Goal: Task Accomplishment & Management: Manage account settings

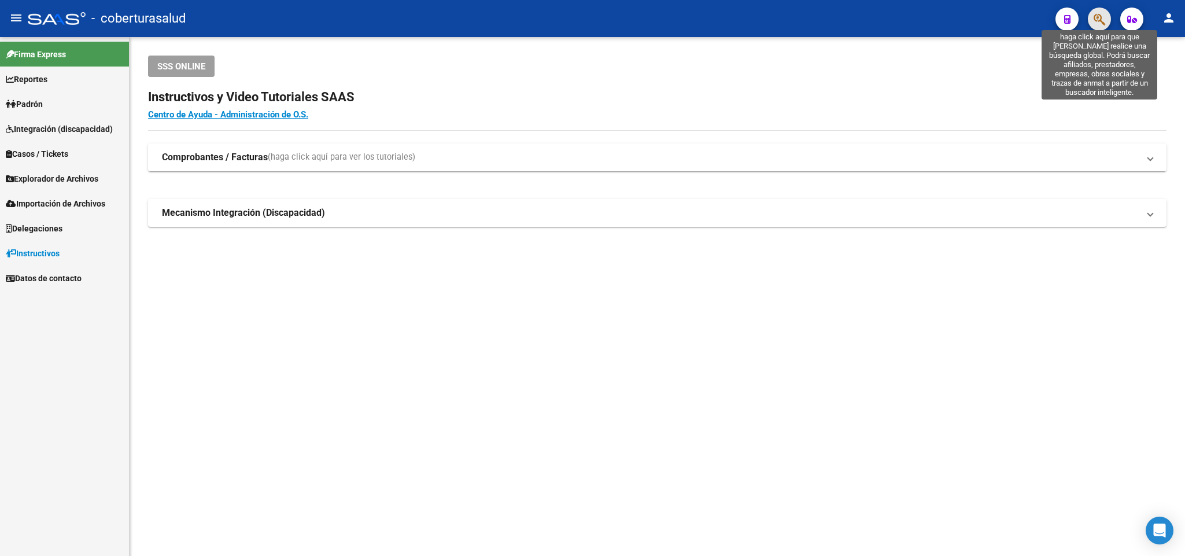
click at [1100, 13] on icon "button" at bounding box center [1100, 19] width 12 height 13
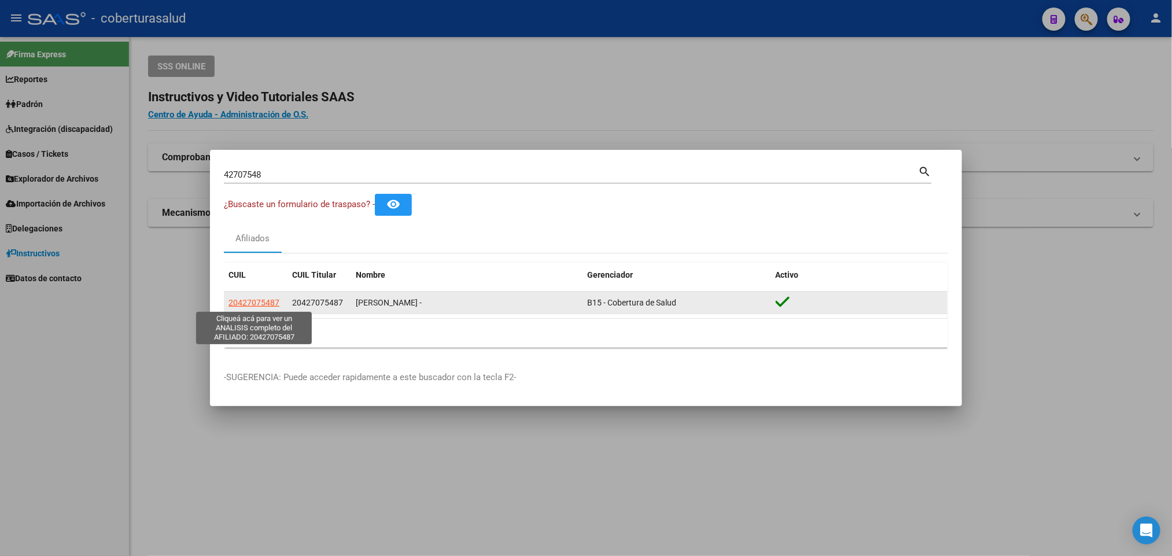
click at [255, 302] on span "20427075487" at bounding box center [253, 302] width 51 height 9
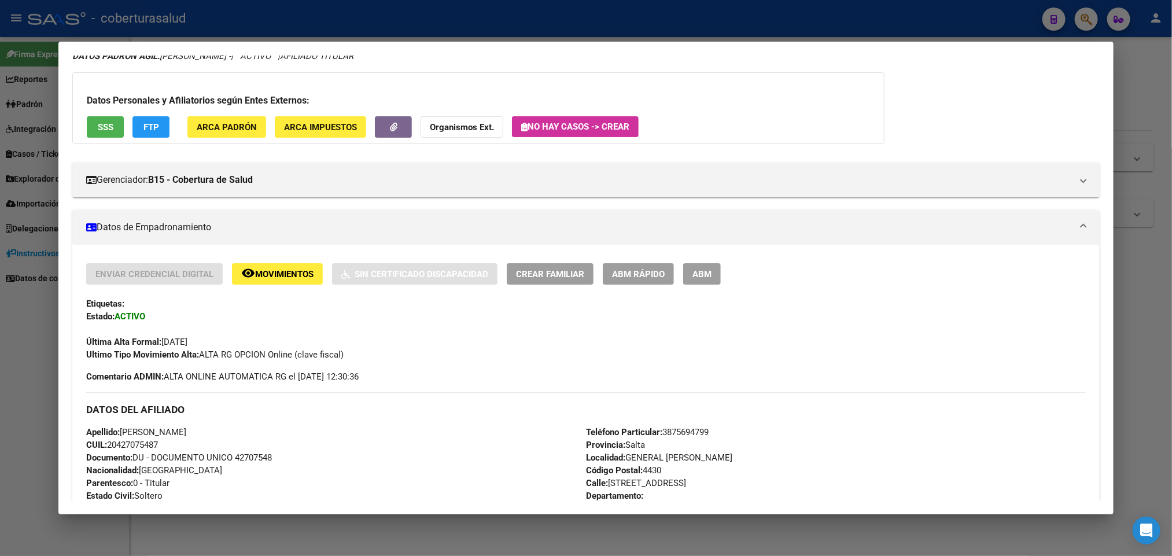
scroll to position [519, 0]
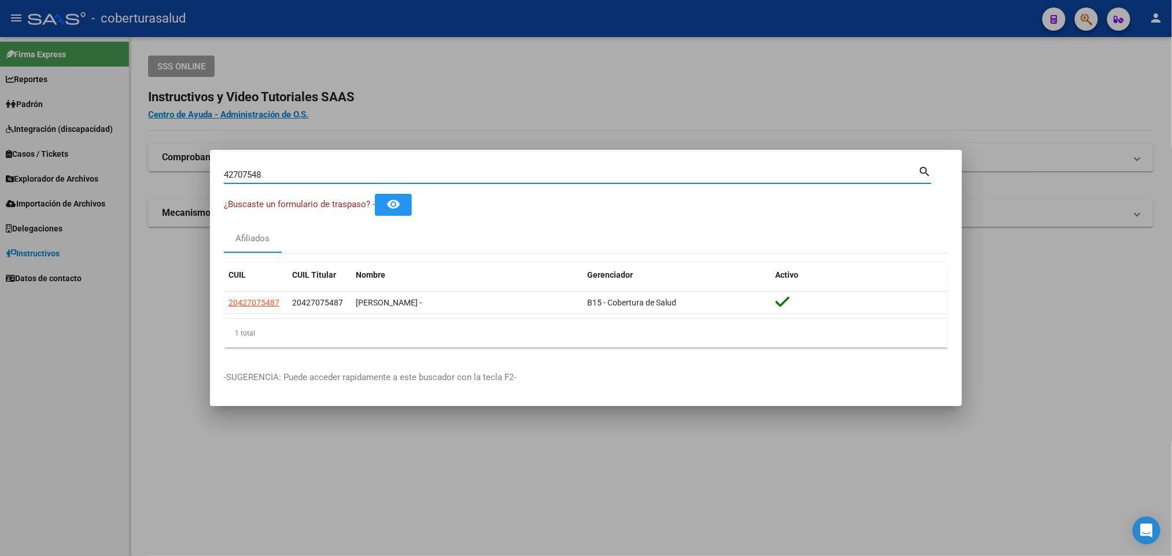
click at [356, 172] on input "42707548" at bounding box center [571, 174] width 694 height 10
paste input "20431674654"
type input "20431674654"
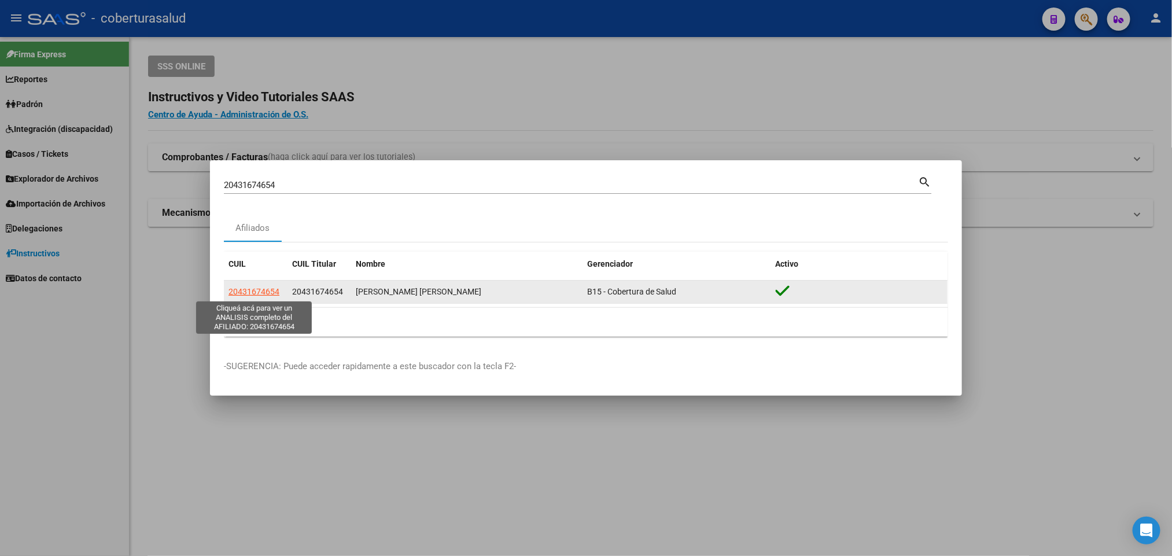
click at [263, 292] on span "20431674654" at bounding box center [253, 291] width 51 height 9
type textarea "20431674654"
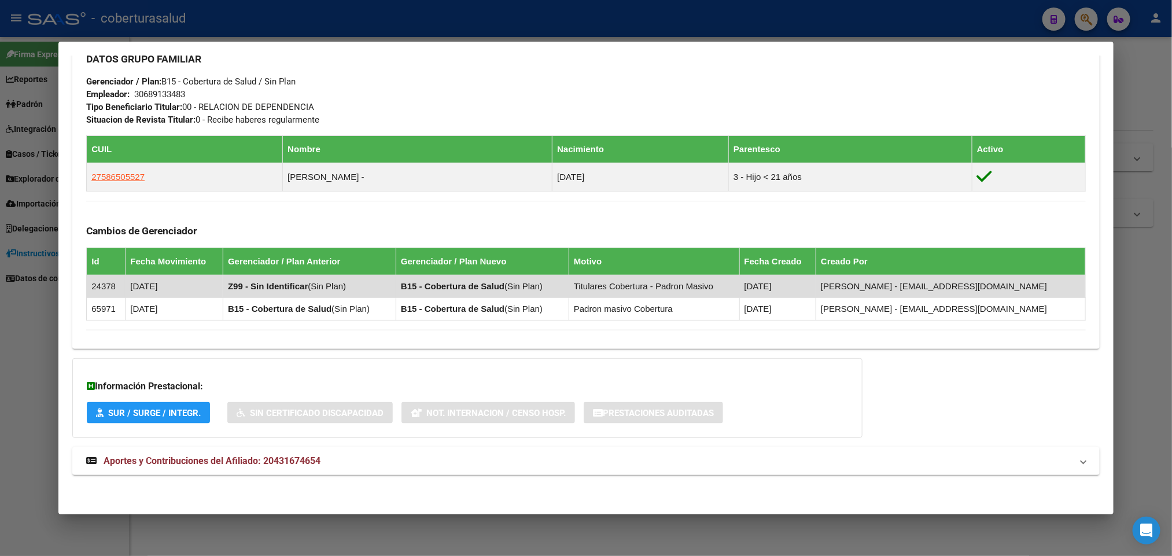
scroll to position [571, 0]
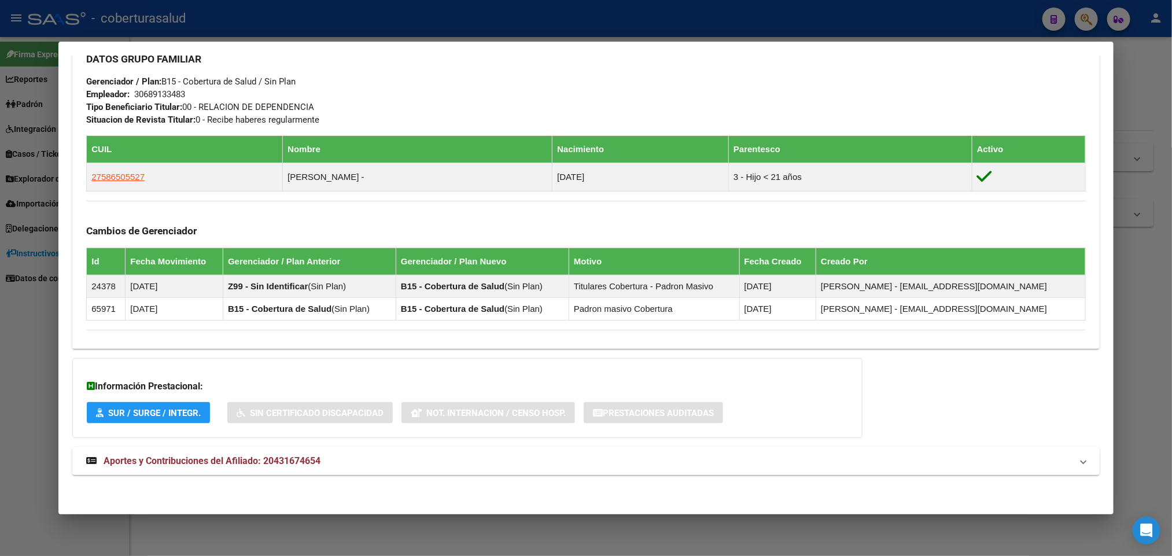
click at [143, 464] on span "Aportes y Contribuciones del Afiliado: 20431674654" at bounding box center [212, 460] width 217 height 11
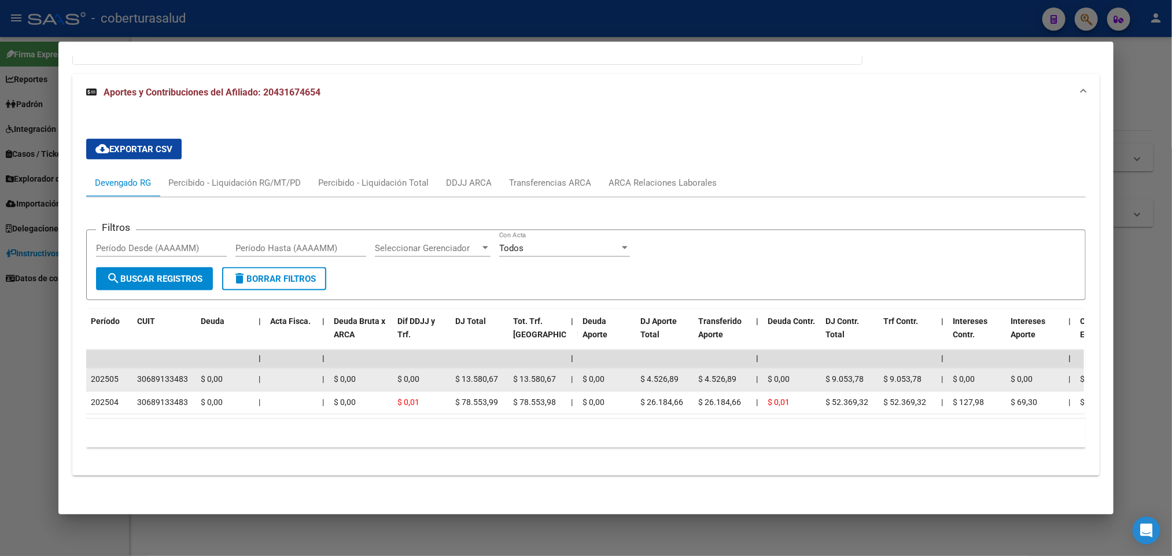
scroll to position [960, 0]
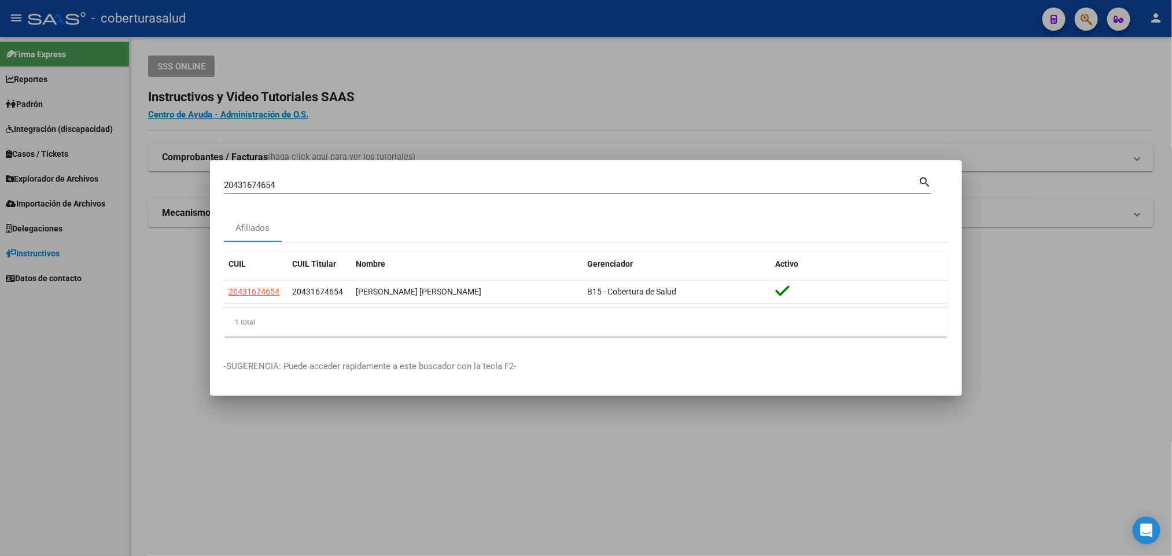
click at [354, 193] on div "20431674654 Buscar (apellido, dni, [PERSON_NAME], [PERSON_NAME], cuit, obra soc…" at bounding box center [571, 184] width 694 height 17
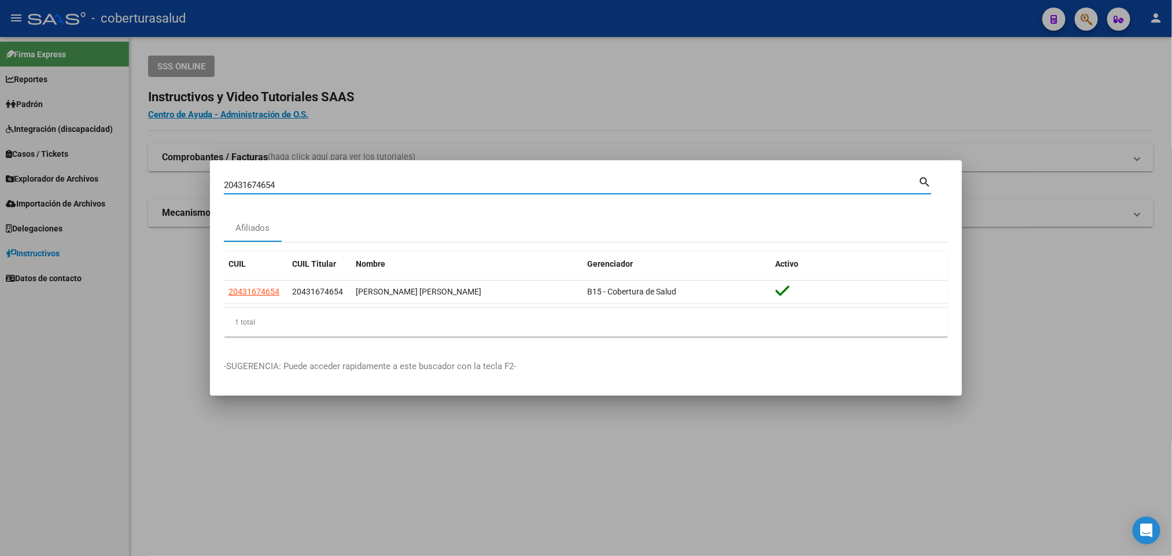
click at [353, 193] on div "20431674654 Buscar (apellido, dni, [PERSON_NAME], [PERSON_NAME], cuit, obra soc…" at bounding box center [571, 184] width 694 height 17
click at [357, 182] on input "20431674654" at bounding box center [571, 185] width 694 height 10
paste input "2273262"
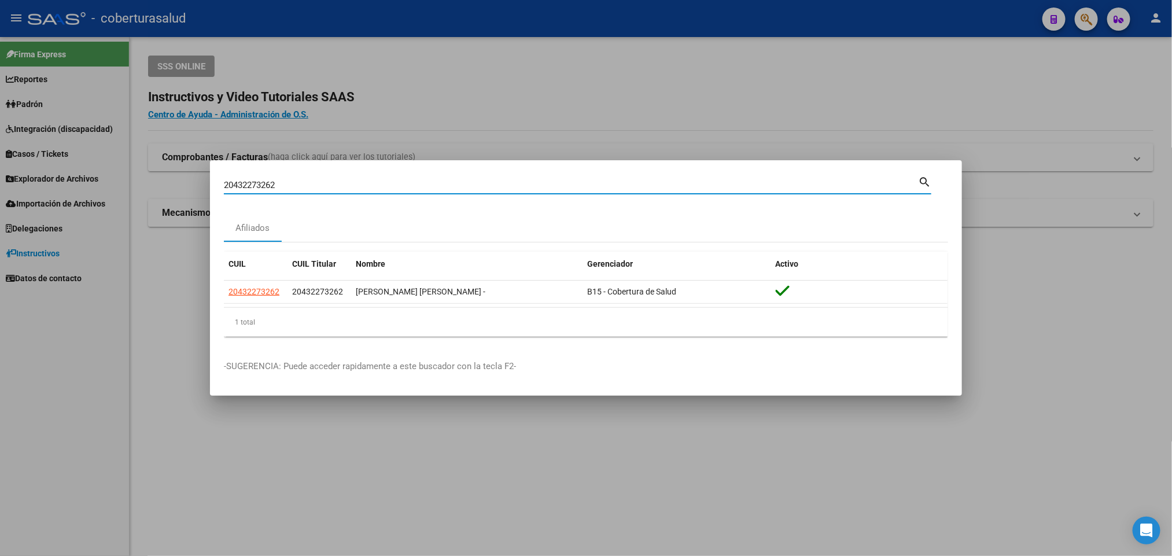
click at [361, 189] on input "20432273262" at bounding box center [571, 185] width 694 height 10
paste input "912001"
type input "20432912001"
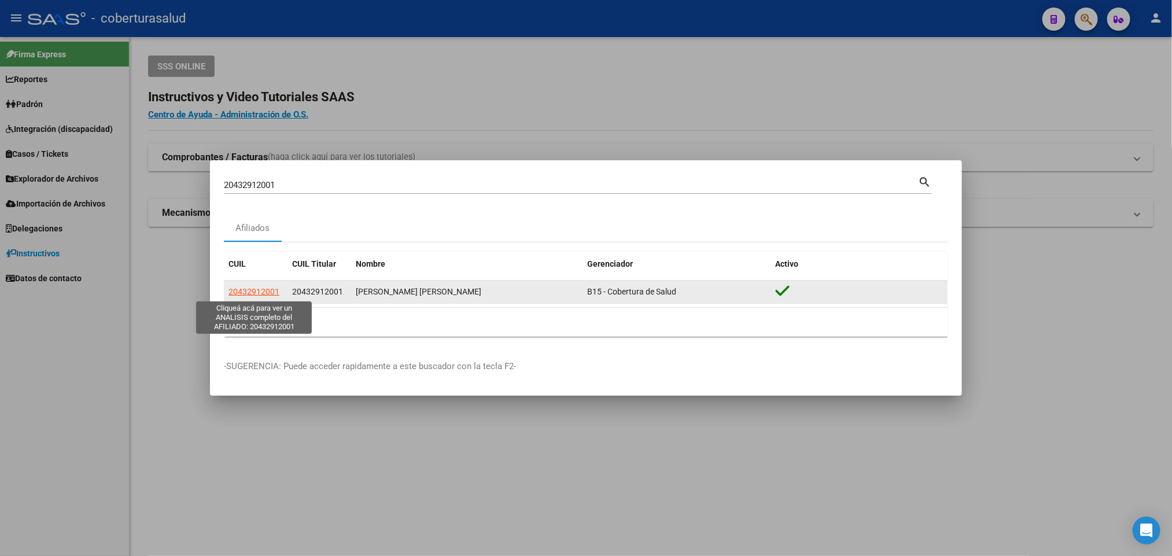
click at [247, 292] on span "20432912001" at bounding box center [253, 291] width 51 height 9
type textarea "20432912001"
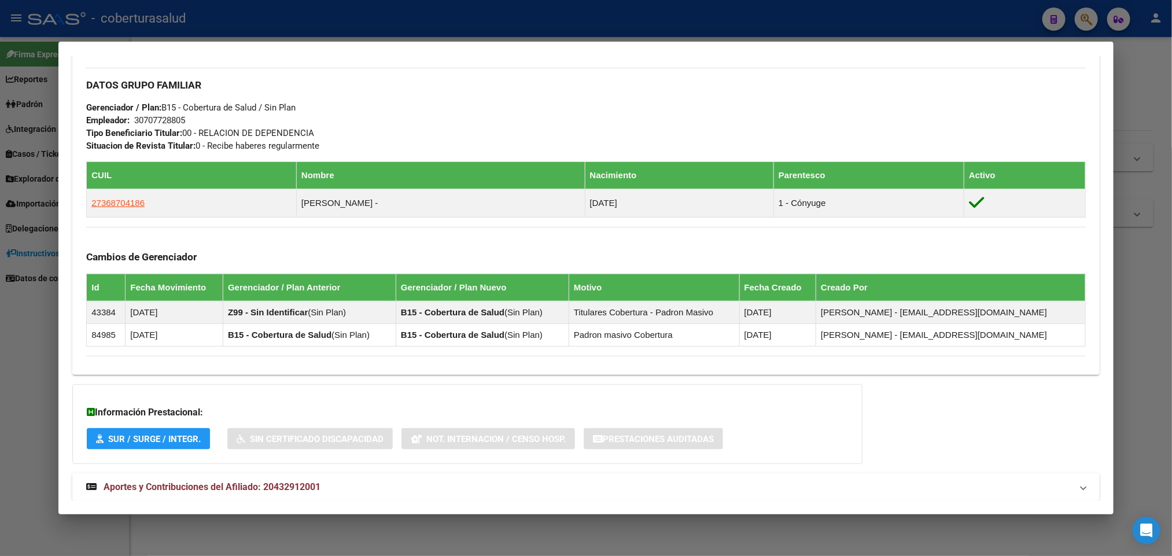
scroll to position [571, 0]
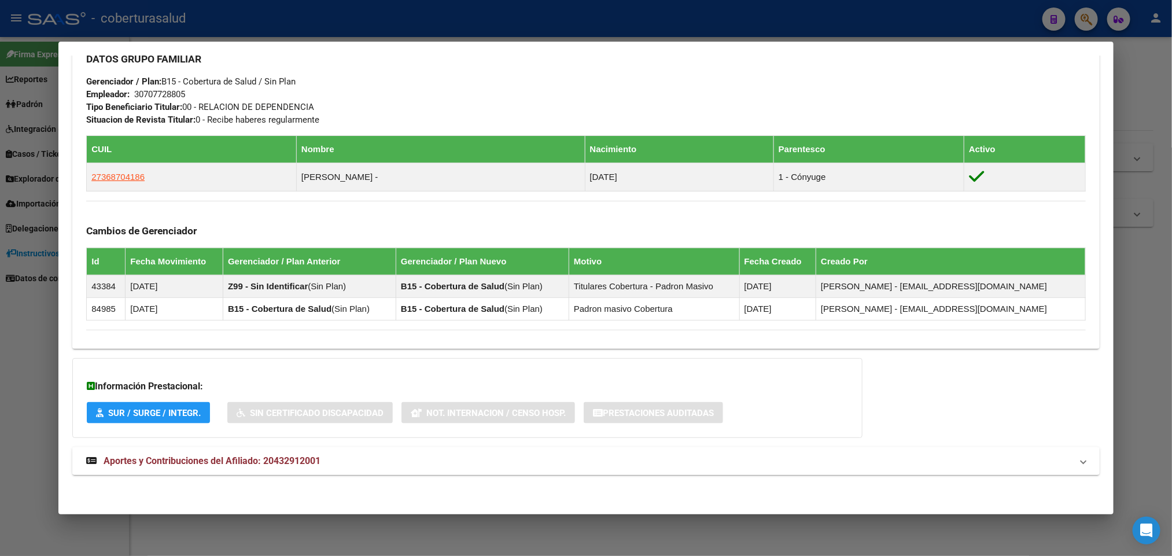
click at [212, 462] on span "Aportes y Contribuciones del Afiliado: 20432912001" at bounding box center [212, 460] width 217 height 11
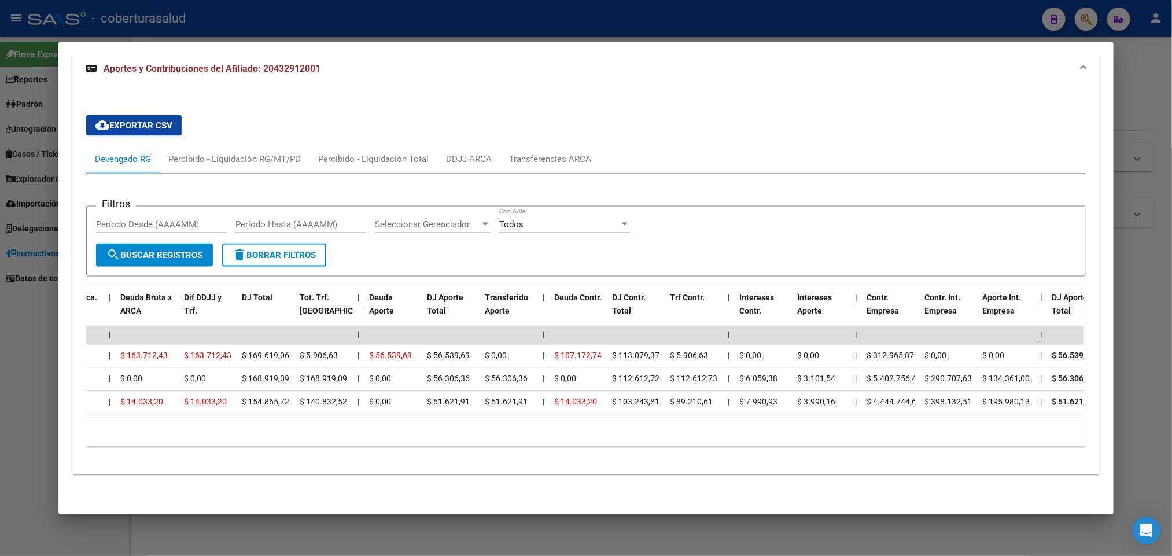
scroll to position [0, 0]
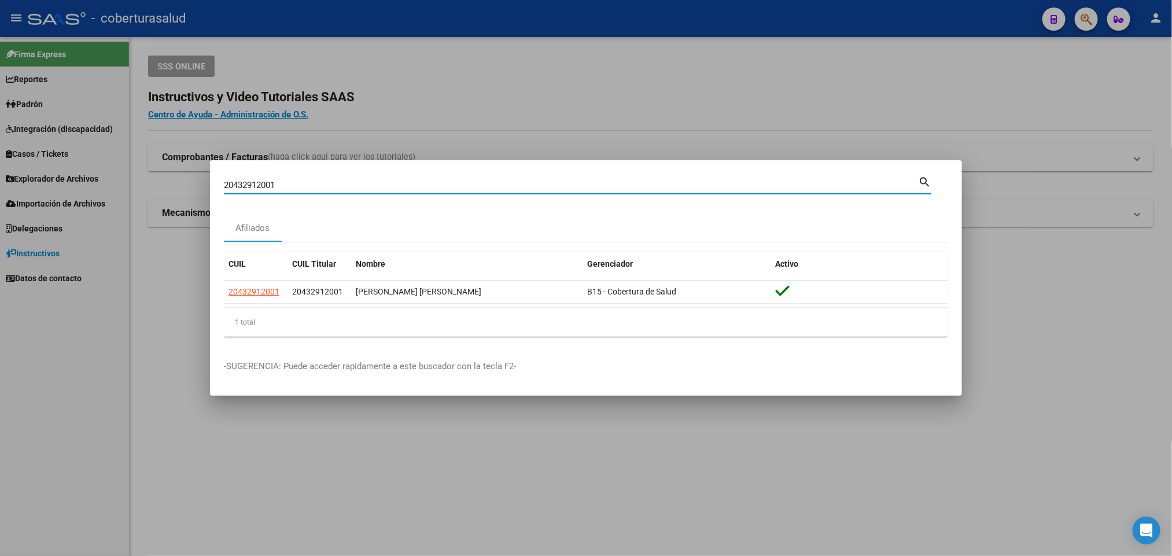
click at [414, 182] on input "20432912001" at bounding box center [571, 185] width 694 height 10
paste input "3598785"
type input "20433598785"
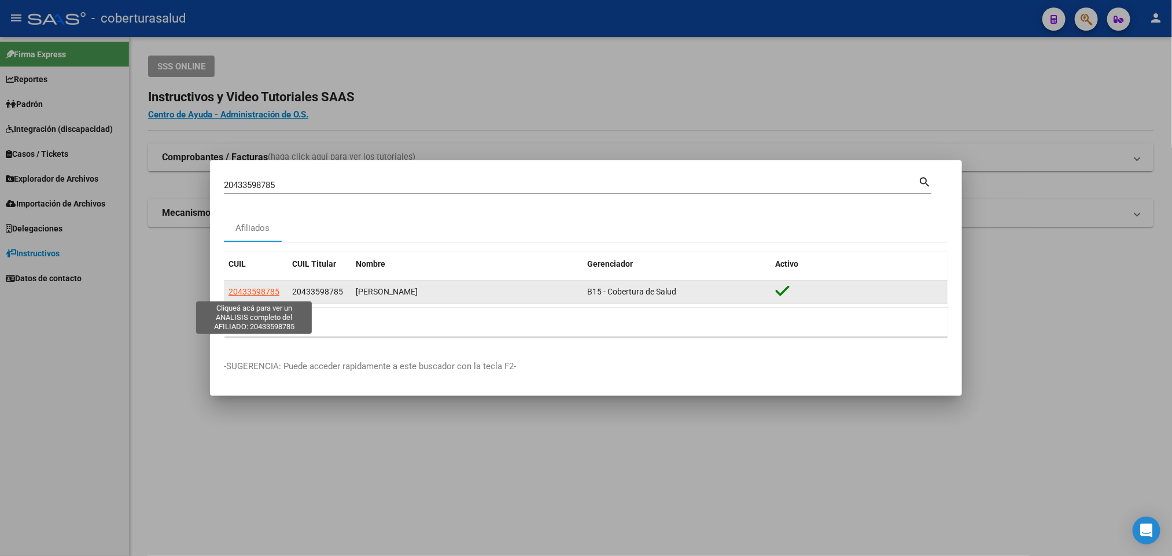
click at [241, 296] on span "20433598785" at bounding box center [253, 291] width 51 height 9
type textarea "20433598785"
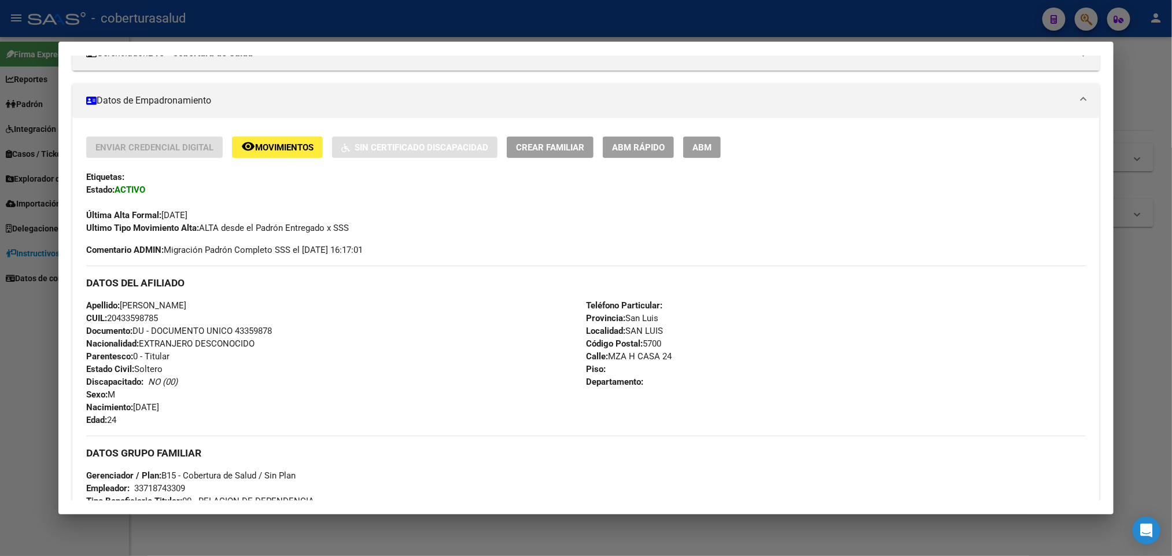
scroll to position [571, 0]
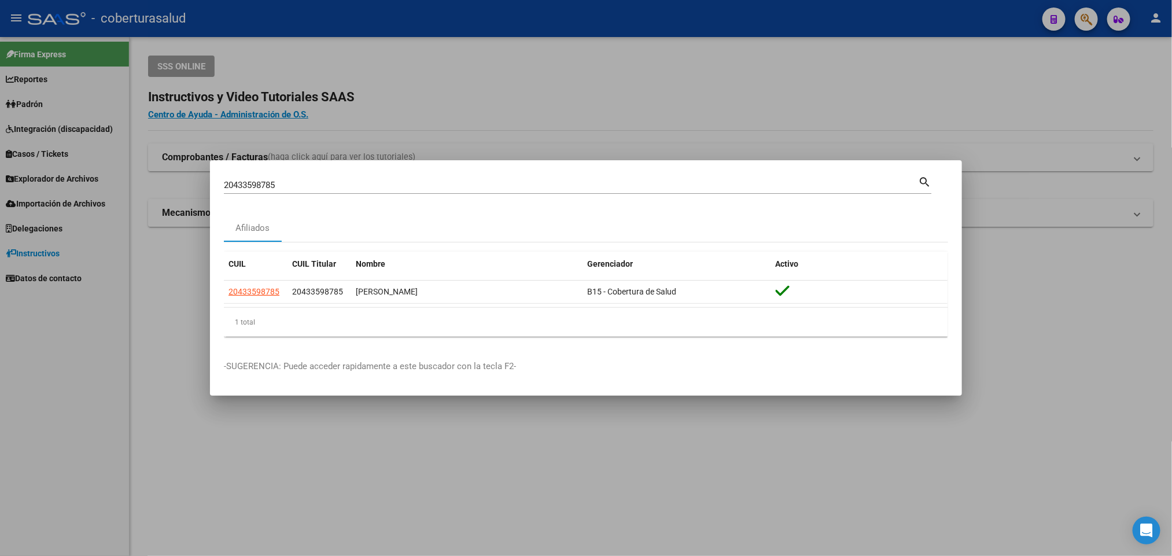
click at [561, 191] on div "20433598785 Buscar (apellido, dni, [PERSON_NAME], [PERSON_NAME], cuit, obra soc…" at bounding box center [571, 184] width 694 height 17
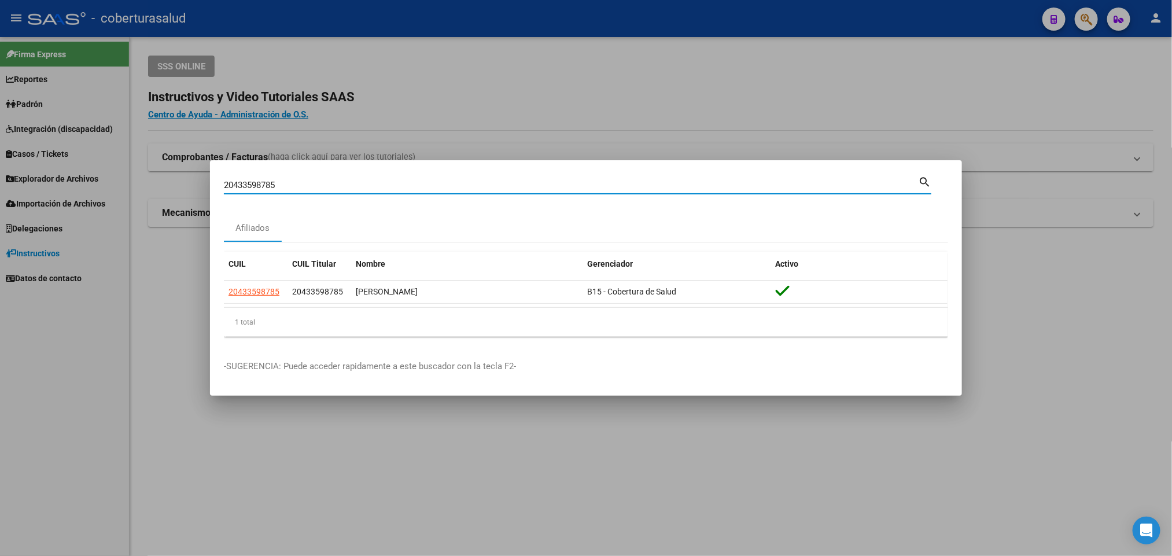
click at [561, 191] on div "20433598785 Buscar (apellido, dni, [PERSON_NAME], [PERSON_NAME], cuit, obra soc…" at bounding box center [571, 184] width 694 height 17
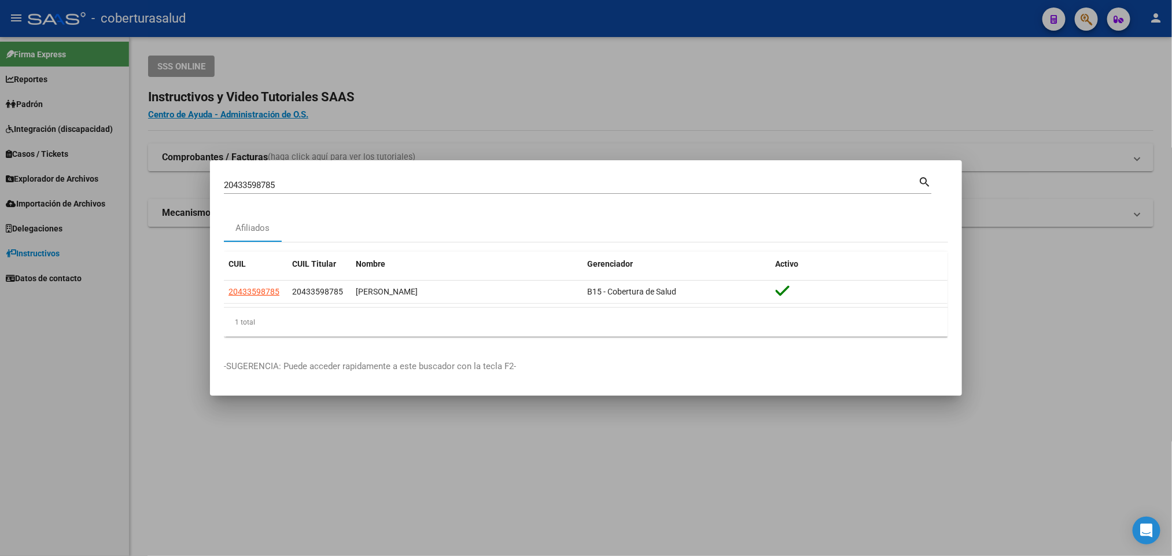
click at [561, 191] on div "20433598785 Buscar (apellido, dni, [PERSON_NAME], [PERSON_NAME], cuit, obra soc…" at bounding box center [571, 184] width 694 height 17
click at [560, 191] on div "20433598785 Buscar (apellido, dni, [PERSON_NAME], [PERSON_NAME], cuit, obra soc…" at bounding box center [571, 184] width 694 height 17
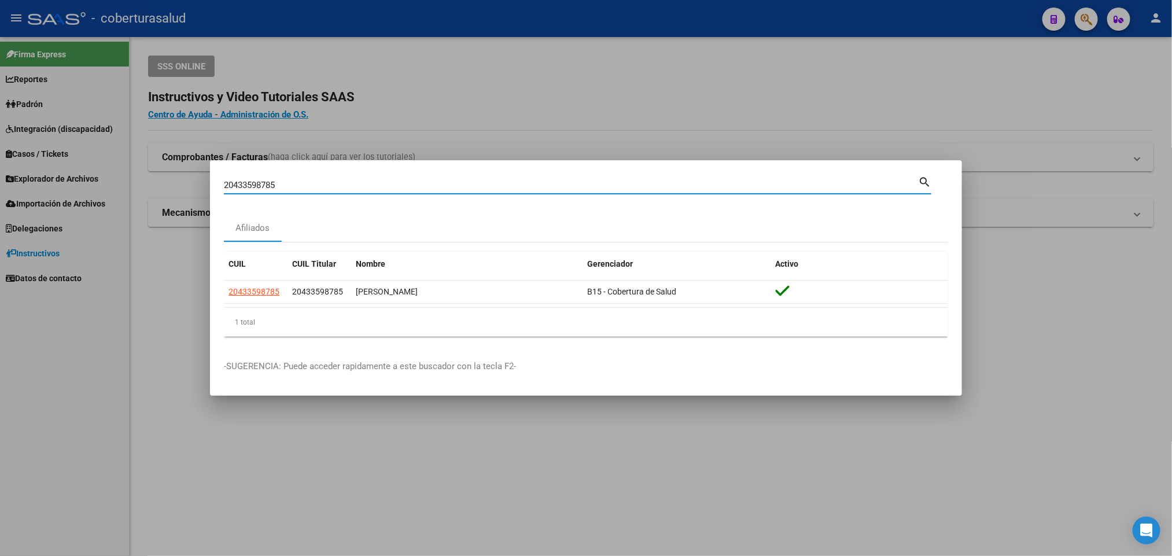
click at [556, 187] on input "20433598785" at bounding box center [571, 185] width 694 height 10
paste input "4172080"
type input "20434172080"
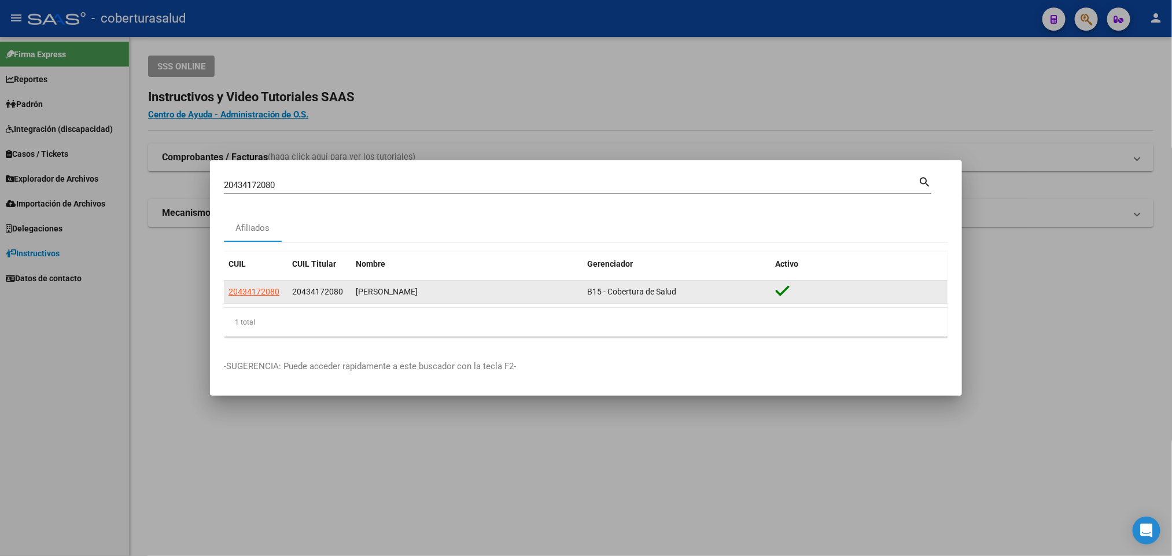
click at [265, 297] on app-link-go-to "20434172080" at bounding box center [253, 291] width 51 height 13
click at [263, 293] on span "20434172080" at bounding box center [253, 291] width 51 height 9
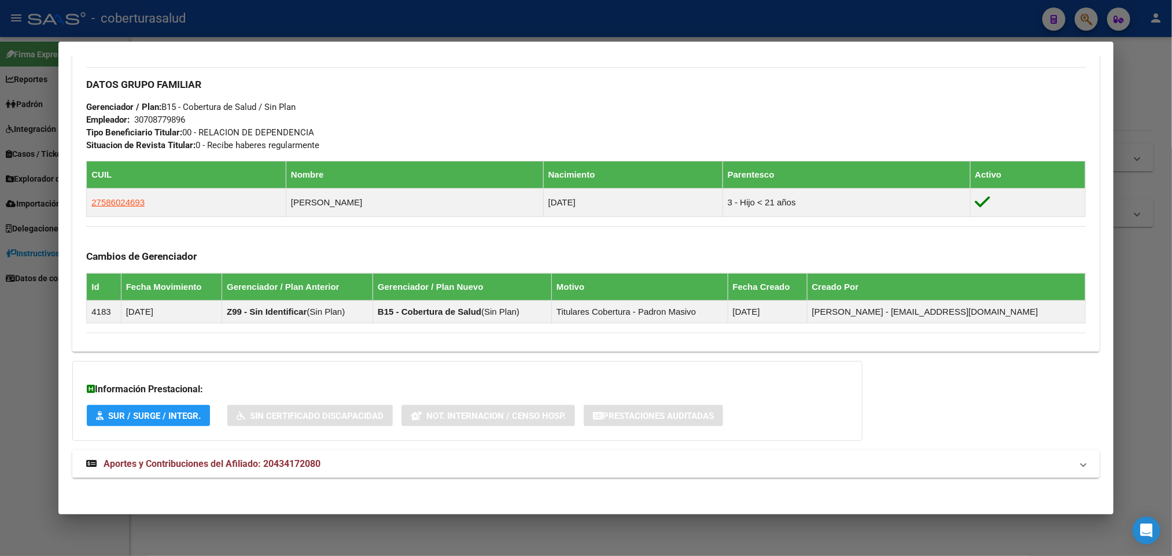
scroll to position [548, 0]
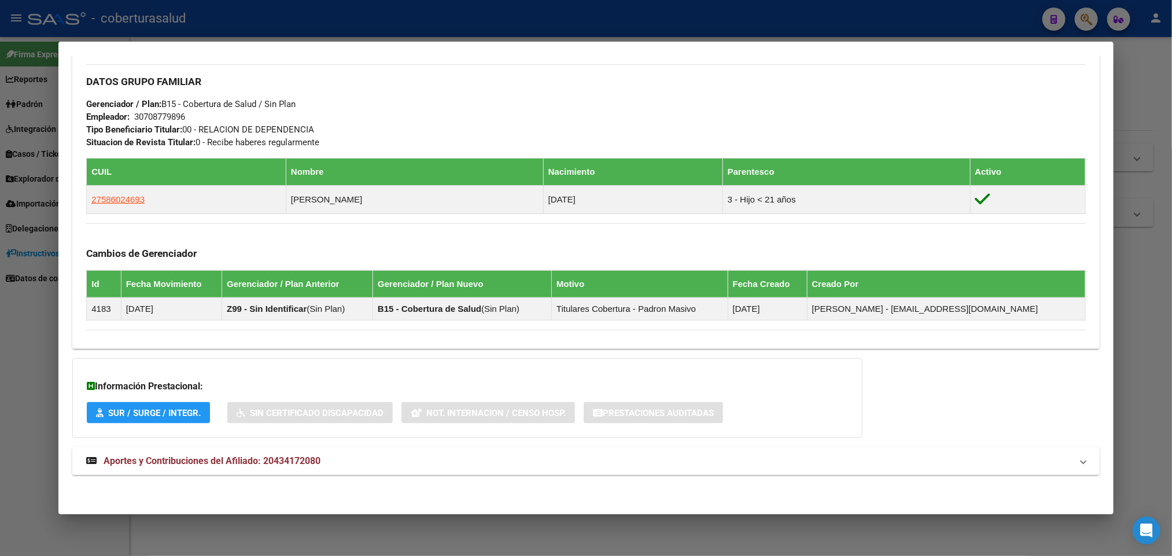
click at [179, 466] on span "Aportes y Contribuciones del Afiliado: 20434172080" at bounding box center [212, 460] width 217 height 11
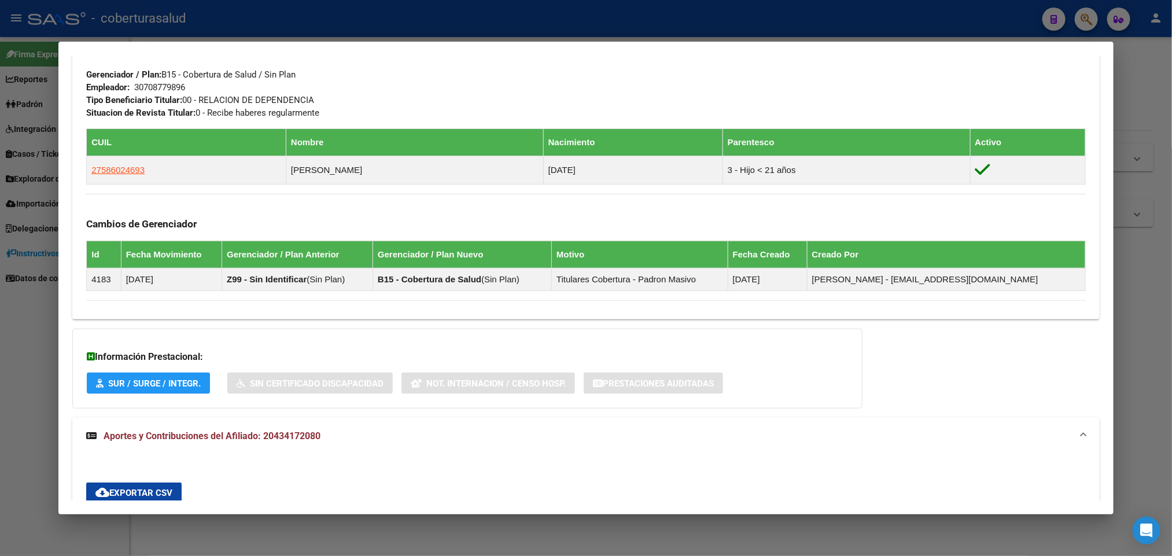
scroll to position [566, 0]
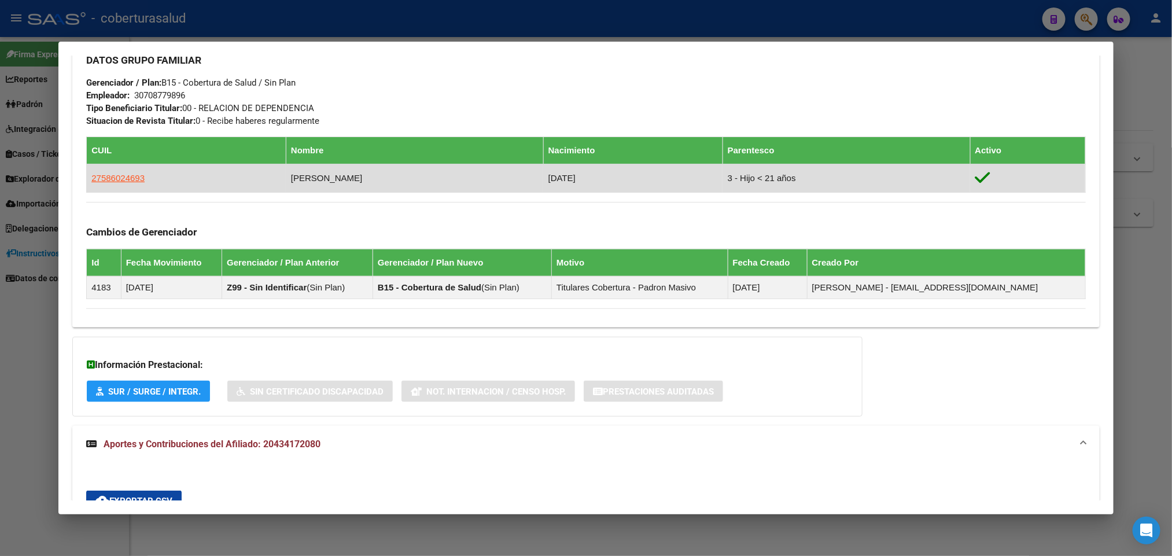
click at [118, 184] on app-link-go-to "27586024693" at bounding box center [117, 178] width 53 height 13
click at [124, 178] on span "27586024693" at bounding box center [117, 178] width 53 height 10
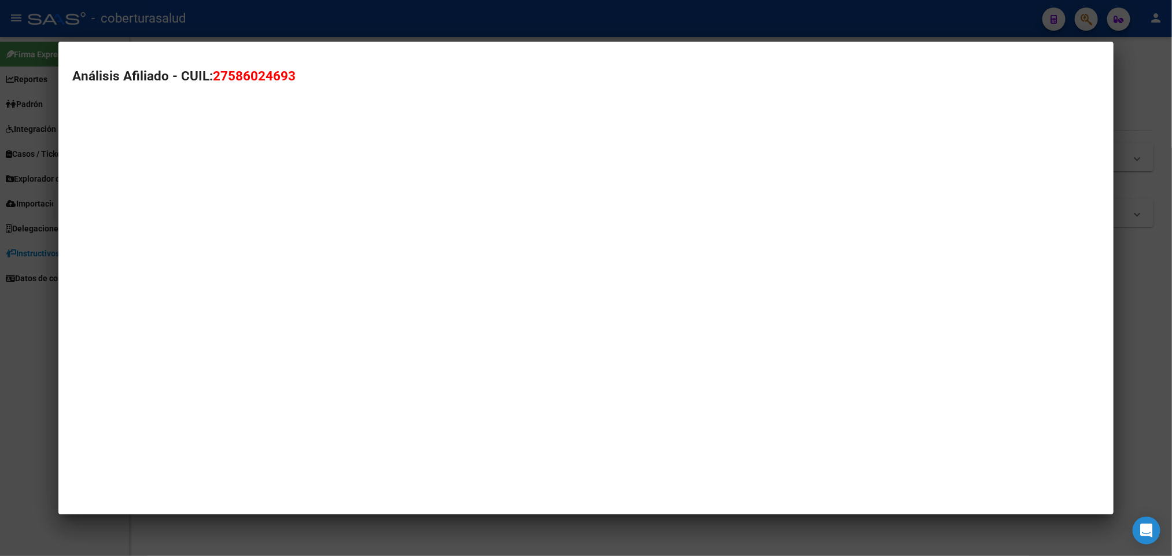
type textarea "27586024693"
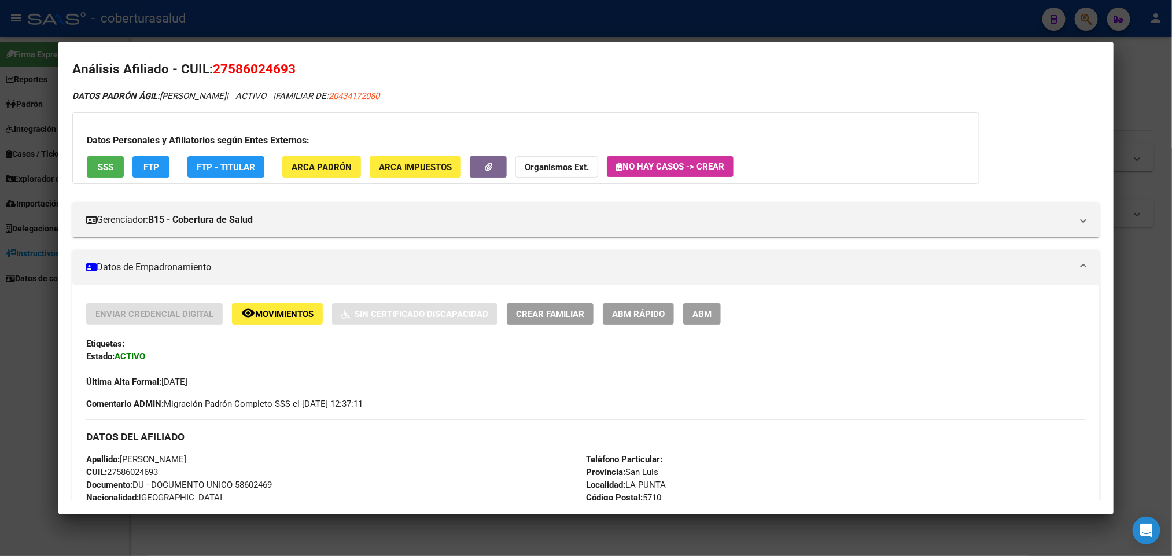
scroll to position [0, 0]
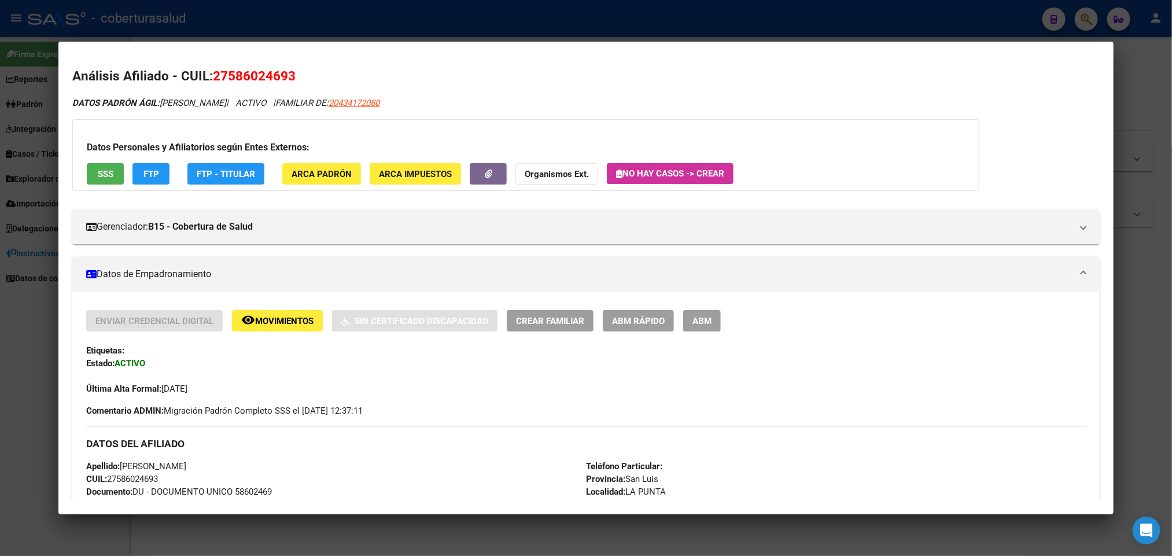
click at [256, 72] on span "27586024693" at bounding box center [254, 75] width 83 height 15
copy span "27586024693"
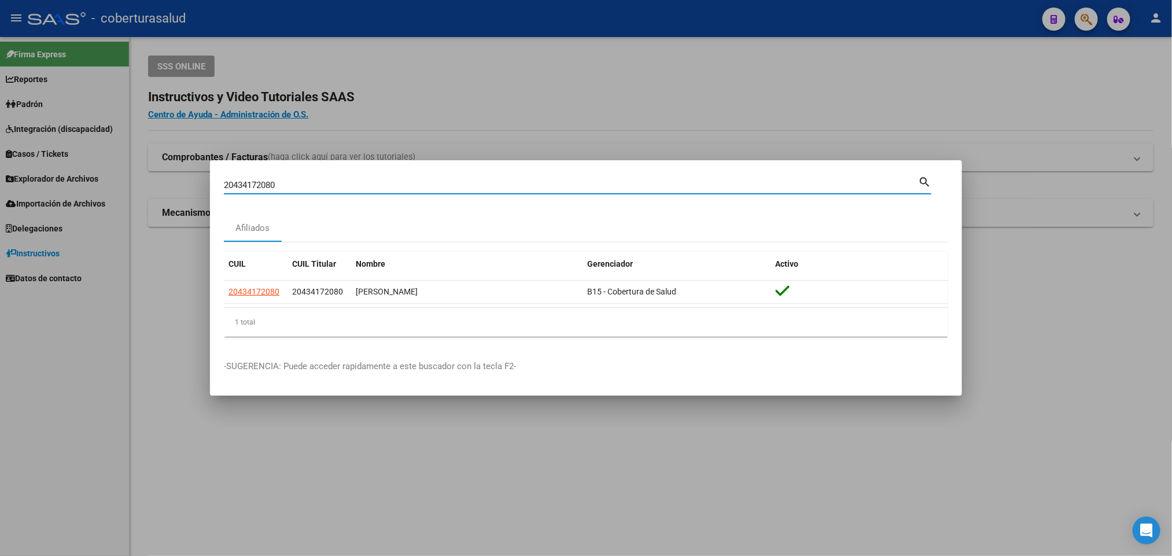
click at [368, 187] on input "20434172080" at bounding box center [571, 185] width 694 height 10
click at [367, 186] on input "20434172080" at bounding box center [571, 185] width 694 height 10
paste input "43431895"
type input "43431895"
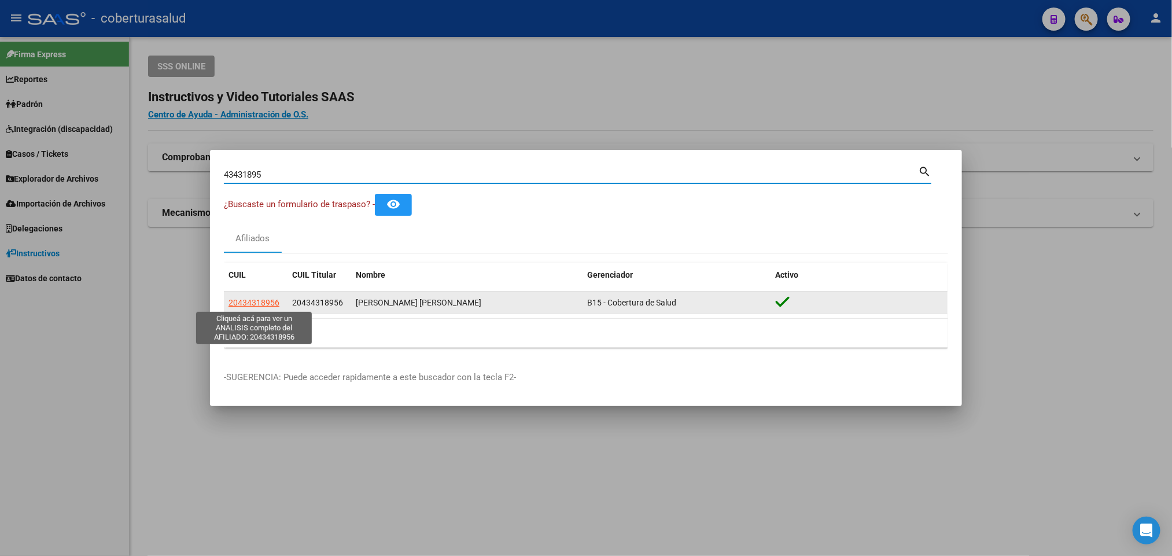
click at [269, 298] on span "20434318956" at bounding box center [253, 302] width 51 height 9
type textarea "20434318956"
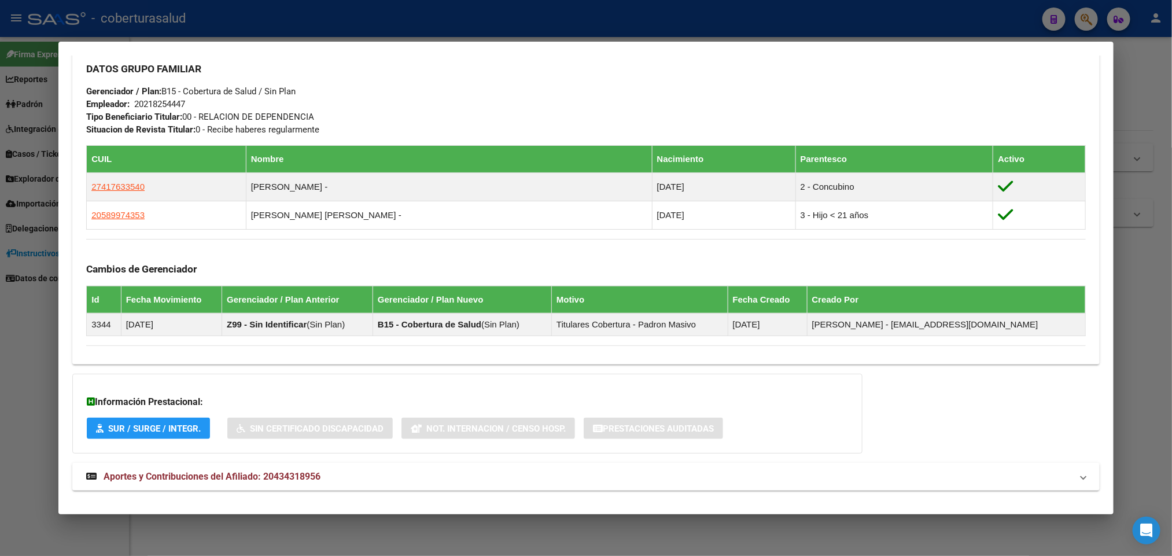
scroll to position [577, 0]
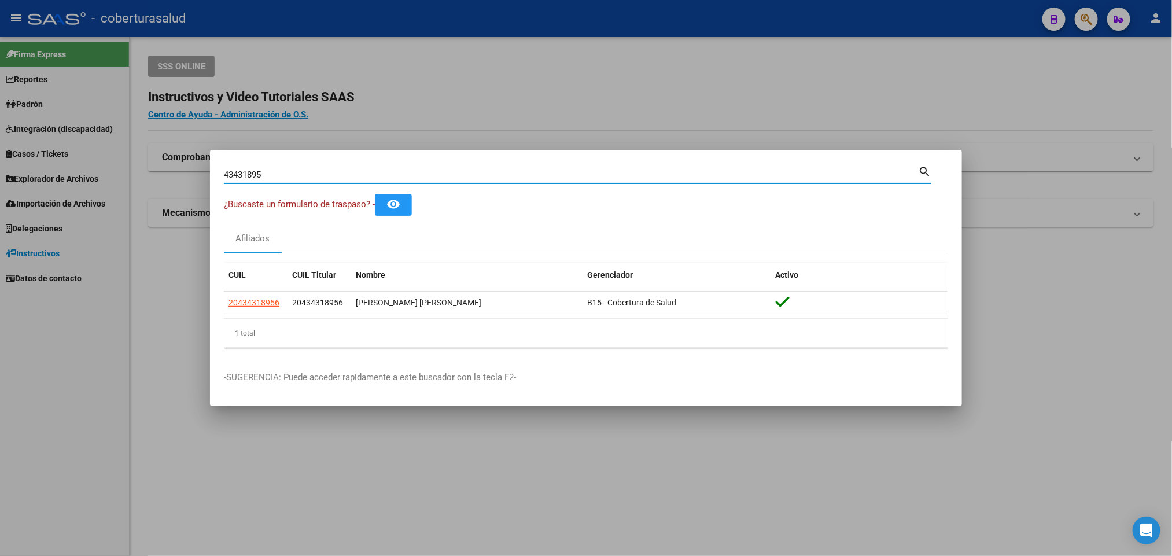
click at [633, 177] on input "43431895" at bounding box center [571, 174] width 694 height 10
paste input "99747"
type input "43499747"
click at [603, 188] on div "43499747 Buscar (apellido, dni, [PERSON_NAME], [PERSON_NAME], cuit, obra social…" at bounding box center [577, 179] width 707 height 31
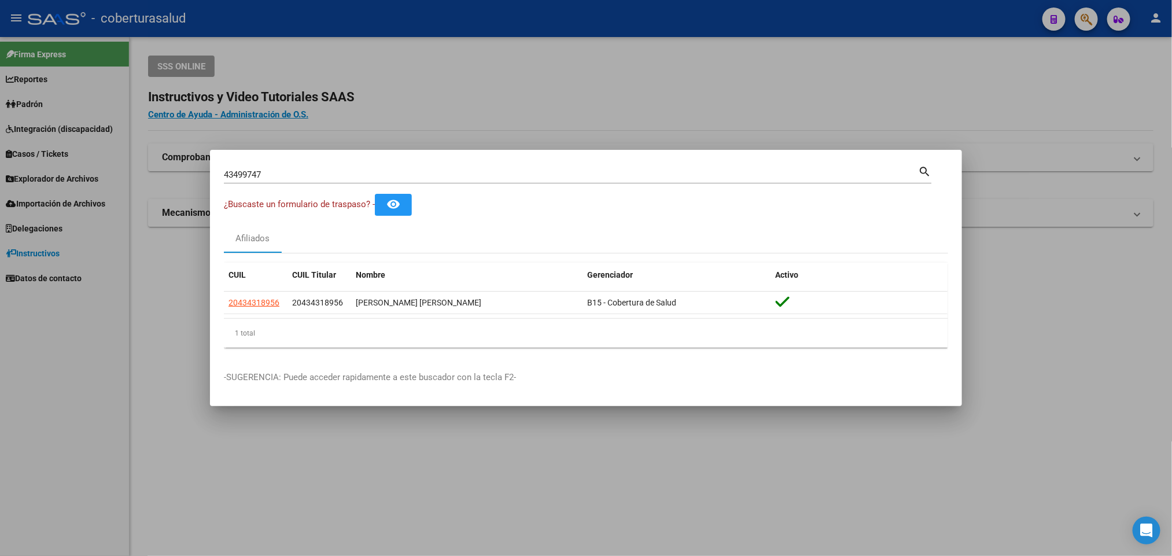
click at [543, 198] on div "¿Buscaste un formulario de traspaso? - remove_red_eye" at bounding box center [586, 204] width 724 height 21
drag, startPoint x: 548, startPoint y: 184, endPoint x: 548, endPoint y: 174, distance: 9.8
click at [548, 174] on div "43499747 Buscar (apellido, dni, [PERSON_NAME], [PERSON_NAME], cuit, obra social…" at bounding box center [577, 179] width 707 height 31
click at [548, 174] on input "43499747" at bounding box center [571, 174] width 694 height 10
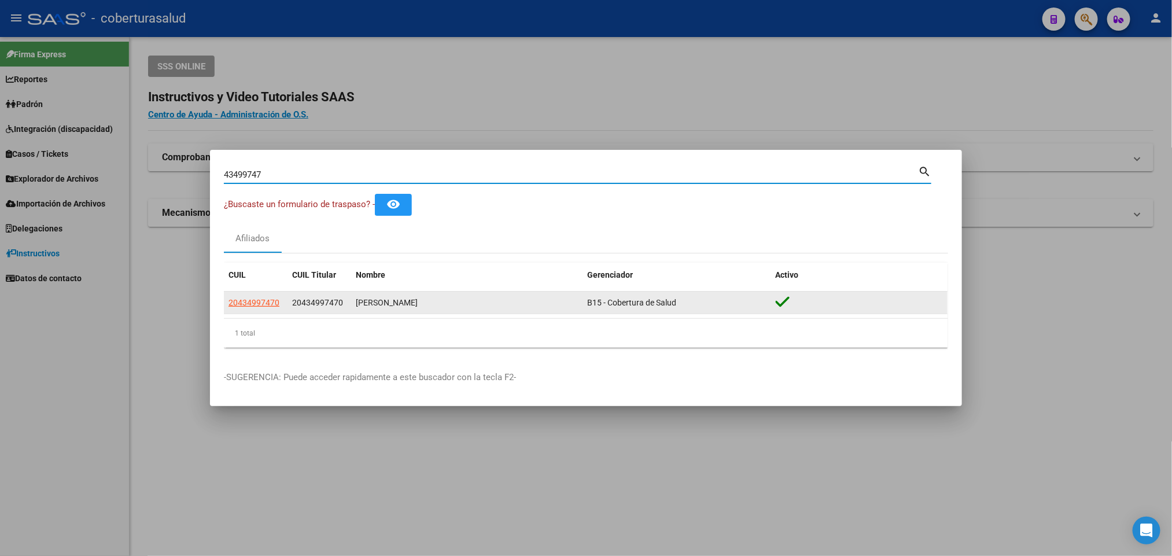
click at [381, 304] on div "[PERSON_NAME]" at bounding box center [467, 302] width 222 height 13
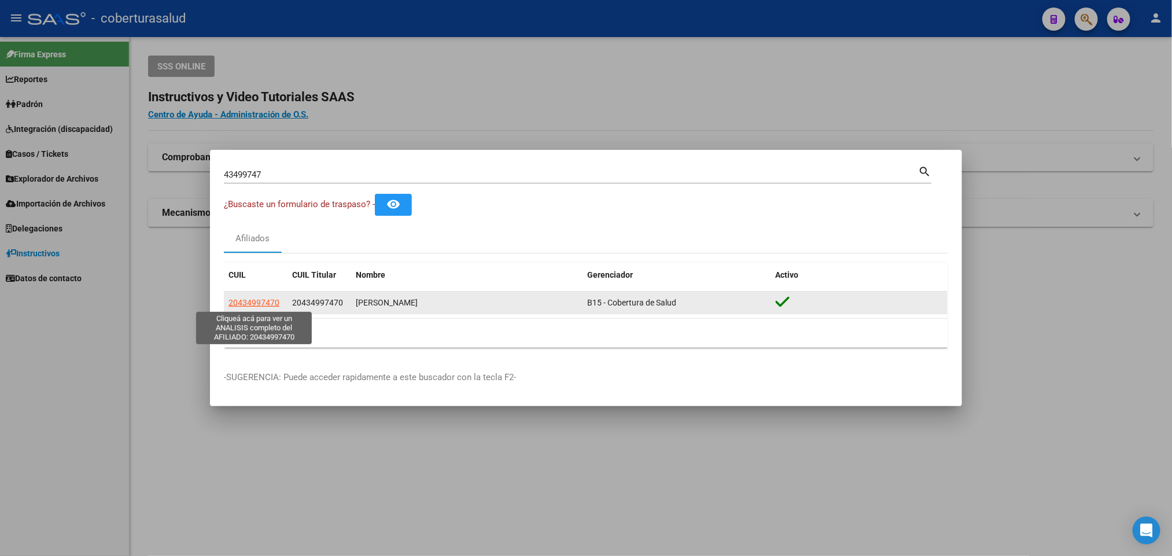
click at [270, 301] on span "20434997470" at bounding box center [253, 302] width 51 height 9
type textarea "20434997470"
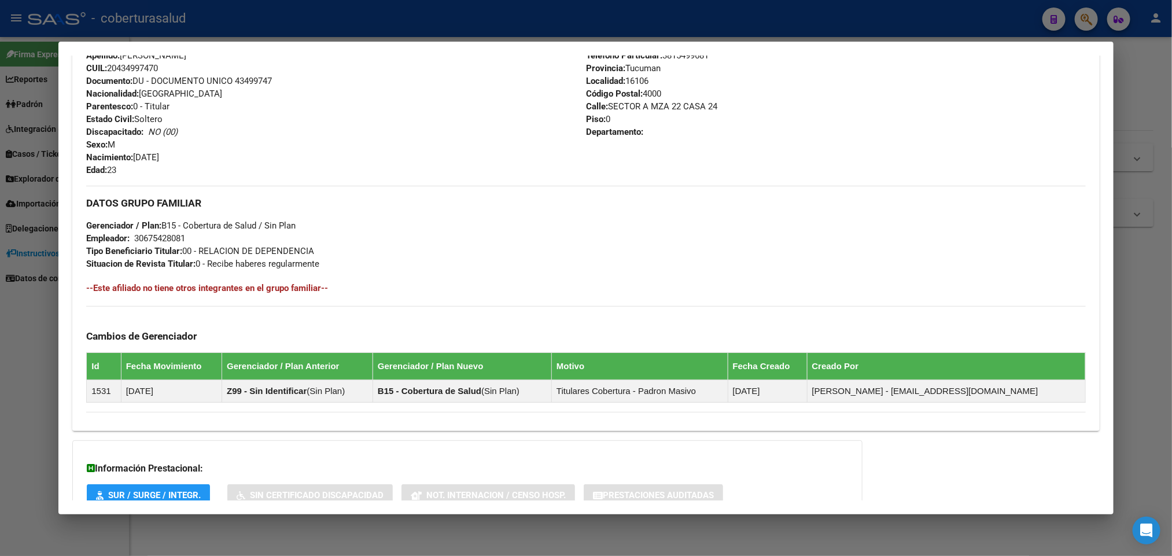
scroll to position [508, 0]
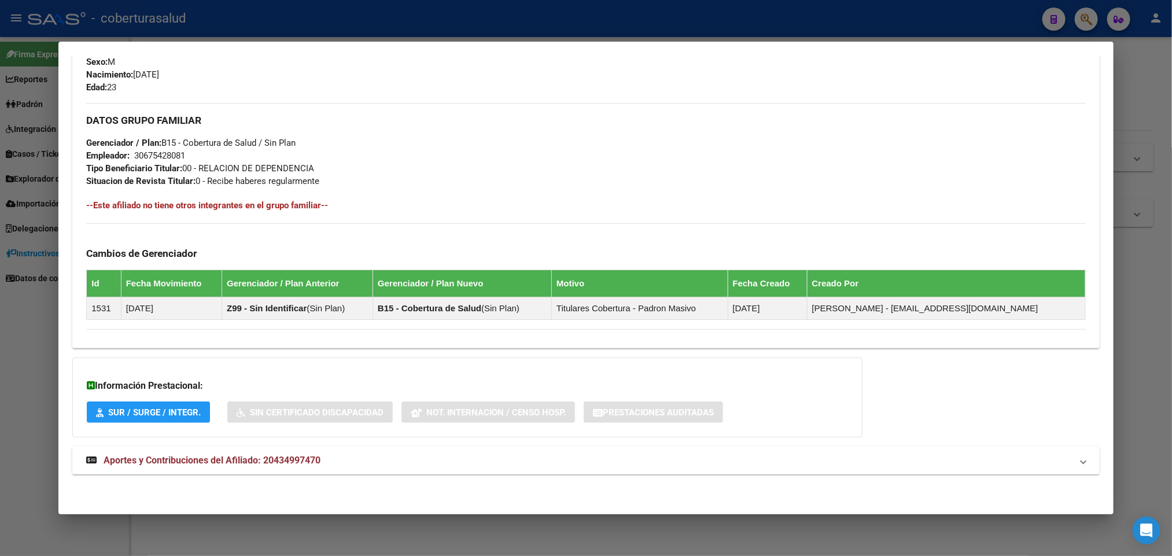
click at [167, 466] on span "Aportes y Contribuciones del Afiliado: 20434997470" at bounding box center [212, 460] width 217 height 11
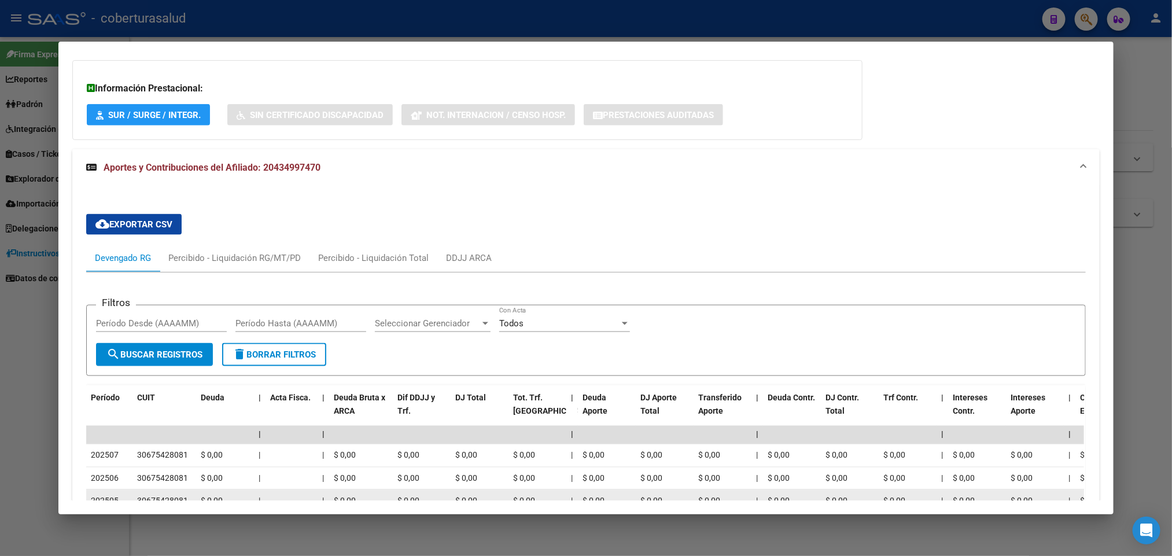
scroll to position [942, 0]
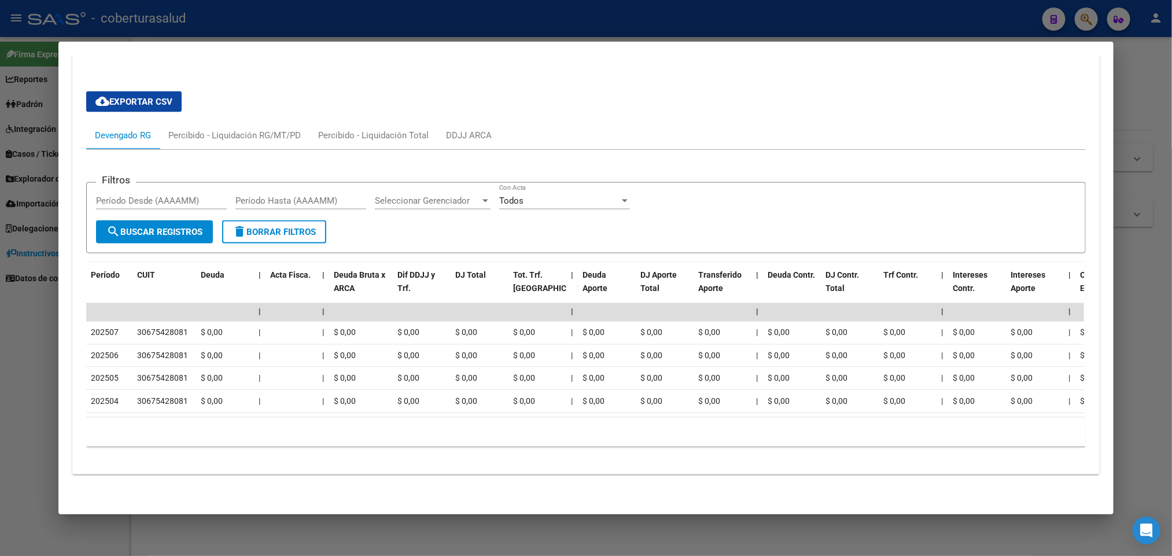
click at [547, 211] on form "Filtros Período Desde (AAAAMM) Período Hasta (AAAAMM) Seleccionar Gerenciador S…" at bounding box center [585, 217] width 999 height 71
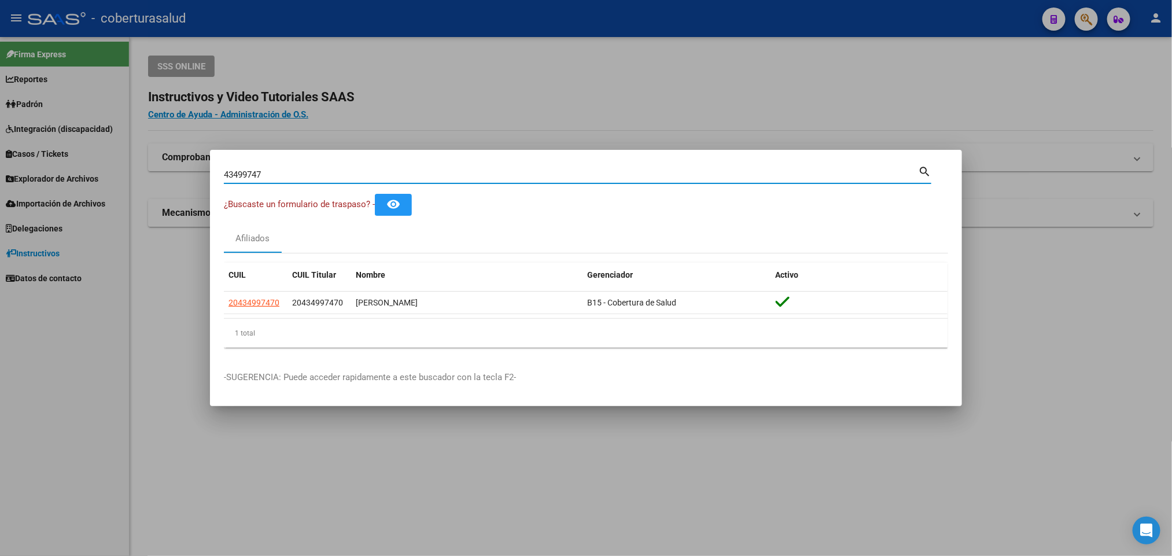
click at [477, 176] on input "43499747" at bounding box center [571, 174] width 694 height 10
click at [476, 176] on input "43499747" at bounding box center [571, 174] width 694 height 10
paste input "20435021515"
type input "20435021515"
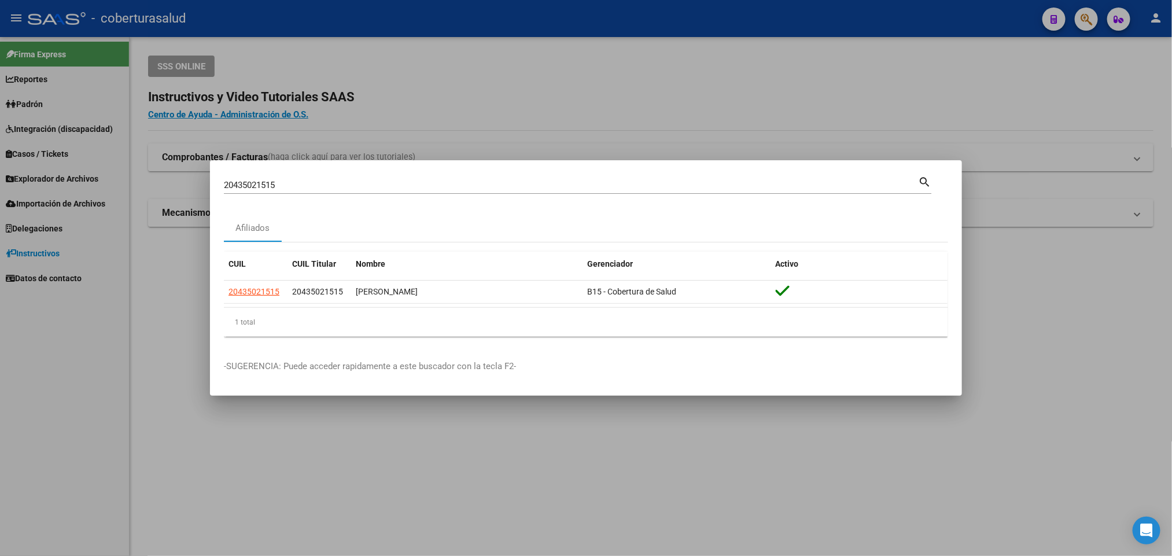
click at [531, 195] on div "20435021515 Buscar (apellido, dni, [PERSON_NAME], [PERSON_NAME], cuit, obra soc…" at bounding box center [577, 189] width 707 height 31
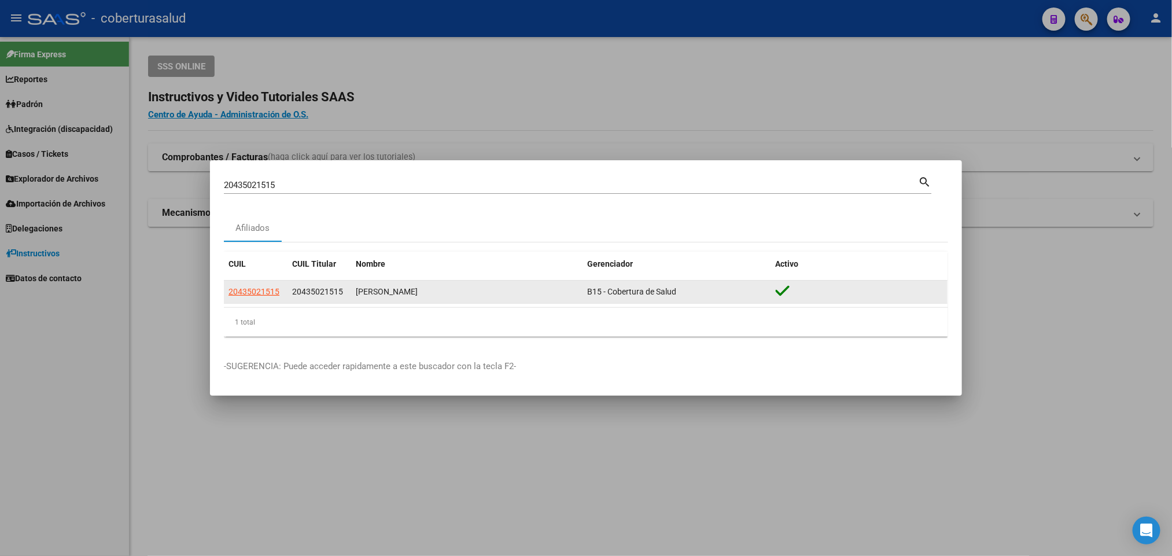
click at [257, 295] on span "20435021515" at bounding box center [253, 291] width 51 height 9
type textarea "20435021515"
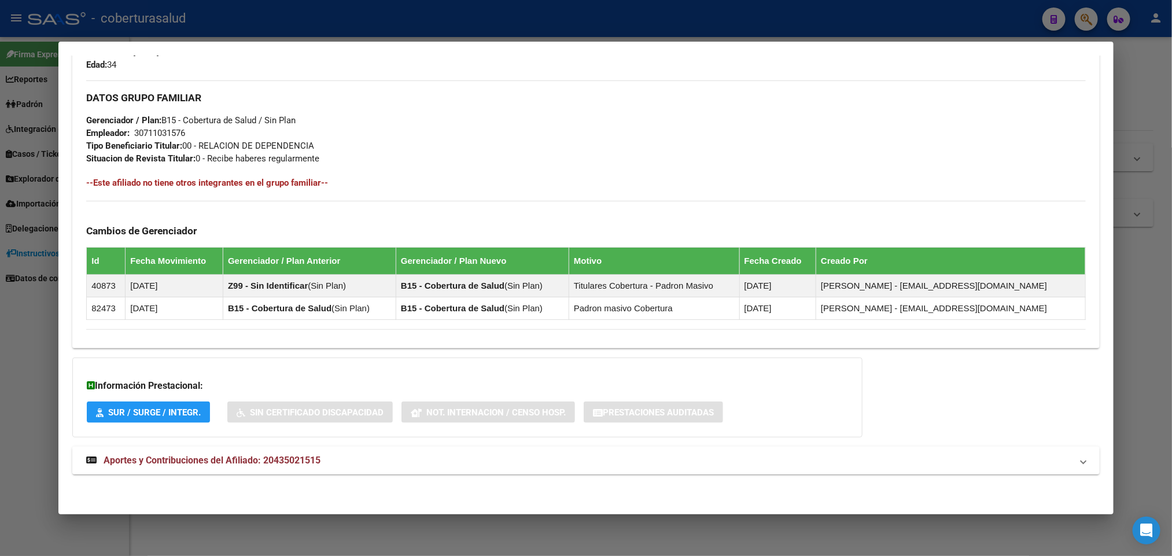
scroll to position [531, 0]
click at [297, 456] on span "Aportes y Contribuciones del Afiliado: 20435021515" at bounding box center [212, 460] width 217 height 11
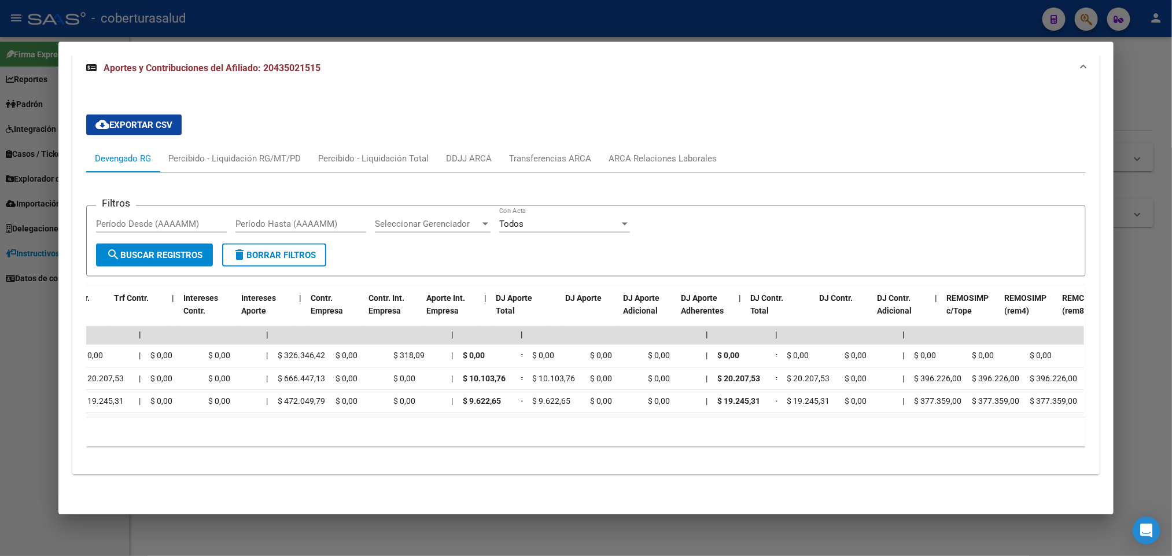
scroll to position [0, 944]
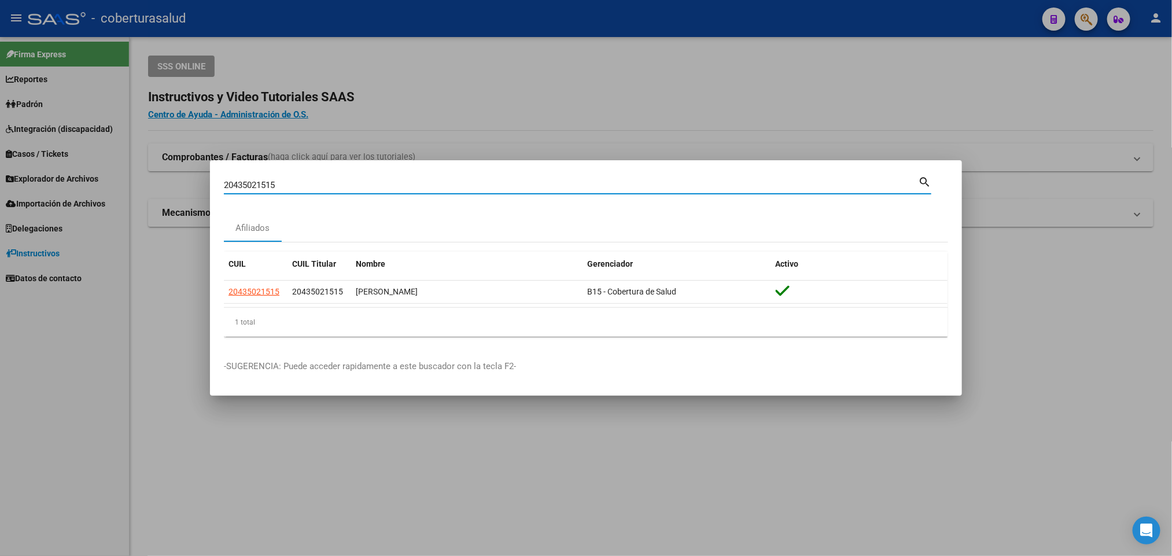
click at [358, 186] on input "20435021515" at bounding box center [571, 185] width 694 height 10
click at [357, 186] on input "20435021515" at bounding box center [571, 185] width 694 height 10
paste input "7141046"
type input "20437141046"
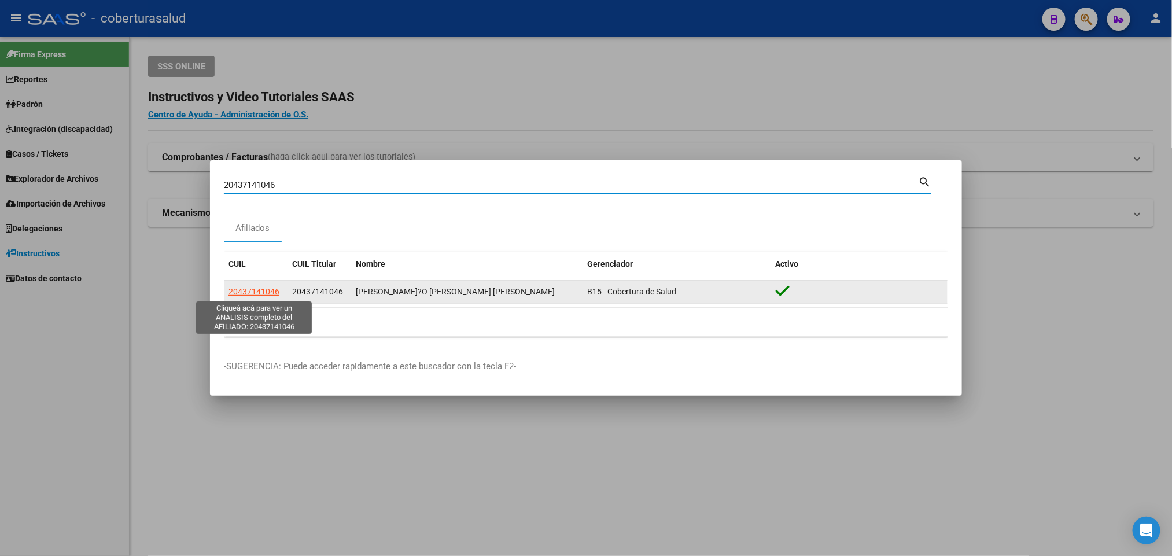
click at [254, 292] on span "20437141046" at bounding box center [253, 291] width 51 height 9
type textarea "20437141046"
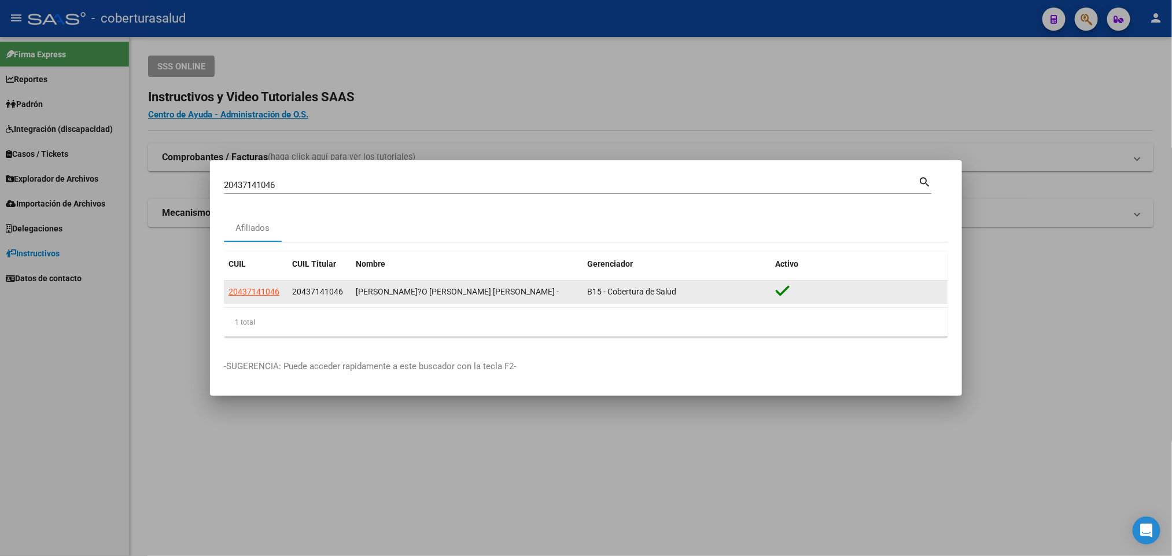
click at [267, 297] on datatable-body-cell "20437141046" at bounding box center [256, 292] width 64 height 23
click at [265, 295] on span "20437141046" at bounding box center [253, 291] width 51 height 9
copy span "046"
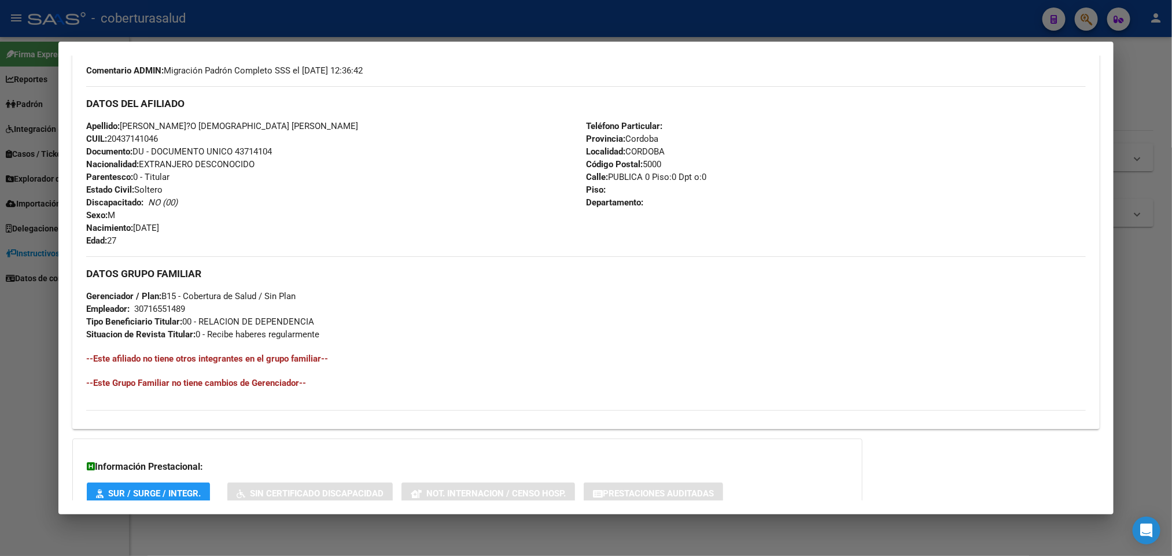
scroll to position [434, 0]
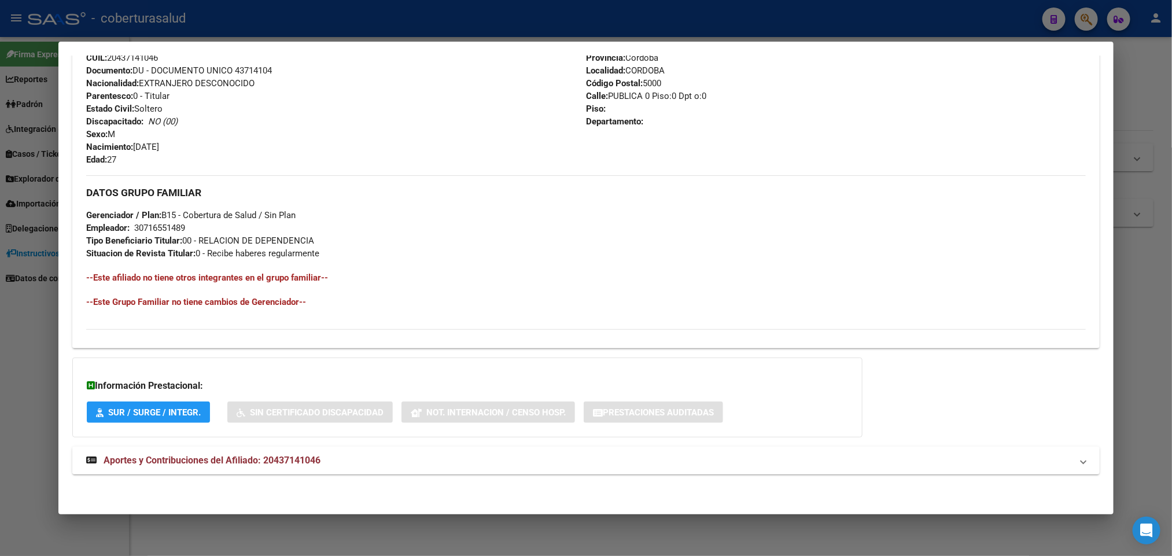
click at [158, 452] on mat-expansion-panel-header "Aportes y Contribuciones del Afiliado: 20437141046" at bounding box center [585, 461] width 1027 height 28
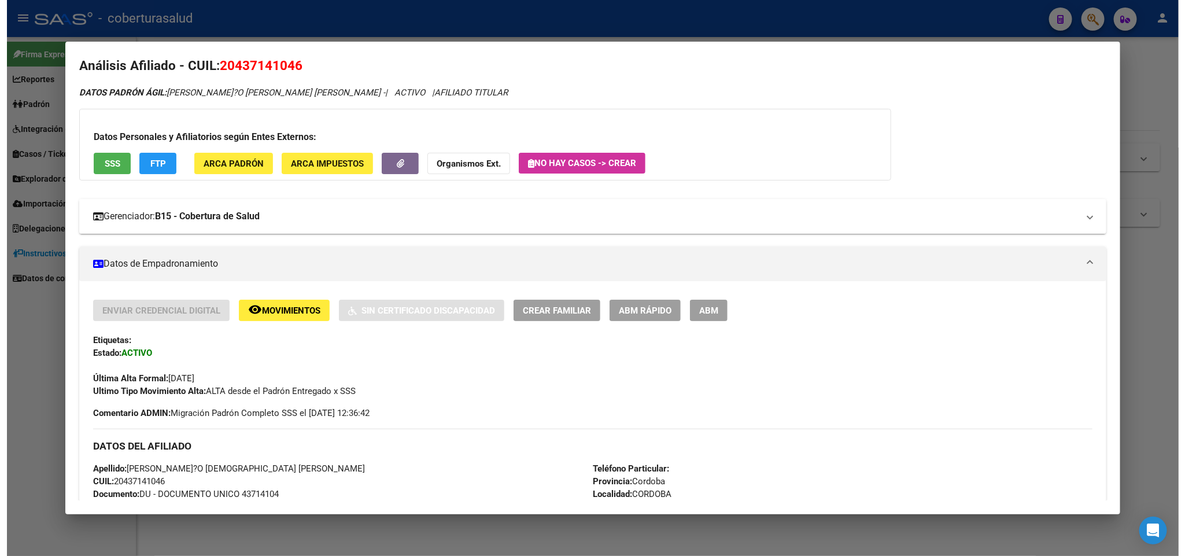
scroll to position [0, 0]
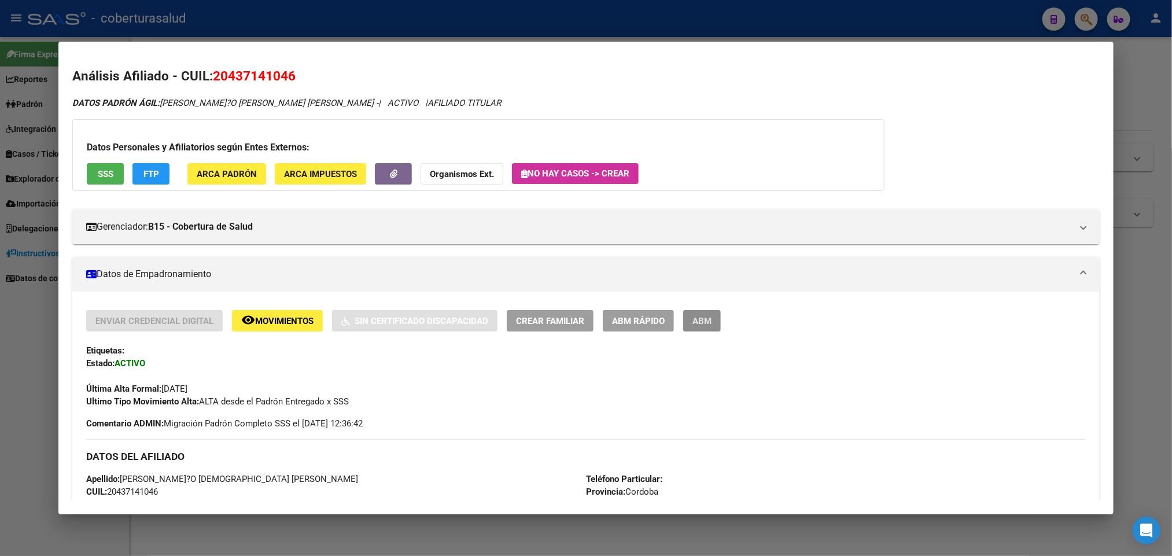
click at [693, 324] on span "ABM" at bounding box center [701, 321] width 19 height 10
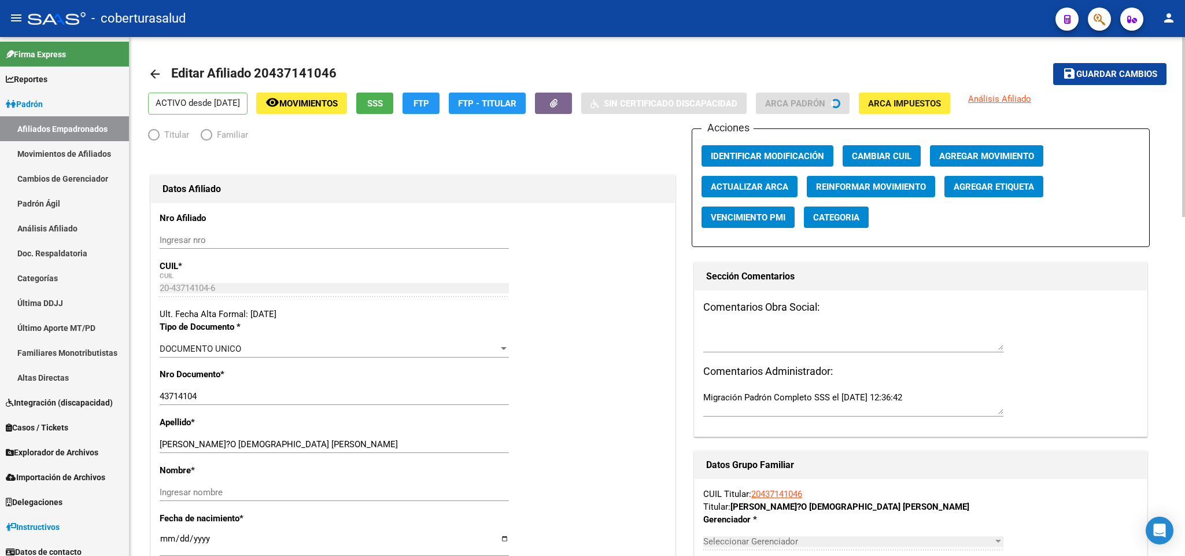
radio input "true"
type input "30-71655148-9"
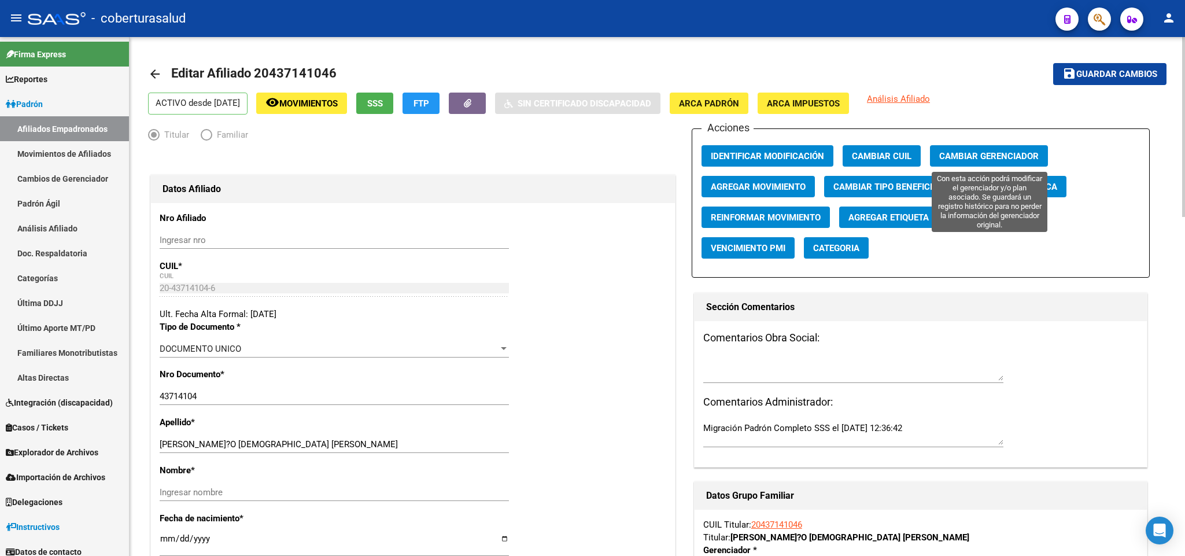
click at [983, 152] on span "Cambiar Gerenciador" at bounding box center [988, 156] width 99 height 10
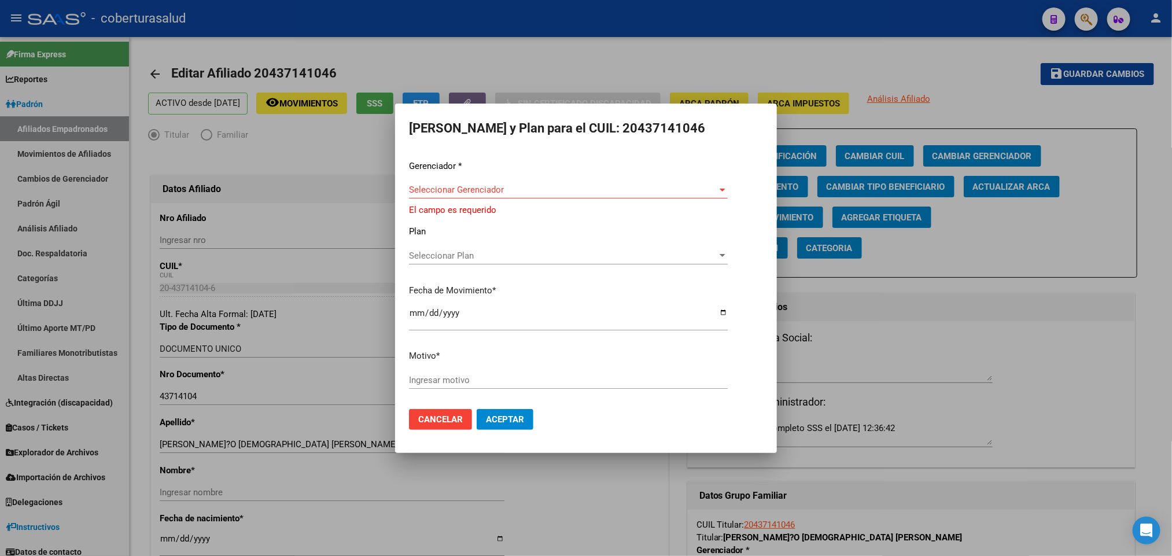
click at [639, 200] on div "Seleccionar Gerenciador Seleccionar Gerenciador" at bounding box center [568, 195] width 319 height 28
click at [642, 191] on span "Seleccionar Gerenciador" at bounding box center [563, 190] width 308 height 10
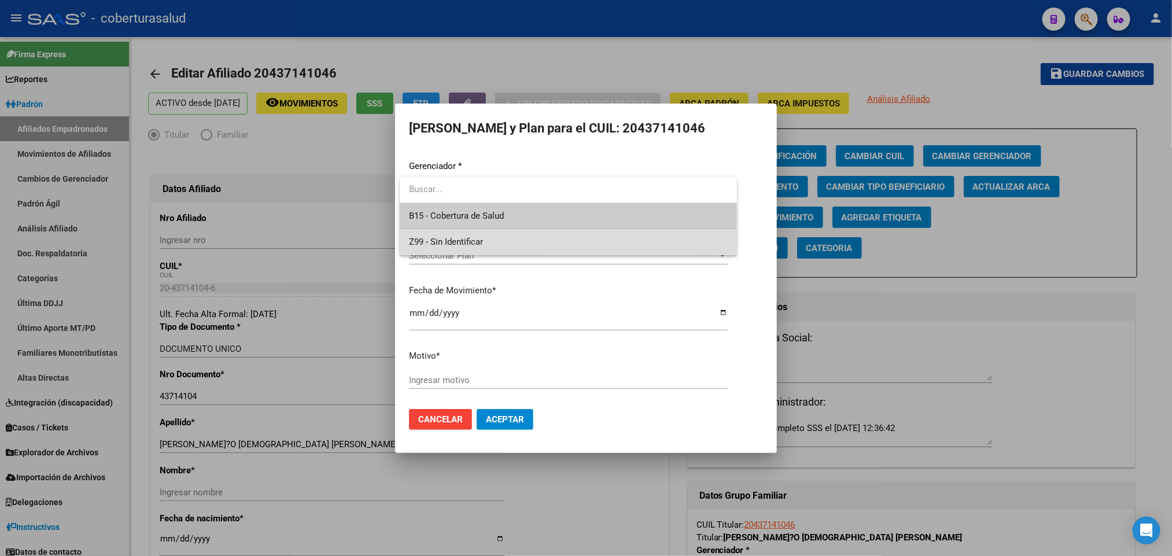
click at [624, 245] on span "Z99 - Sin Identificar" at bounding box center [568, 242] width 319 height 26
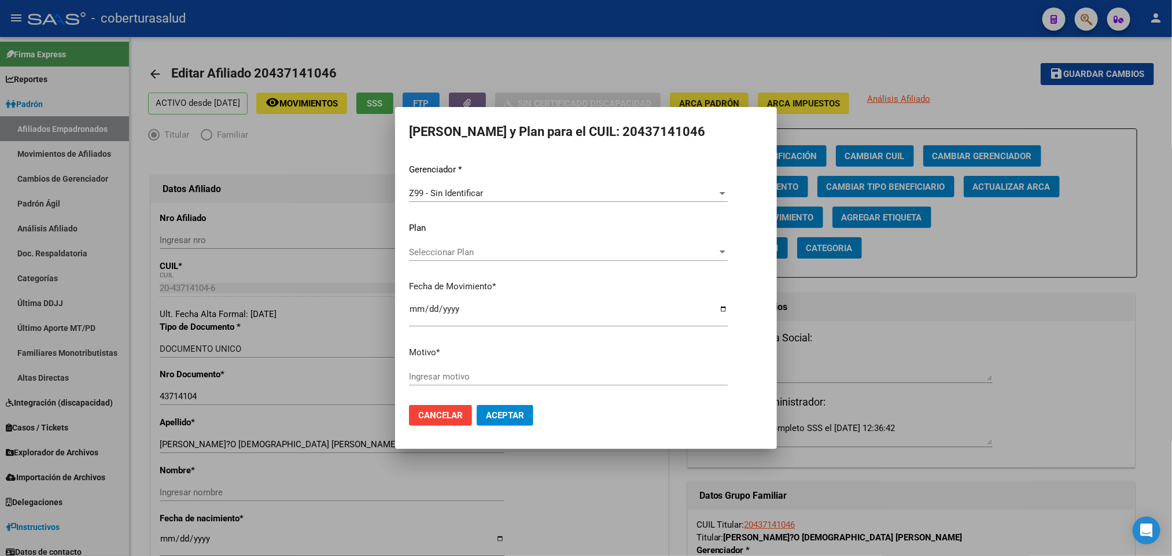
click at [623, 245] on div "Seleccionar Plan Seleccionar Plan" at bounding box center [568, 252] width 319 height 17
click at [623, 245] on input "dropdown search" at bounding box center [568, 251] width 337 height 26
click at [614, 308] on div at bounding box center [586, 278] width 1172 height 556
click at [516, 193] on div "Z99 - Sin Identificar" at bounding box center [563, 193] width 308 height 10
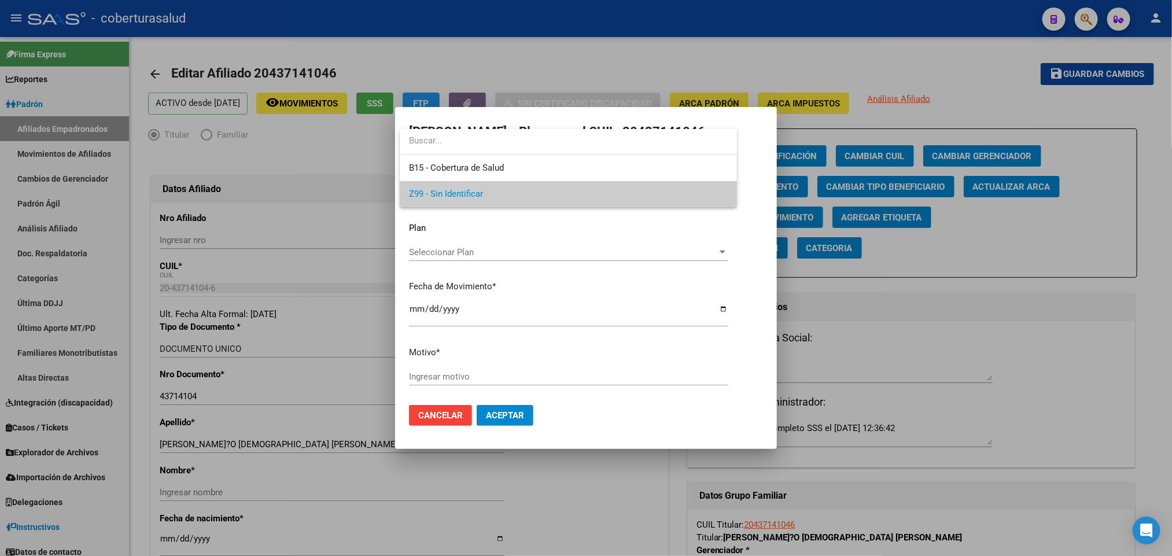
click at [516, 193] on span "Z99 - Sin Identificar" at bounding box center [568, 194] width 319 height 26
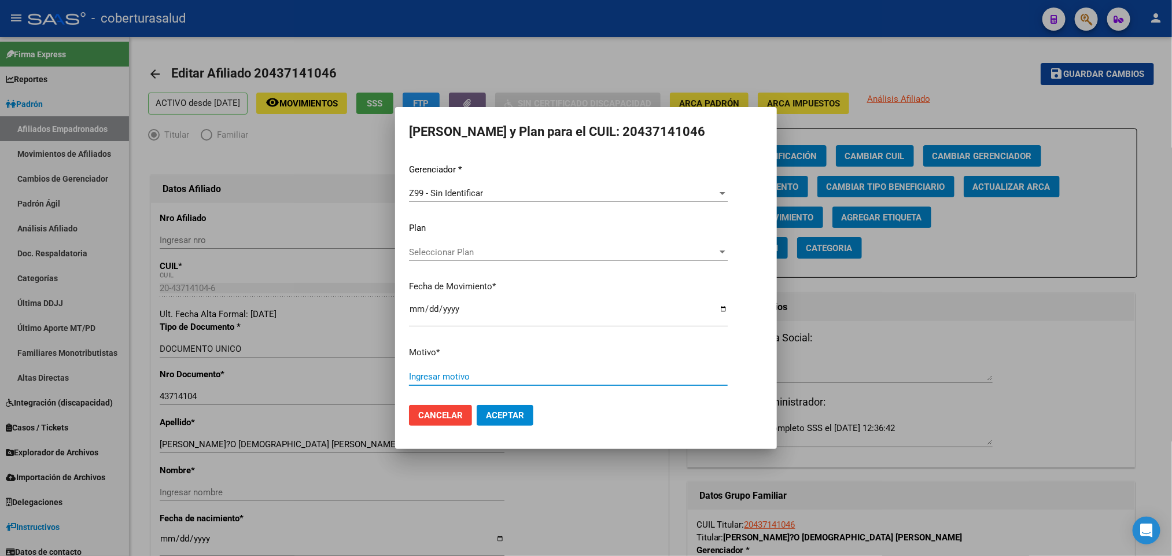
click at [465, 371] on input "Ingresar motivo" at bounding box center [568, 376] width 319 height 10
click at [453, 378] on input "Ingresar motivo" at bounding box center [568, 376] width 319 height 10
type input "n"
click at [471, 375] on input "autogestión" at bounding box center [568, 376] width 319 height 10
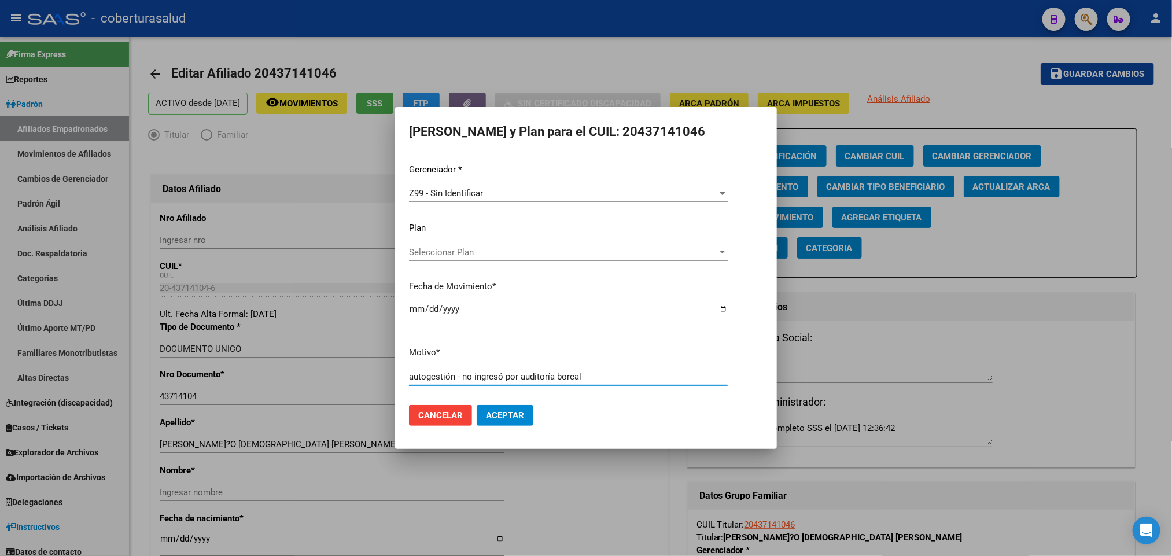
type input "autogestión - no ingresó por auditoría boreal"
click at [526, 403] on mat-dialog-actions "Cancelar Aceptar" at bounding box center [586, 415] width 354 height 39
click at [510, 415] on span "Aceptar" at bounding box center [505, 415] width 38 height 10
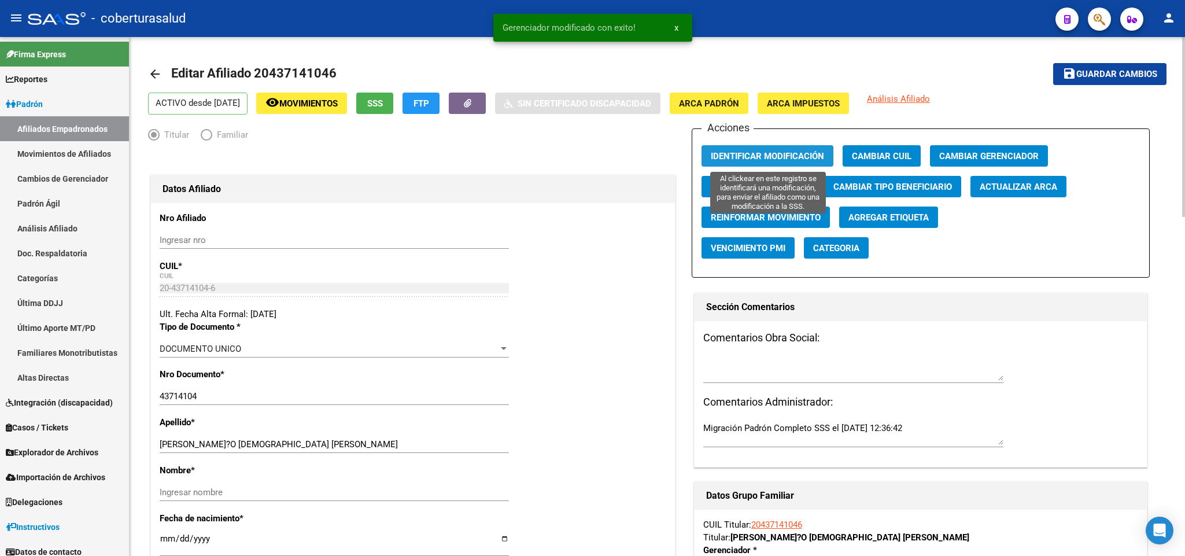
click at [803, 151] on span "Identificar Modificación" at bounding box center [767, 156] width 113 height 10
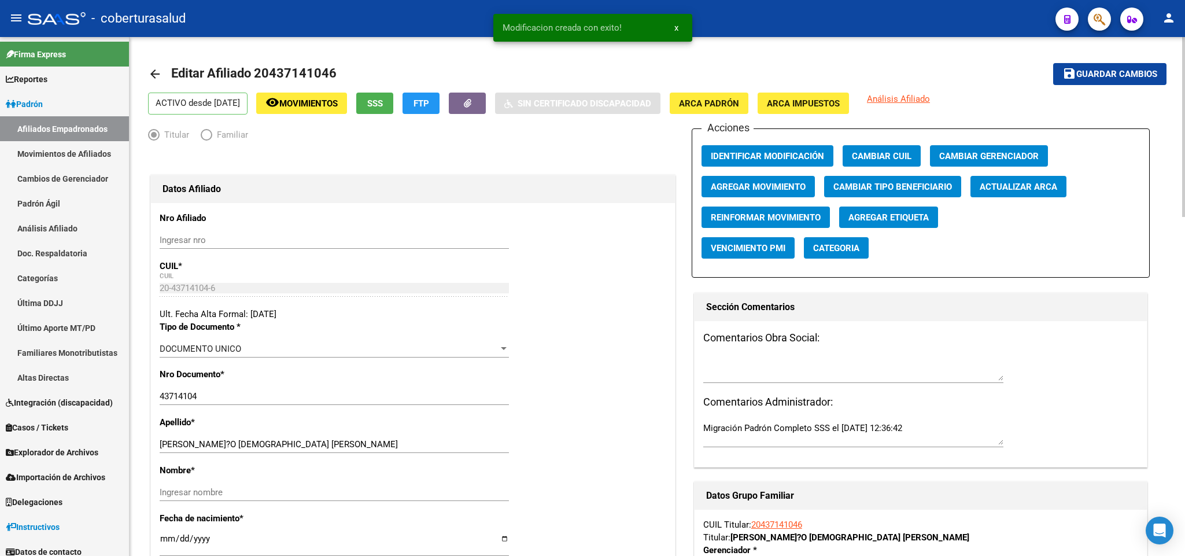
click at [1098, 71] on span "Guardar cambios" at bounding box center [1116, 74] width 81 height 10
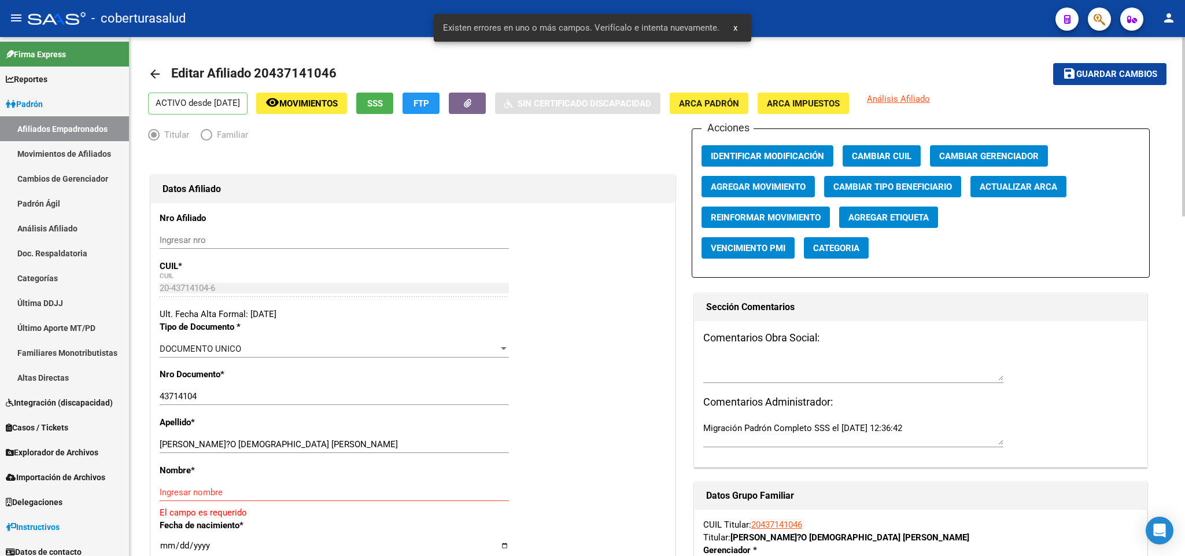
click at [195, 439] on div "[PERSON_NAME]?O [PERSON_NAME] [PERSON_NAME] Ingresar apellido" at bounding box center [334, 444] width 349 height 17
drag, startPoint x: 198, startPoint y: 444, endPoint x: 250, endPoint y: 447, distance: 52.1
click at [250, 447] on input "[PERSON_NAME]?O [DEMOGRAPHIC_DATA] [PERSON_NAME]" at bounding box center [334, 444] width 349 height 10
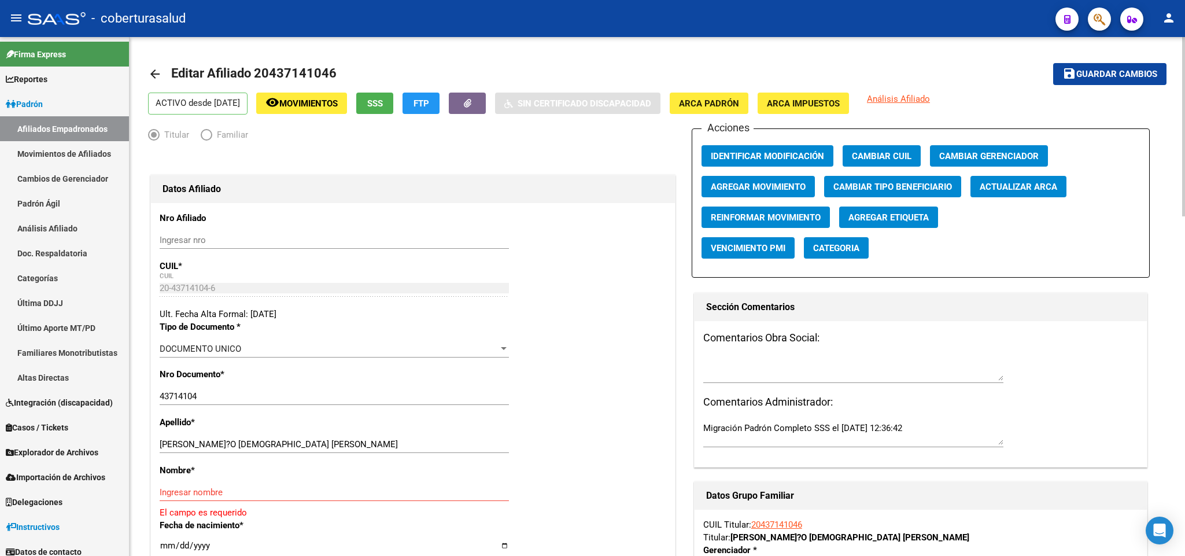
click at [242, 481] on div "Nombre * Ingresar nombre El campo es requerido" at bounding box center [413, 491] width 507 height 55
click at [223, 479] on div "Nombre * Ingresar nombre El campo es requerido" at bounding box center [413, 491] width 507 height 55
click at [222, 489] on input "Ingresar nombre" at bounding box center [334, 492] width 349 height 10
paste input "[PERSON_NAME] [PERSON_NAME]"
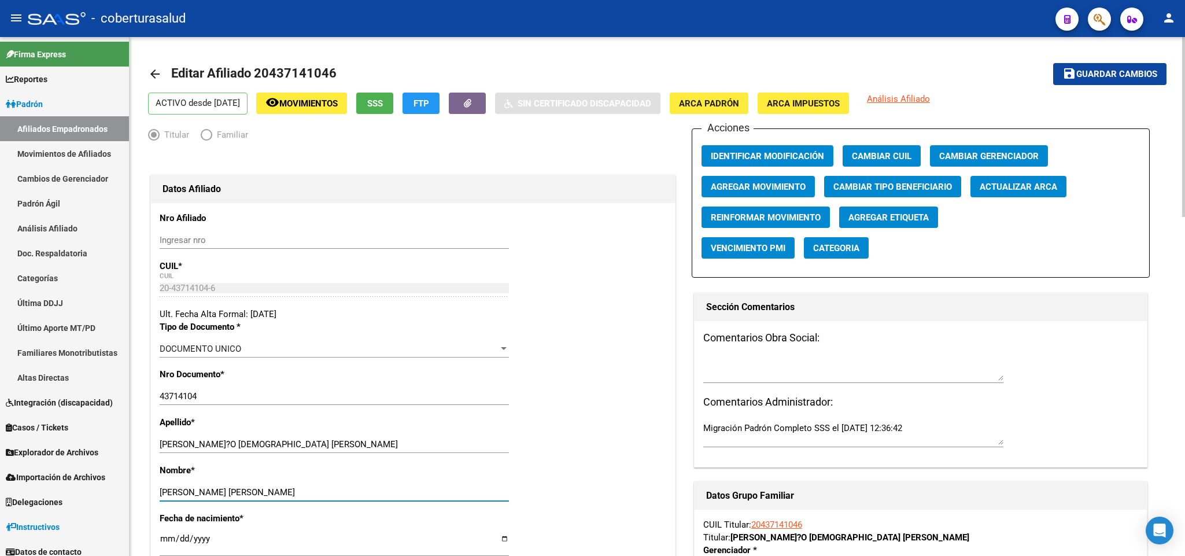
type input "[PERSON_NAME] [PERSON_NAME]"
drag, startPoint x: 196, startPoint y: 441, endPoint x: 271, endPoint y: 453, distance: 75.6
click at [271, 453] on div "[PERSON_NAME]?O [PERSON_NAME] [PERSON_NAME] Ingresar apellido" at bounding box center [334, 444] width 349 height 17
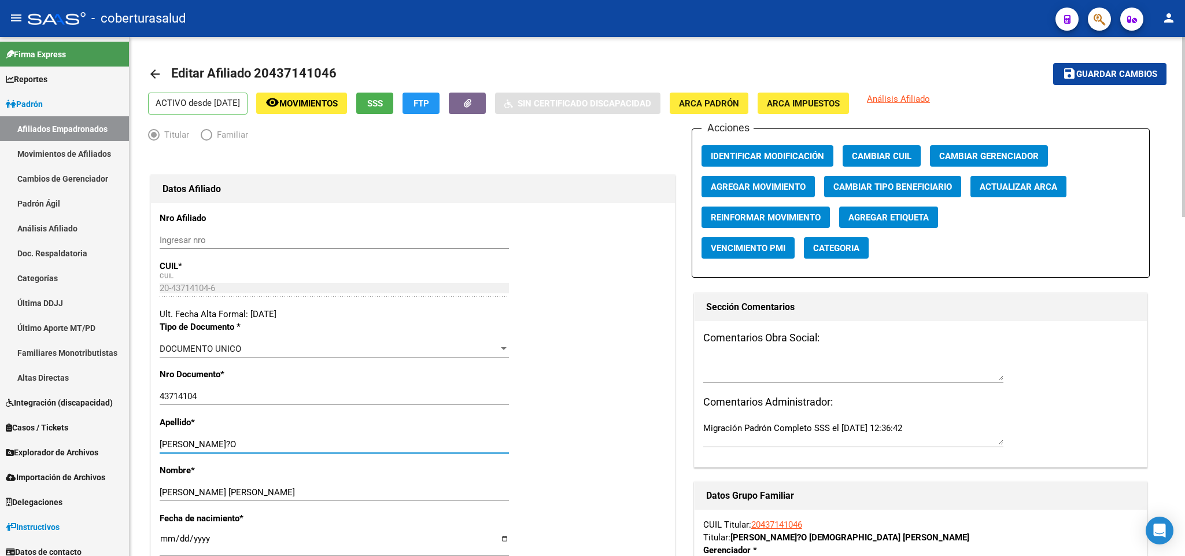
type input "[PERSON_NAME]?O"
click at [1109, 69] on span "Guardar cambios" at bounding box center [1116, 74] width 81 height 10
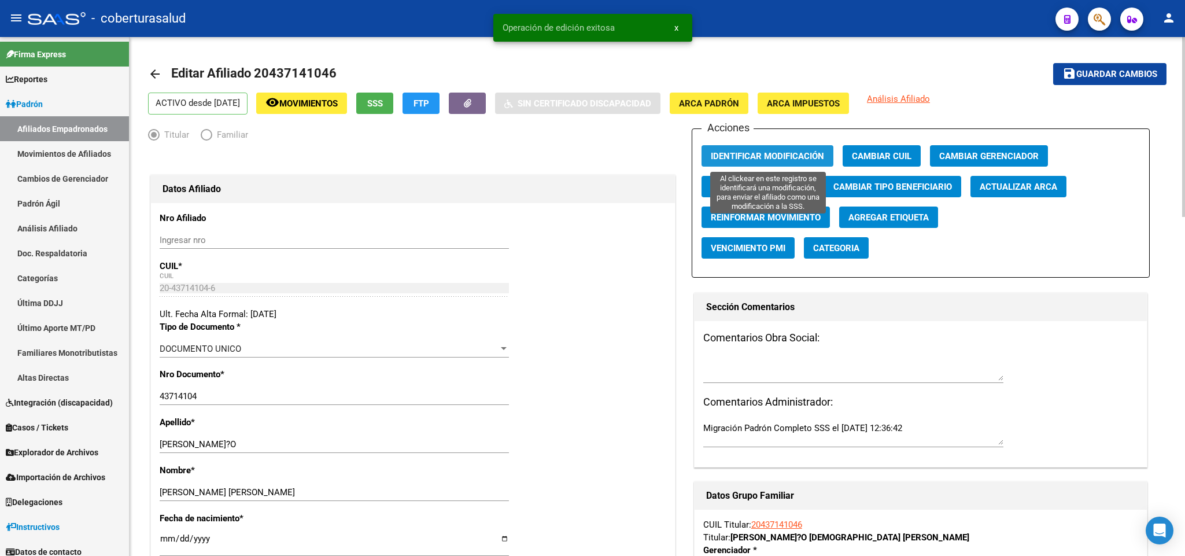
click at [764, 152] on span "Identificar Modificación" at bounding box center [767, 156] width 113 height 10
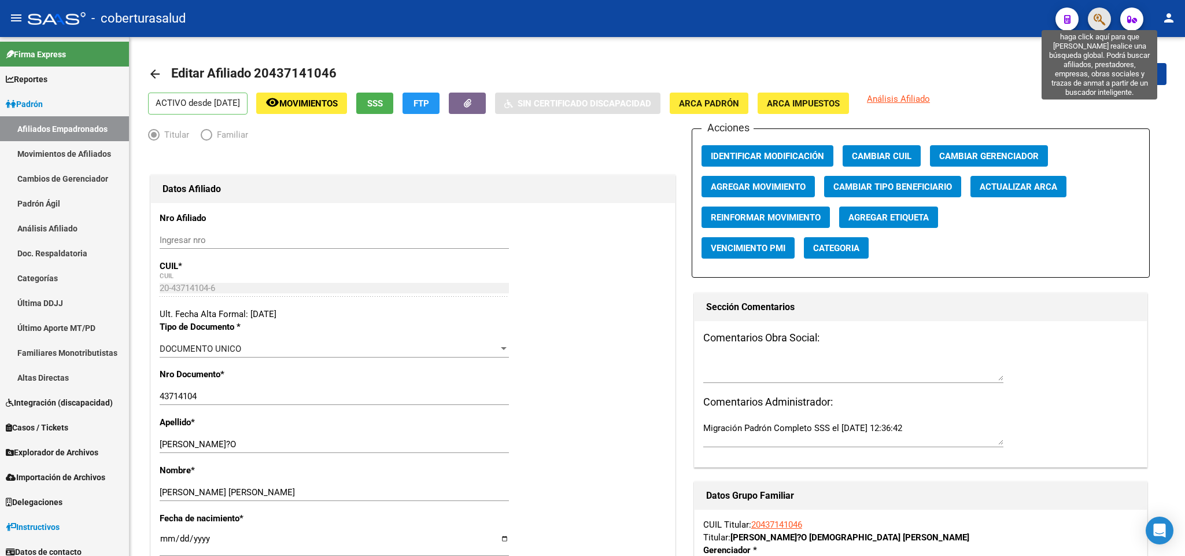
click at [1102, 16] on icon "button" at bounding box center [1100, 19] width 12 height 13
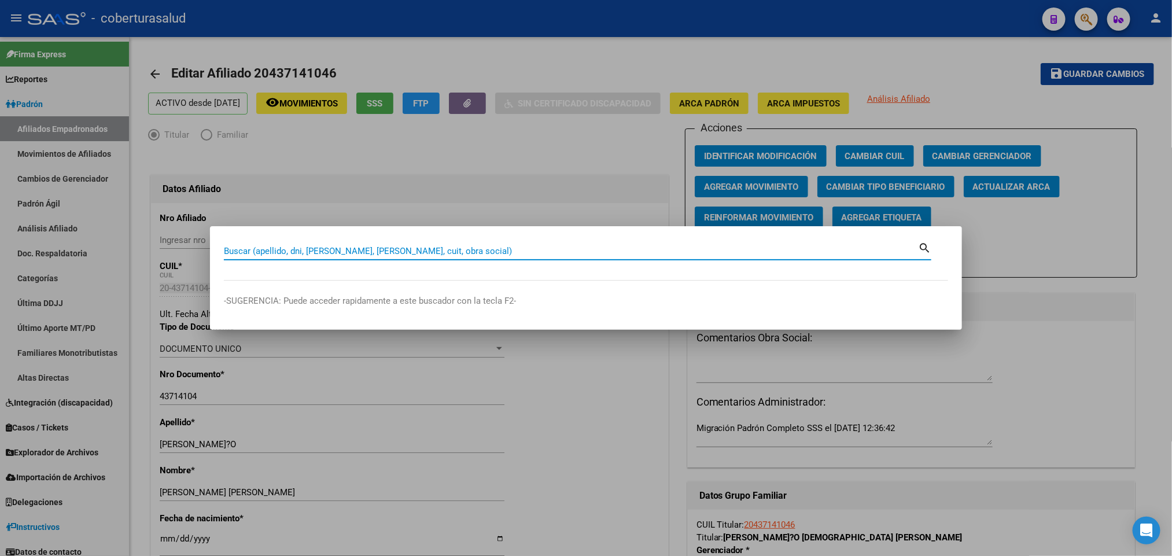
paste input "20438294725"
type input "20438294725"
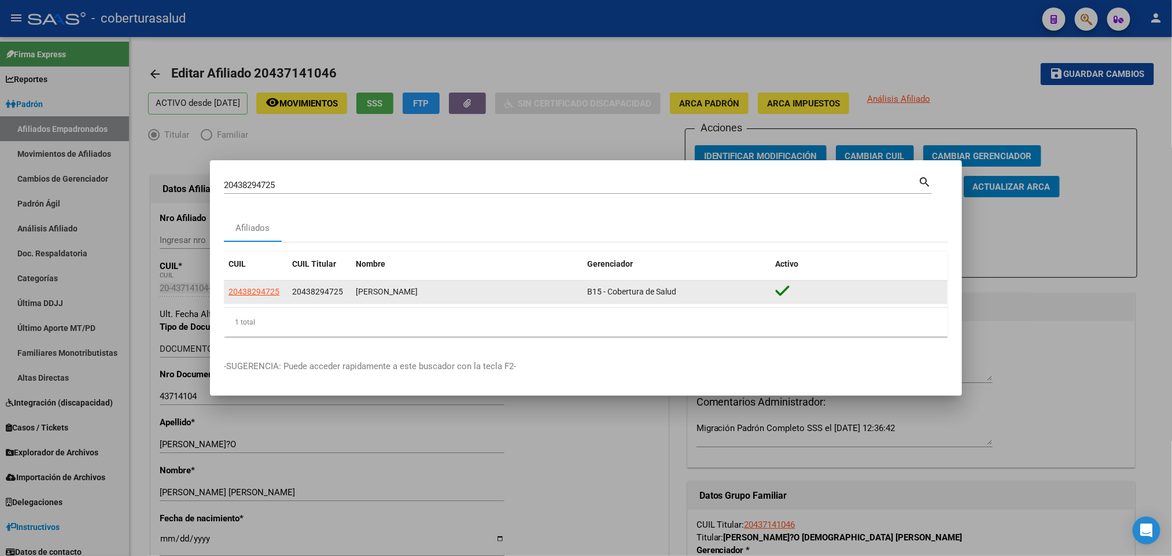
drag, startPoint x: 285, startPoint y: 294, endPoint x: 275, endPoint y: 294, distance: 9.8
click at [283, 294] on datatable-body-cell "20438294725" at bounding box center [256, 292] width 64 height 23
click at [268, 295] on span "20438294725" at bounding box center [253, 291] width 51 height 9
type textarea "20438294725"
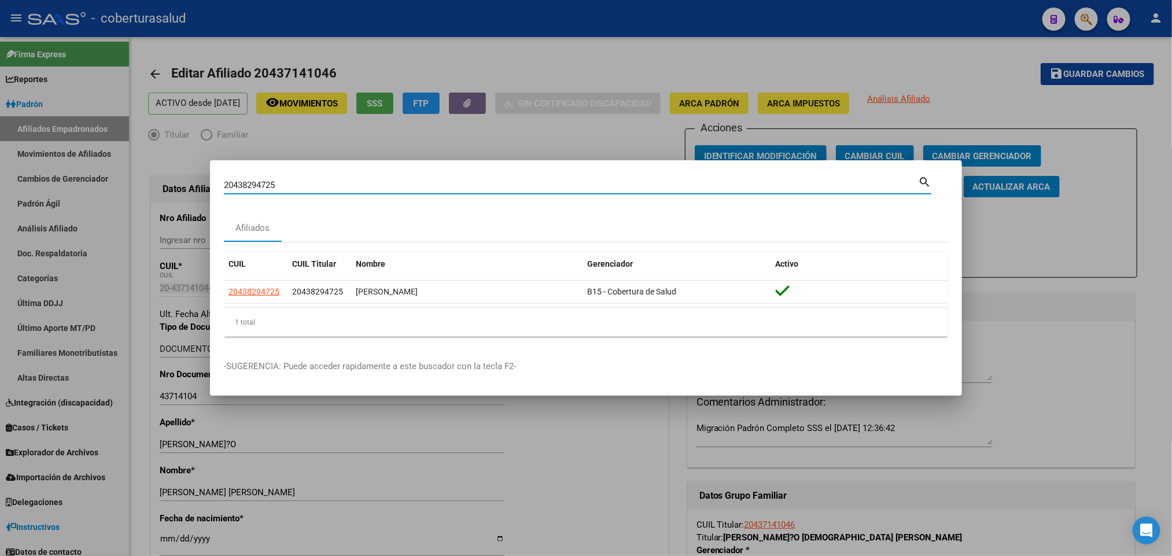
click at [545, 190] on input "20438294725" at bounding box center [571, 185] width 694 height 10
paste input "44016392"
type input "44016392"
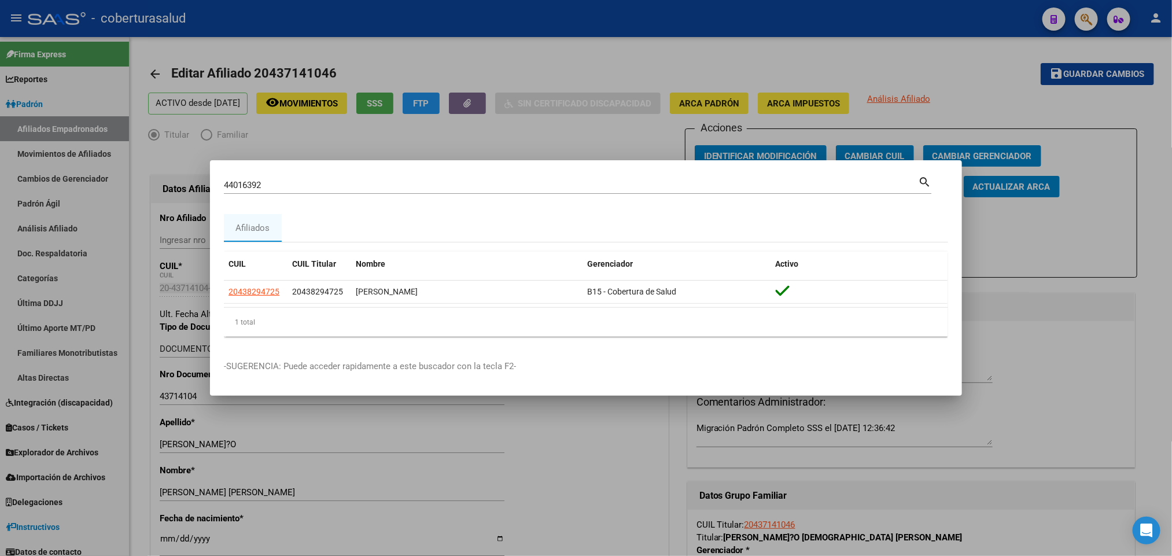
click at [280, 193] on div "44016392 Buscar (apellido, dni, cuil, nro traspaso, cuit, obra social)" at bounding box center [571, 184] width 694 height 17
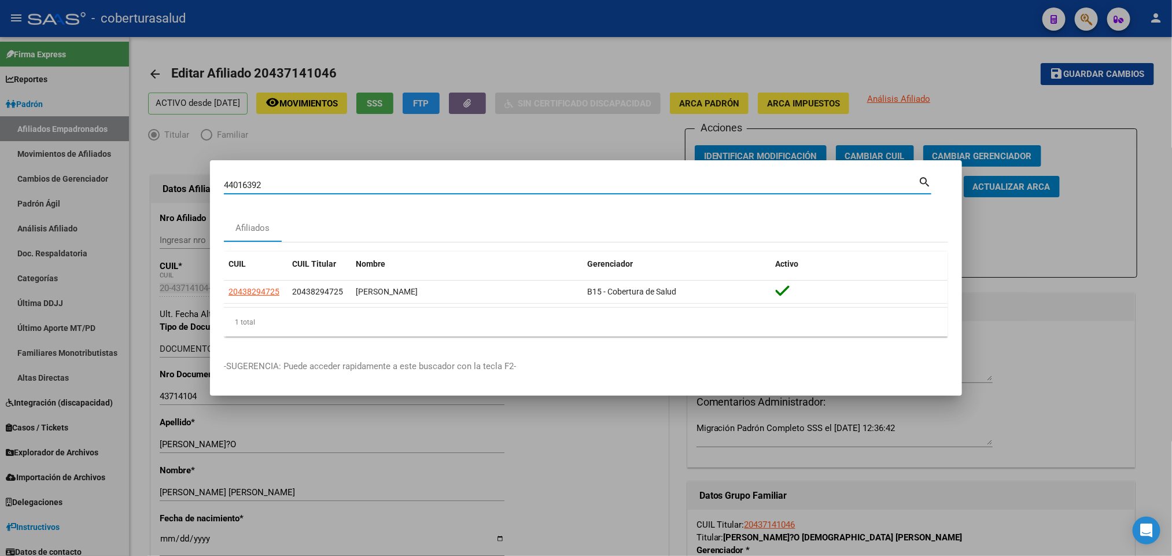
click at [280, 186] on input "44016392" at bounding box center [571, 185] width 694 height 10
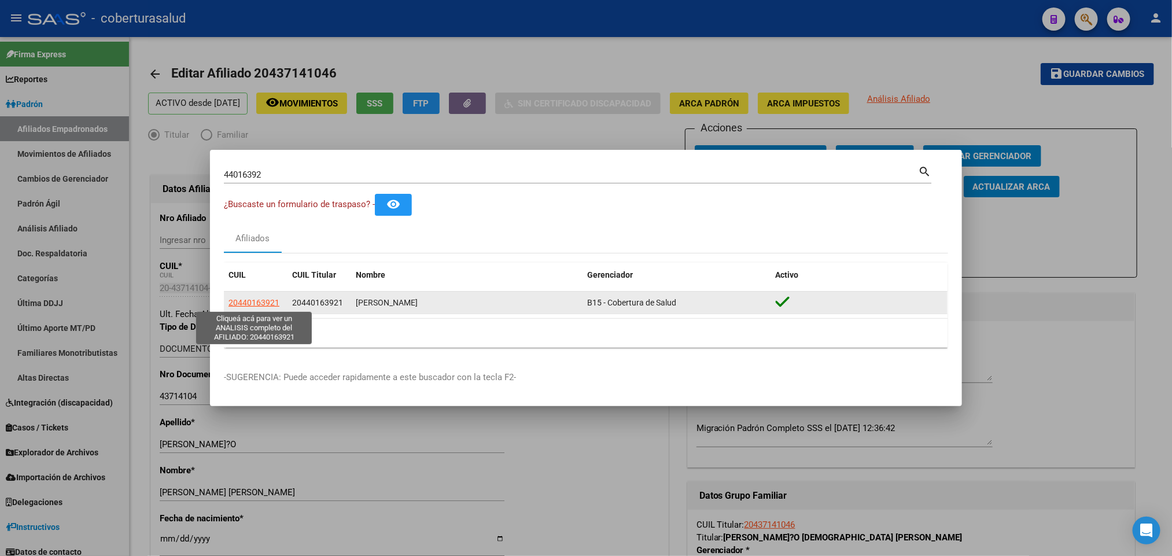
click at [259, 300] on span "20440163921" at bounding box center [253, 302] width 51 height 9
type textarea "20440163921"
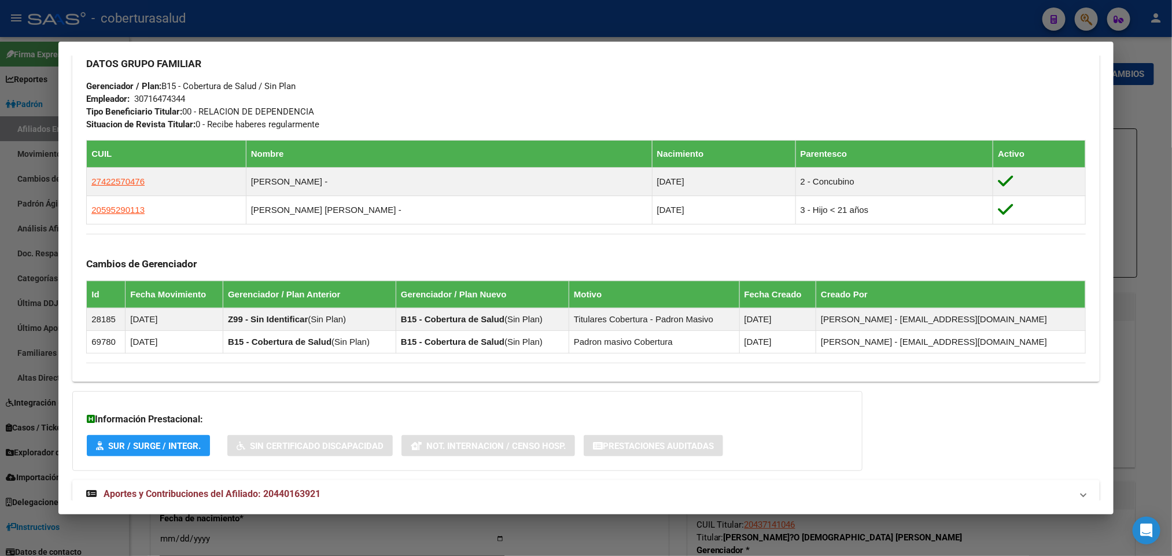
scroll to position [600, 0]
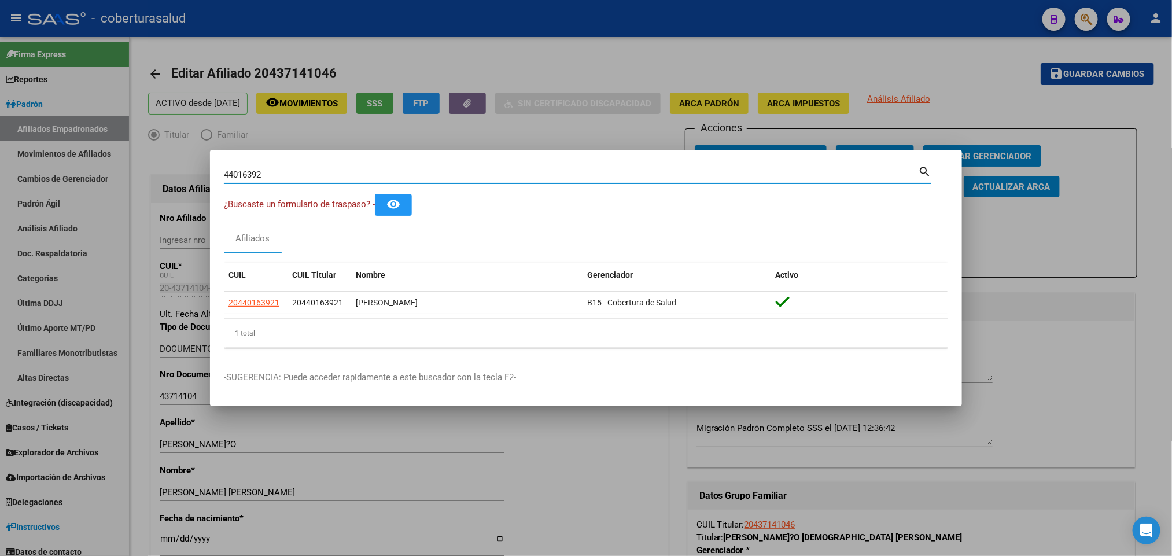
click at [309, 179] on input "44016392" at bounding box center [571, 174] width 694 height 10
click at [309, 178] on input "44016392" at bounding box center [571, 174] width 694 height 10
paste input "20441586370"
type input "20441586370"
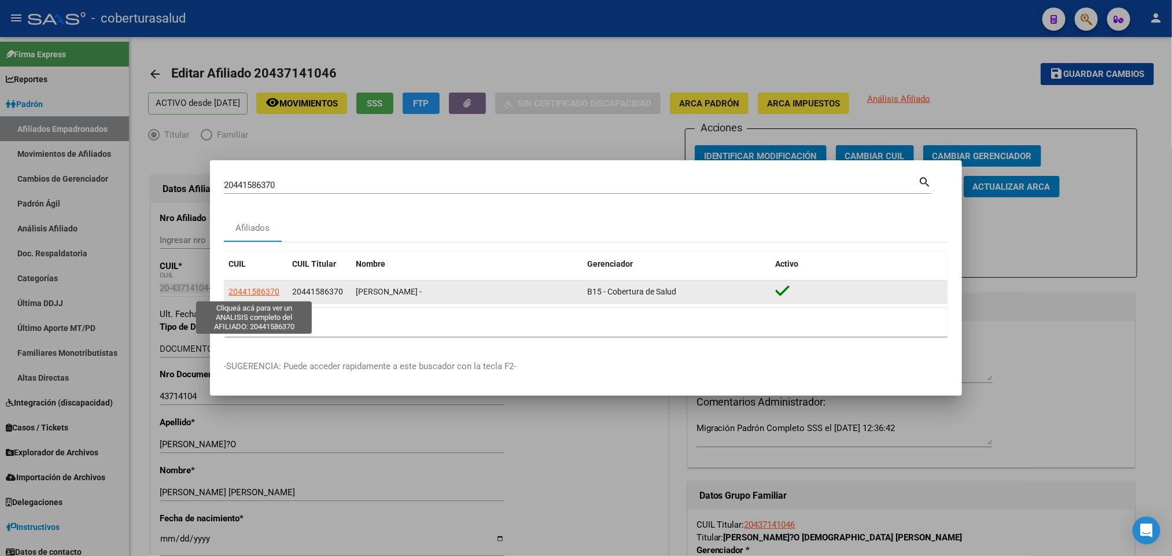
click at [256, 290] on span "20441586370" at bounding box center [253, 291] width 51 height 9
type textarea "20441586370"
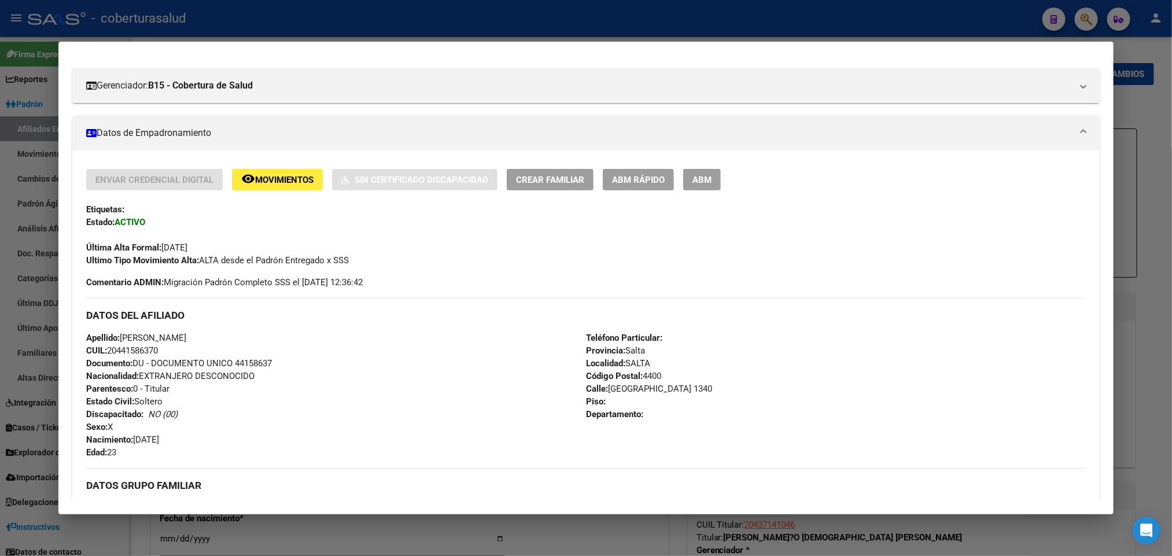
scroll to position [0, 0]
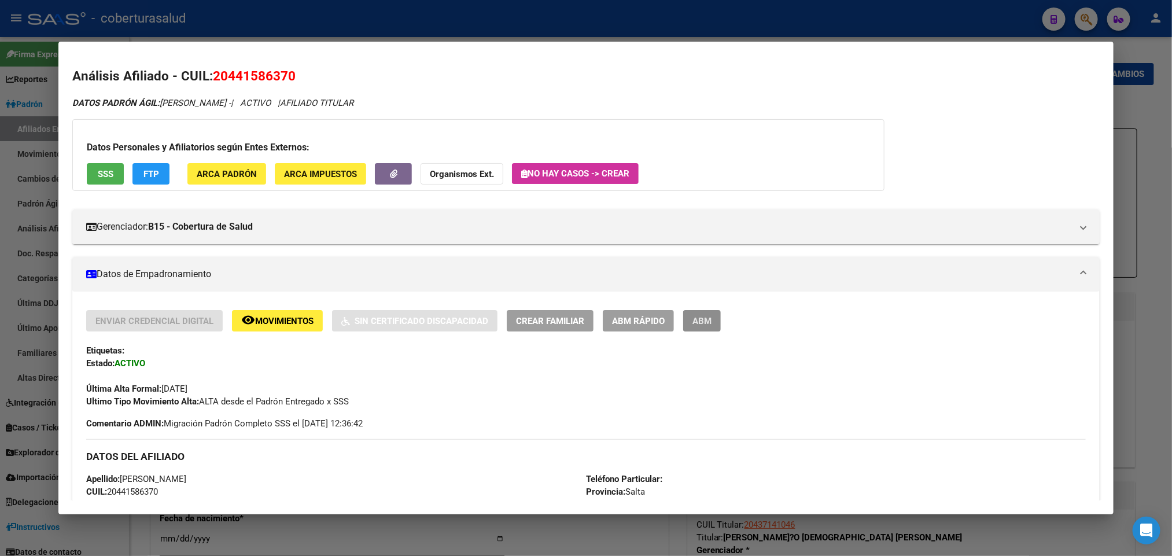
click at [705, 319] on span "ABM" at bounding box center [701, 321] width 19 height 10
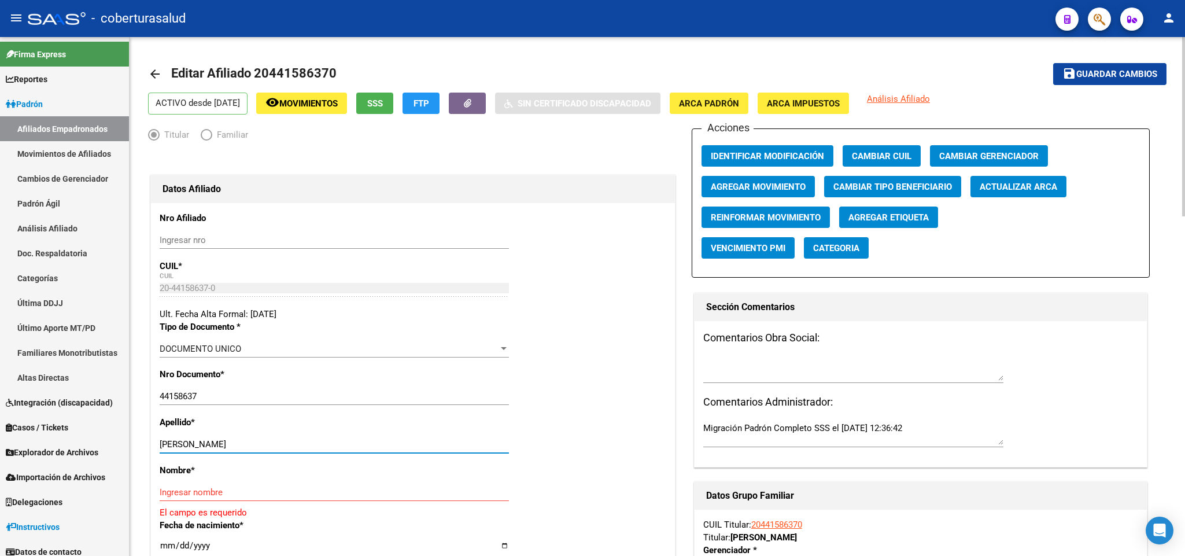
drag, startPoint x: 217, startPoint y: 442, endPoint x: 306, endPoint y: 434, distance: 88.9
click at [306, 434] on div "Apellido * [PERSON_NAME] apellido" at bounding box center [413, 440] width 507 height 48
type input "[PERSON_NAME]"
click at [257, 486] on div "Ingresar nombre" at bounding box center [334, 492] width 349 height 17
click at [238, 486] on div "Ingresar nombre" at bounding box center [334, 492] width 349 height 17
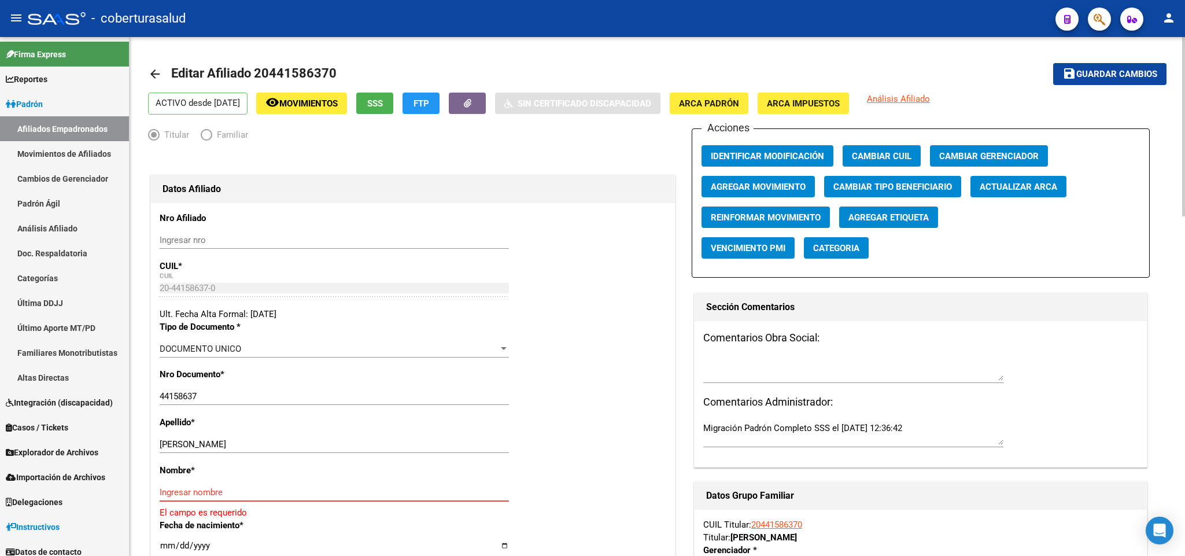
paste input "[PERSON_NAME]"
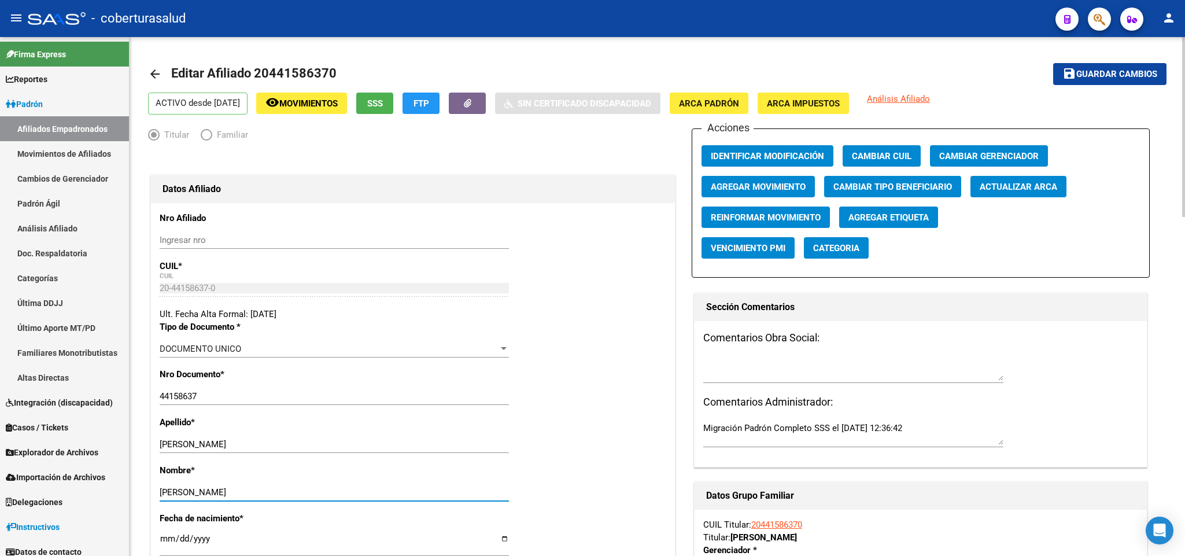
type input "[PERSON_NAME]"
click at [1148, 69] on span "Guardar cambios" at bounding box center [1116, 74] width 81 height 10
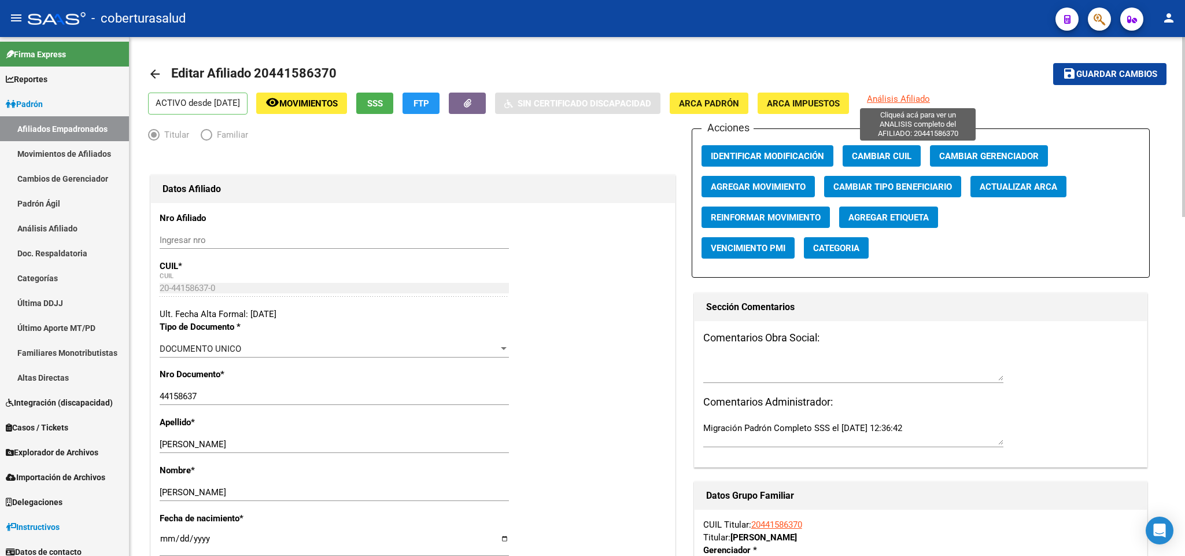
click at [930, 94] on span "Análisis Afiliado" at bounding box center [898, 99] width 63 height 10
copy span "l"
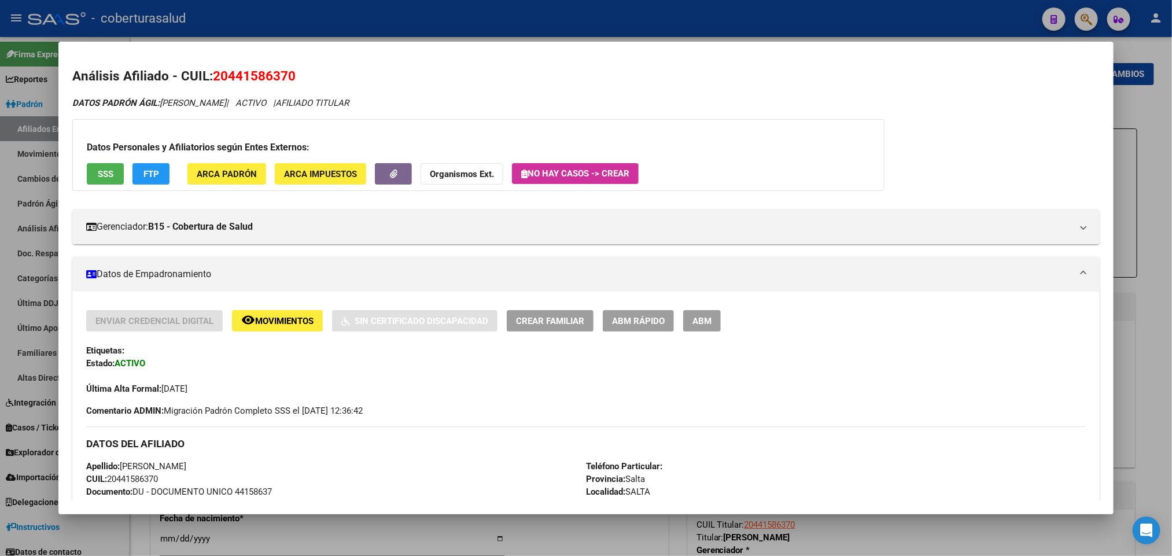
click at [692, 323] on span "ABM" at bounding box center [701, 321] width 19 height 10
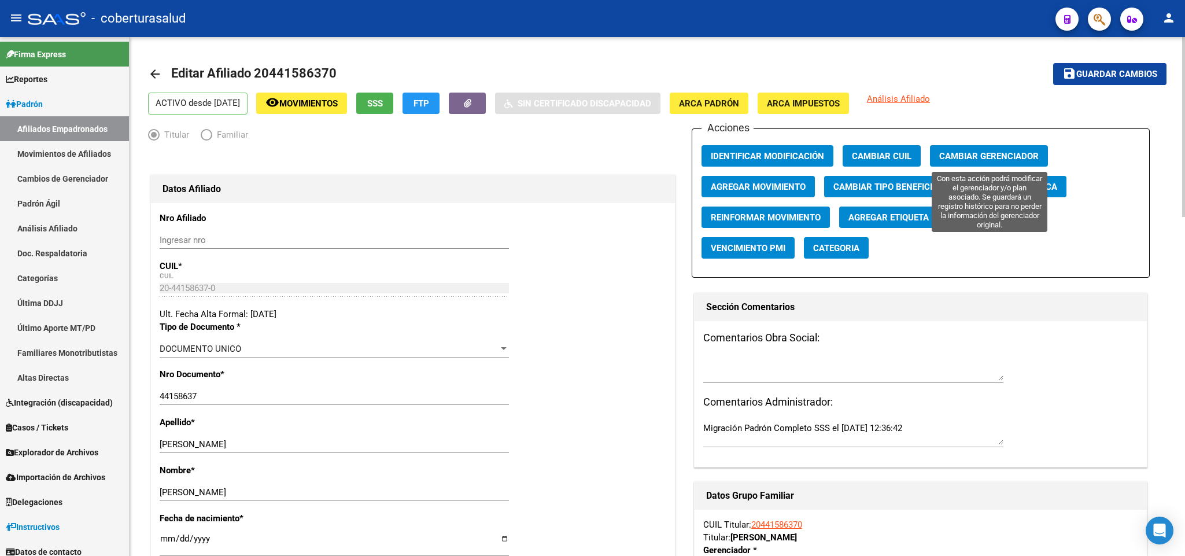
click at [997, 160] on span "Cambiar Gerenciador" at bounding box center [988, 156] width 99 height 10
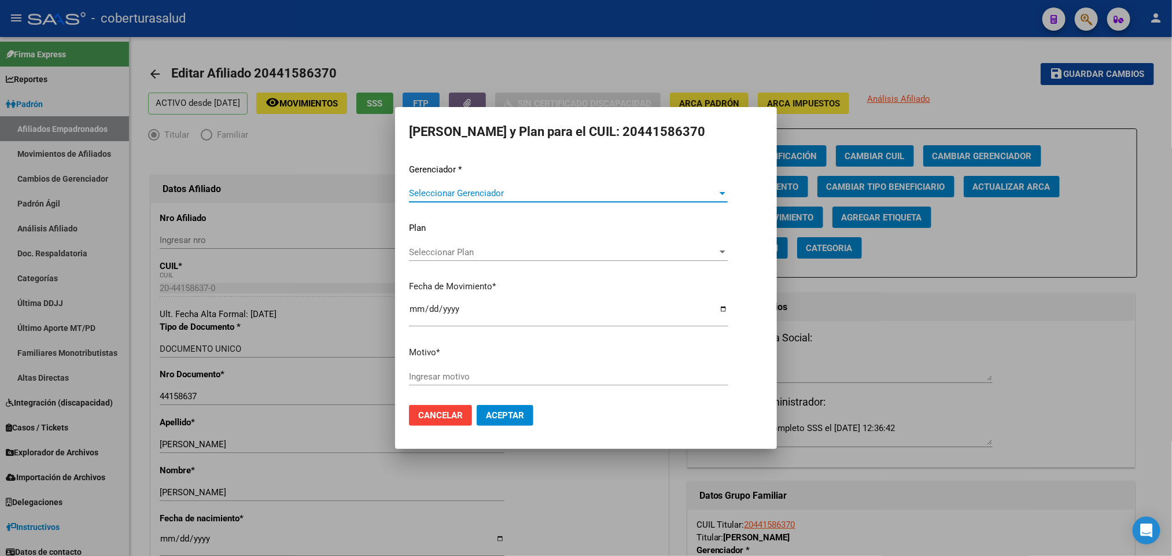
click at [547, 194] on span "Seleccionar Gerenciador" at bounding box center [563, 193] width 308 height 10
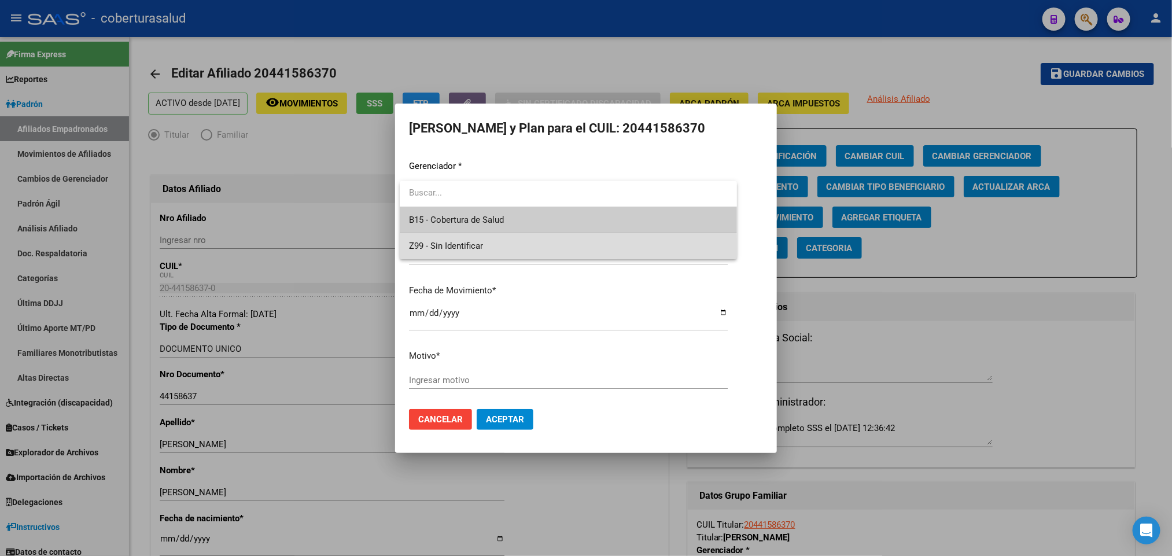
click at [530, 248] on span "Z99 - Sin Identificar" at bounding box center [568, 246] width 319 height 26
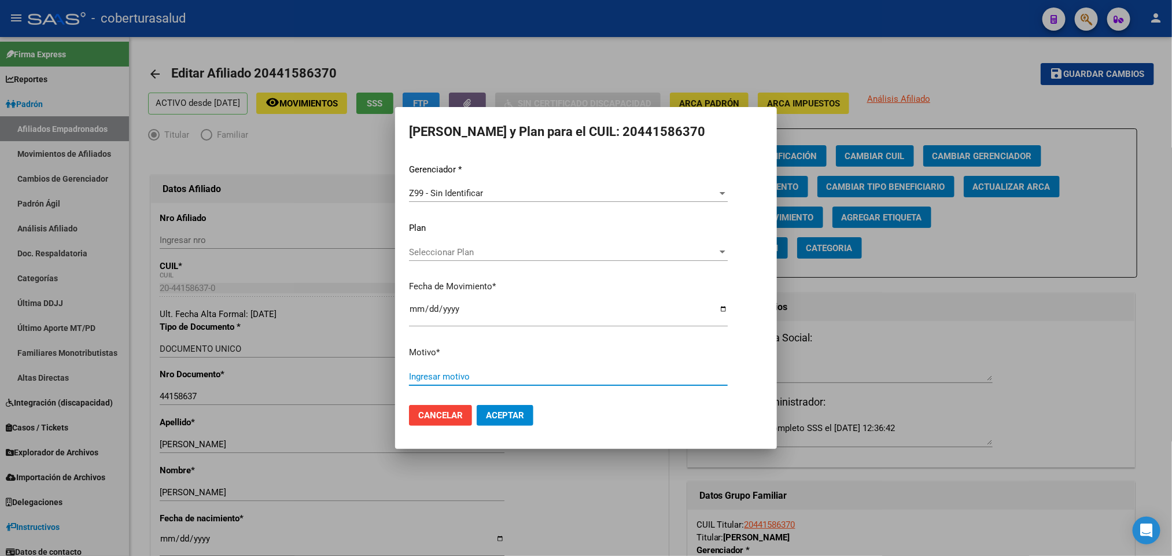
click at [460, 373] on input "Ingresar motivo" at bounding box center [568, 376] width 319 height 10
type input "autogestion - no ingresó por auditoria boreal"
click at [495, 408] on button "Aceptar" at bounding box center [505, 415] width 57 height 21
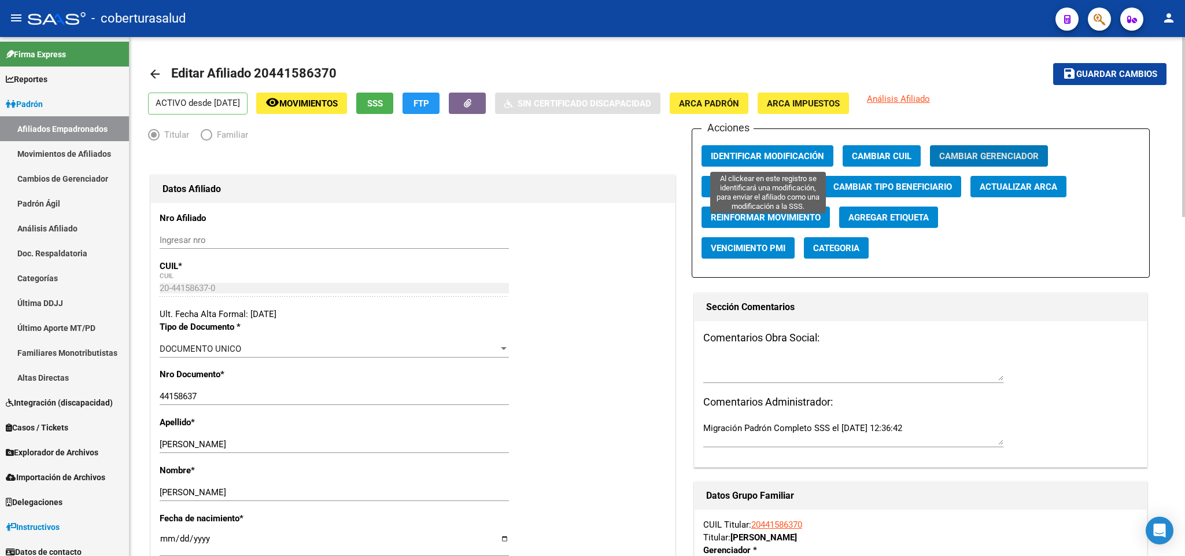
click at [791, 156] on span "Identificar Modificación" at bounding box center [767, 156] width 113 height 10
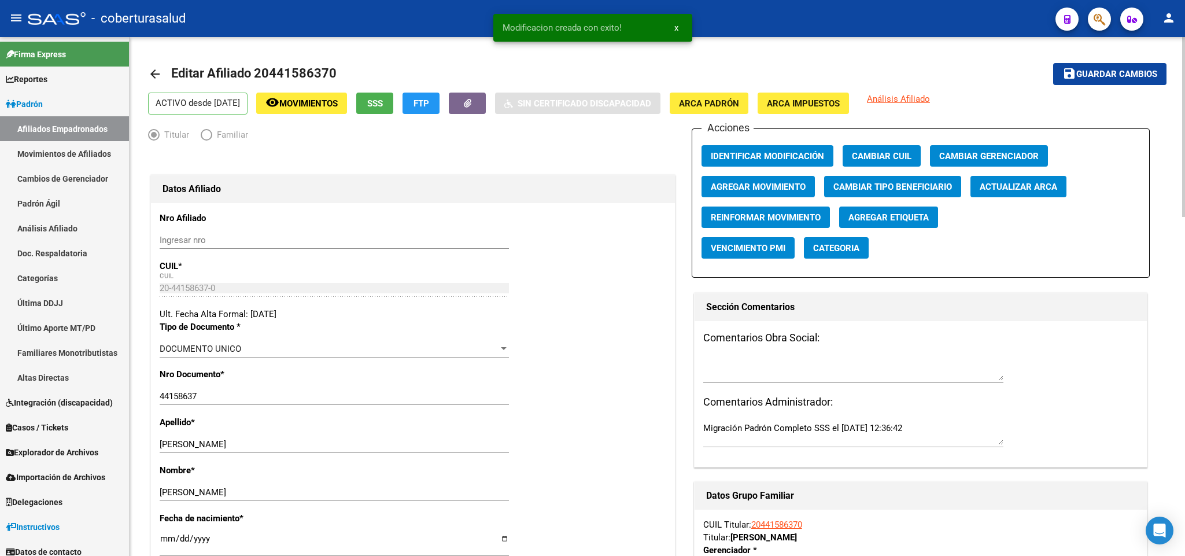
click at [1115, 69] on span "Guardar cambios" at bounding box center [1116, 74] width 81 height 10
click at [787, 161] on span "Identificar Modificación" at bounding box center [767, 156] width 113 height 10
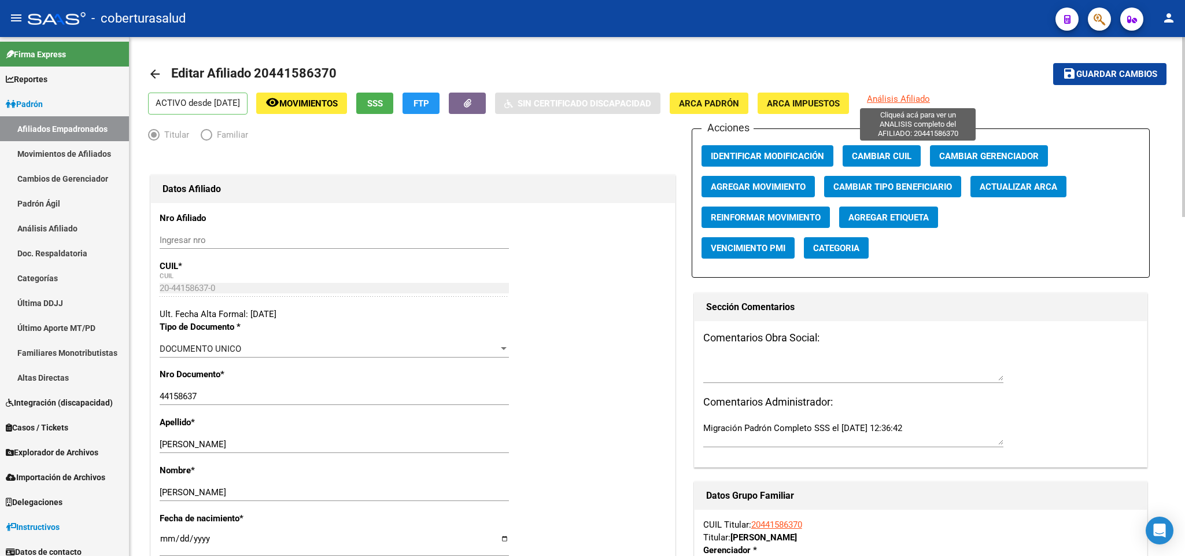
click at [925, 95] on span "Análisis Afiliado" at bounding box center [898, 99] width 63 height 10
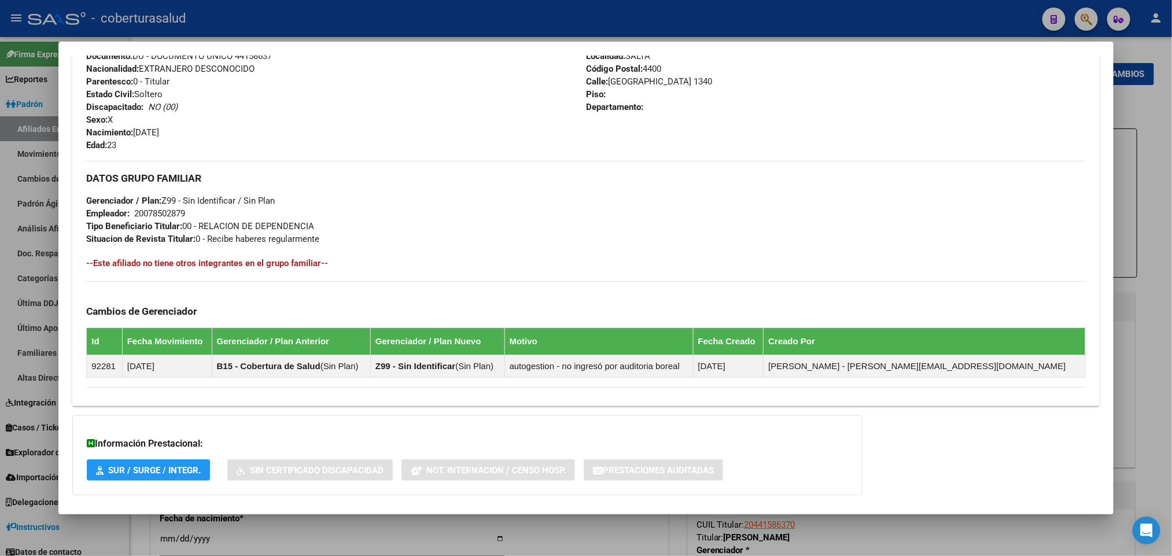
scroll to position [495, 0]
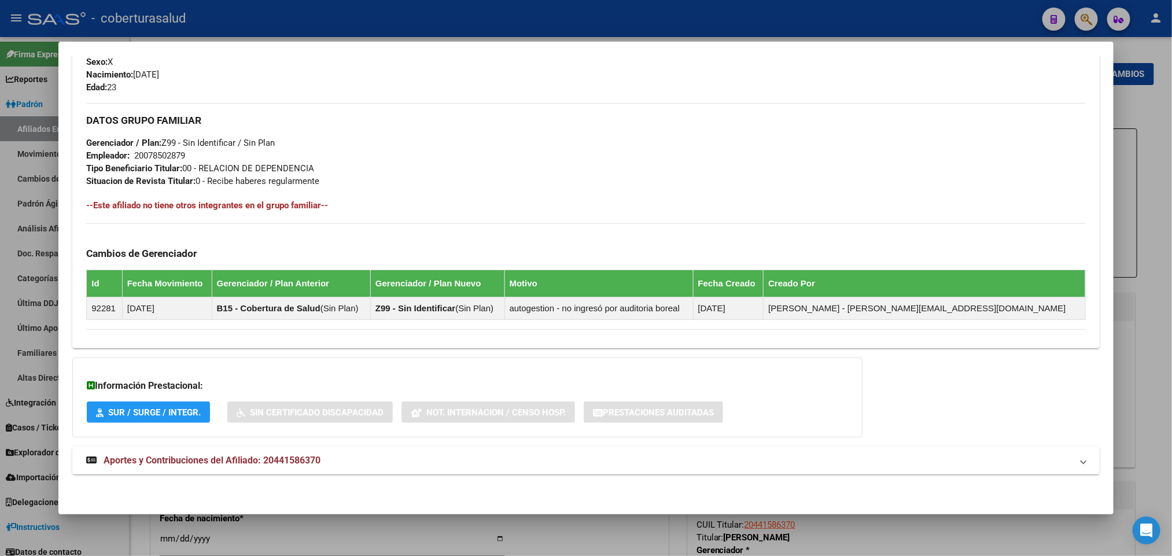
click at [281, 467] on strong "Aportes y Contribuciones del Afiliado: 20441586370" at bounding box center [203, 460] width 234 height 14
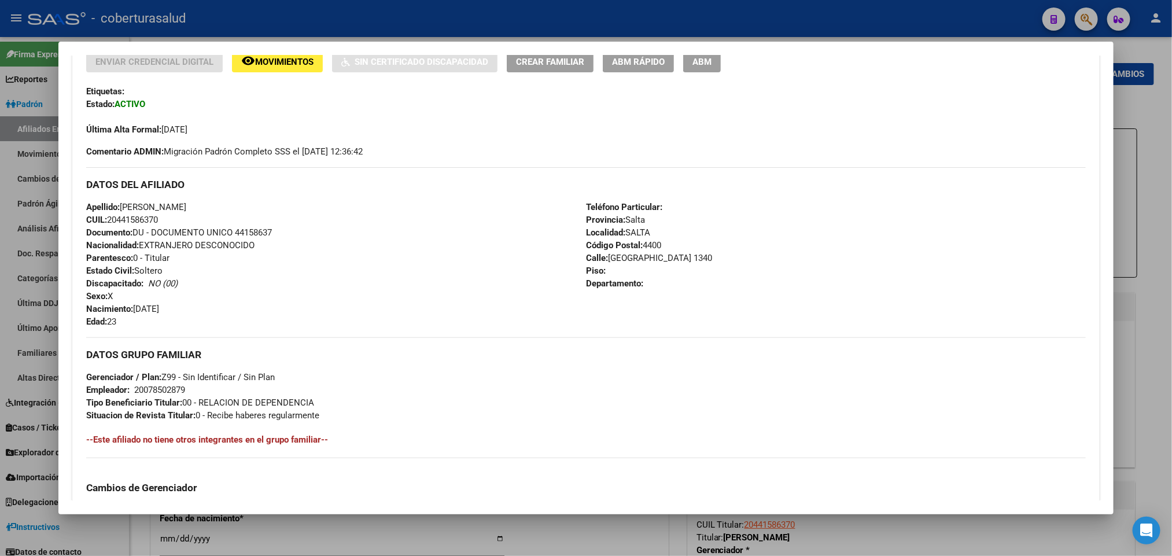
scroll to position [276, 0]
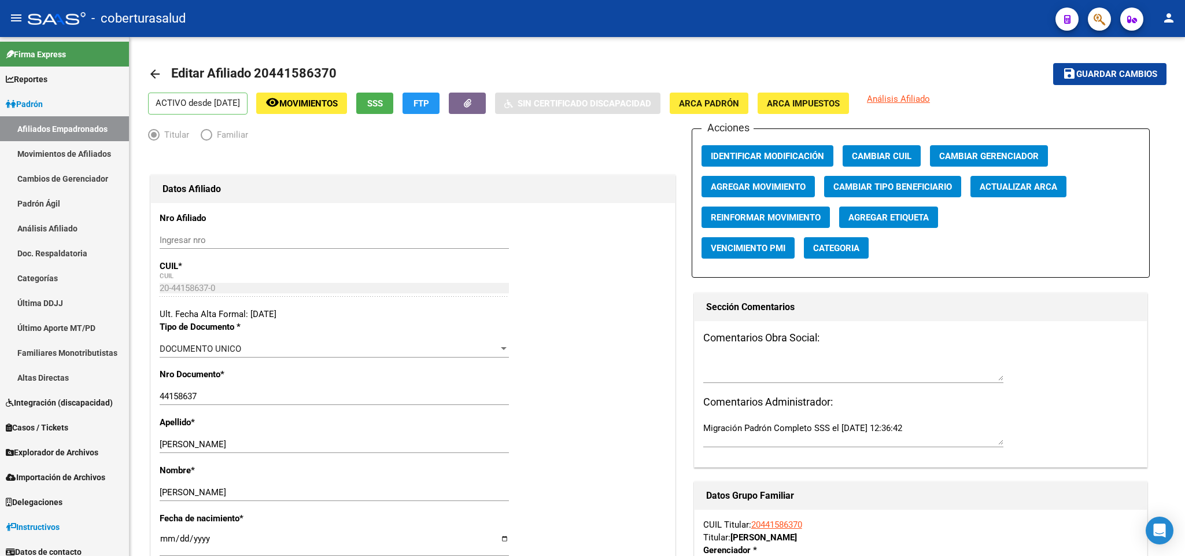
click at [1121, 7] on app-anmat-searcher at bounding box center [1131, 19] width 23 height 24
click at [1106, 9] on button "button" at bounding box center [1099, 19] width 23 height 23
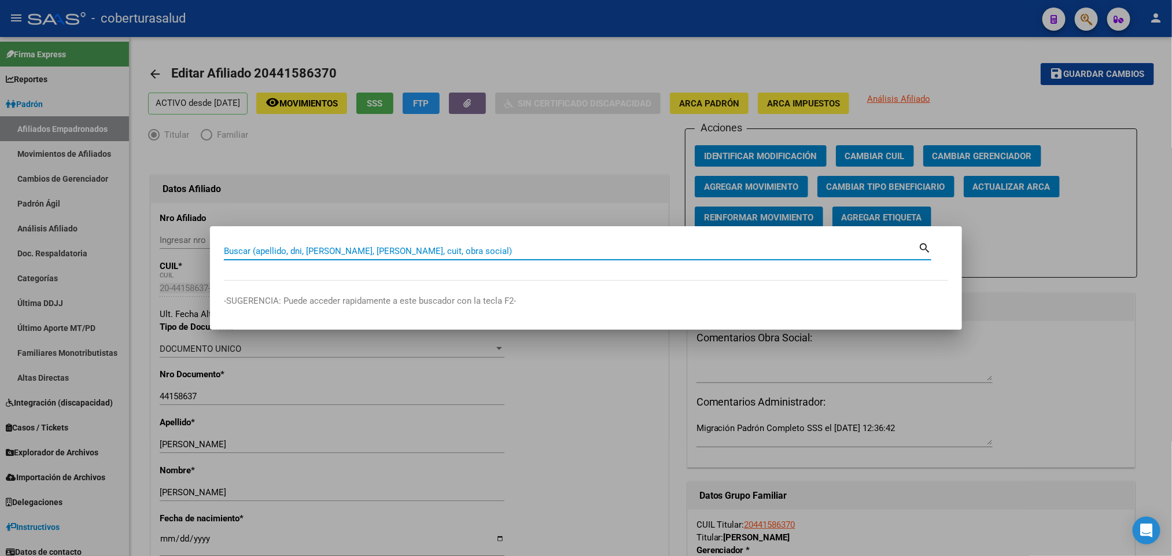
paste input "44190277"
type input "44190277"
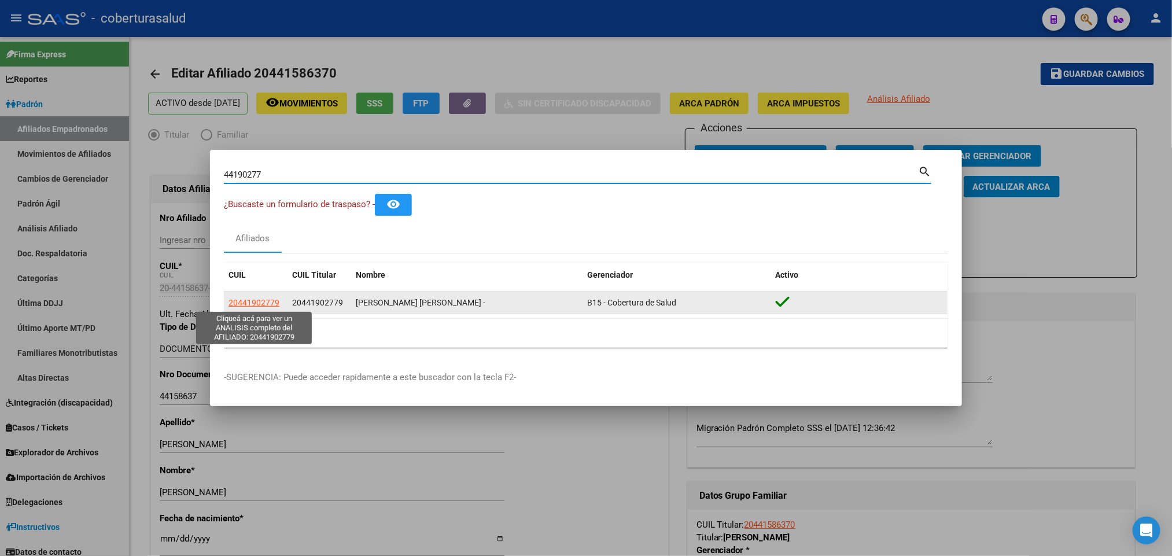
click at [276, 301] on span "20441902779" at bounding box center [253, 302] width 51 height 9
type textarea "20441902779"
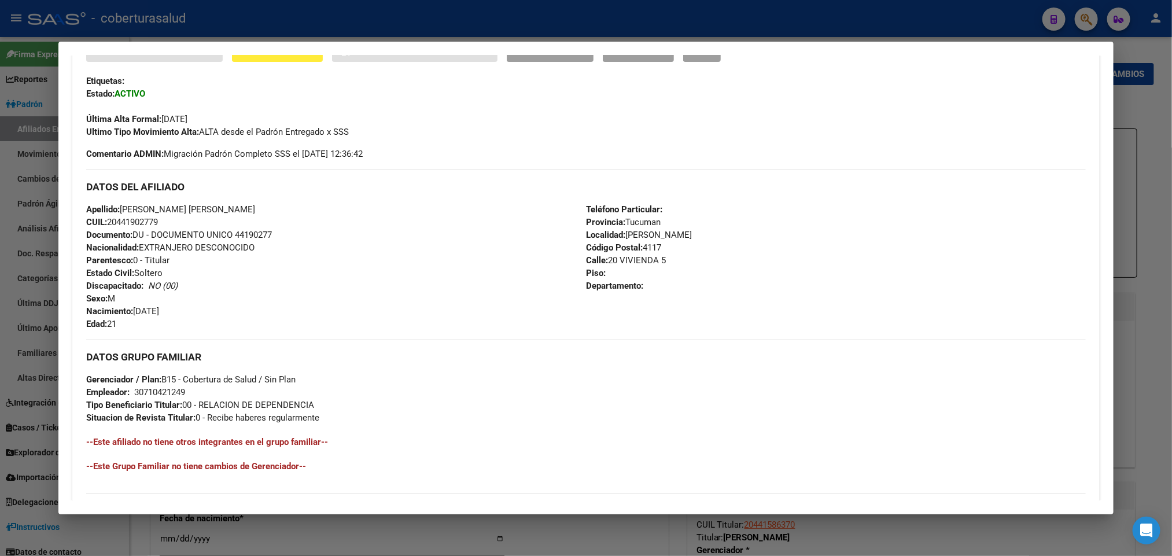
scroll to position [87, 0]
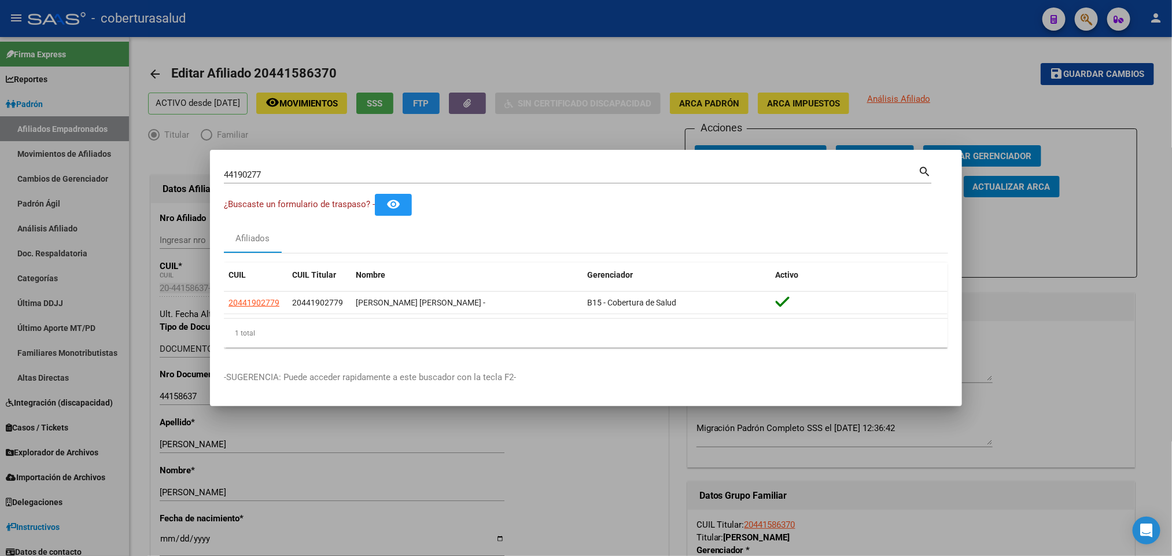
click at [517, 189] on div "44190277 Buscar (apellido, dni, [PERSON_NAME], [PERSON_NAME], cuit, obra social…" at bounding box center [577, 179] width 707 height 31
click at [515, 185] on div "44190277 Buscar (apellido, dni, [PERSON_NAME], [PERSON_NAME], cuit, obra social…" at bounding box center [577, 179] width 707 height 31
click at [515, 178] on input "44190277" at bounding box center [571, 174] width 694 height 10
click at [515, 177] on input "44190277" at bounding box center [571, 174] width 694 height 10
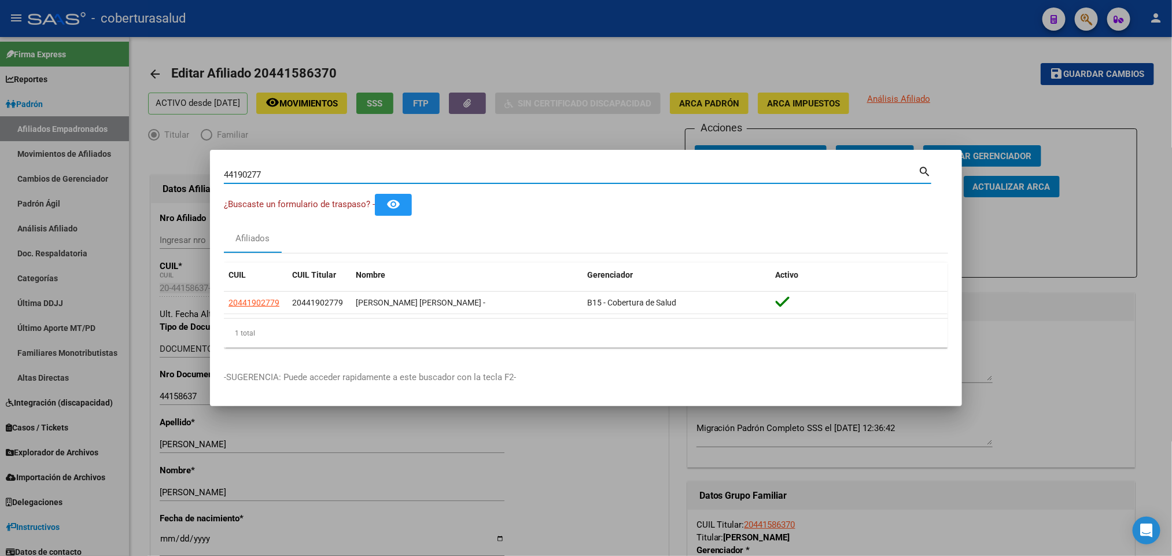
paste input "20443168193"
type input "20443168193"
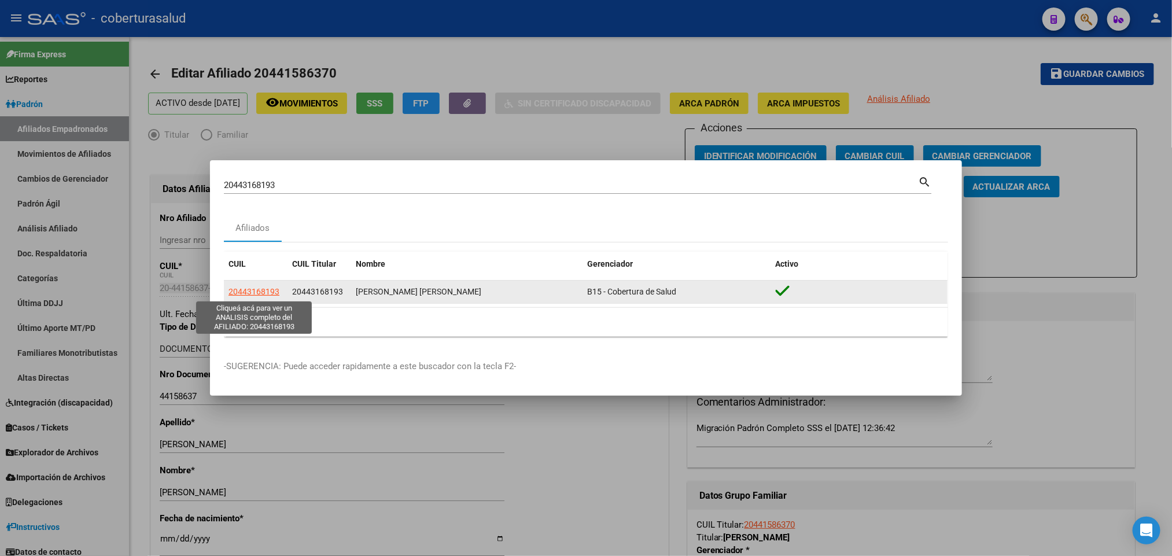
click at [233, 292] on span "20443168193" at bounding box center [253, 291] width 51 height 9
type textarea "20443168193"
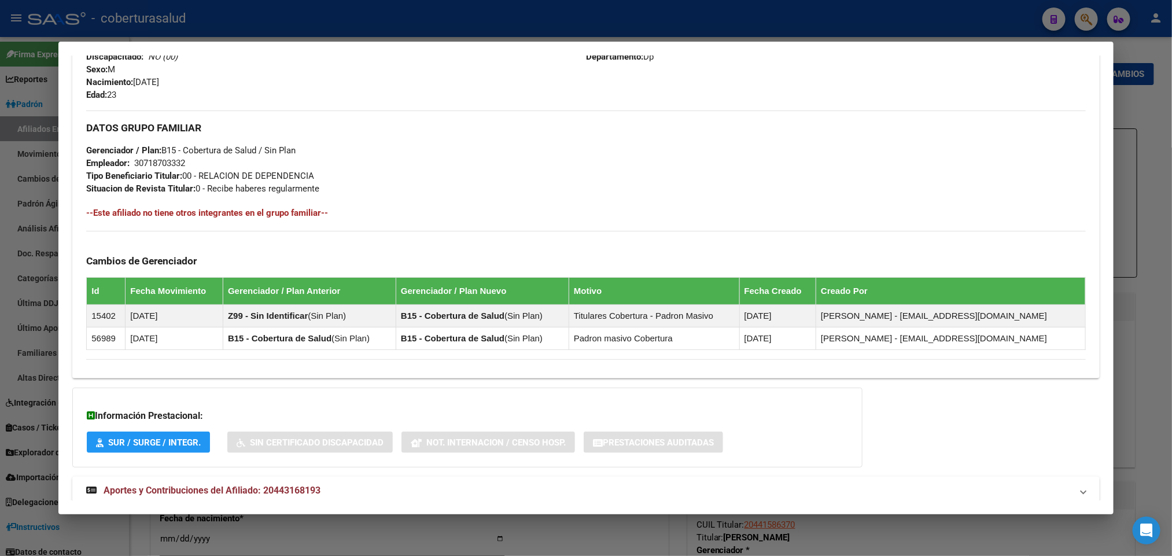
scroll to position [531, 0]
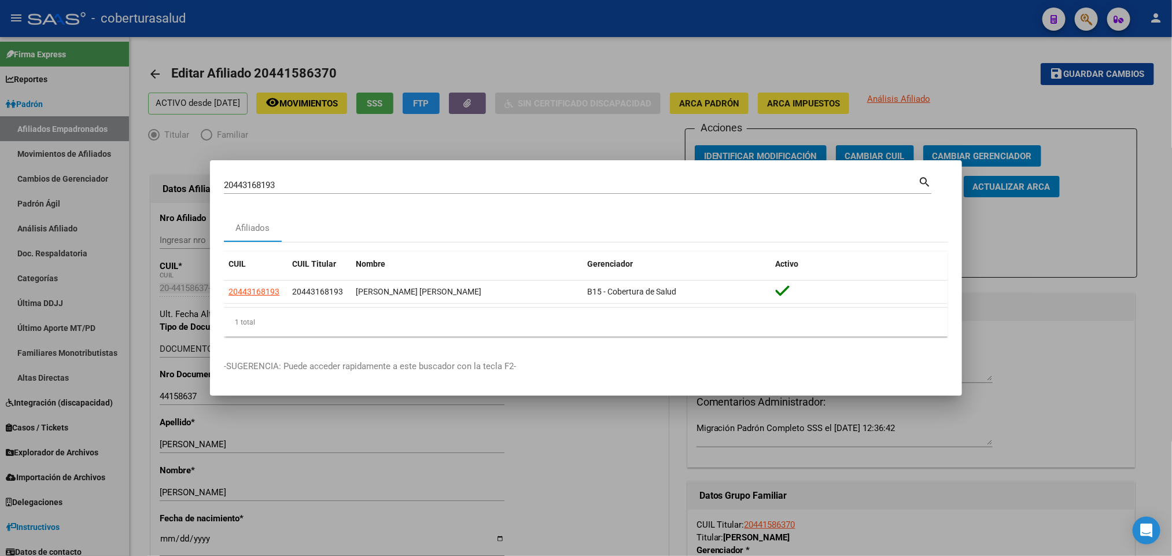
click at [326, 176] on div "20443168193 Buscar (apellido, dni, [PERSON_NAME], [PERSON_NAME], cuit, obra soc…" at bounding box center [571, 184] width 694 height 17
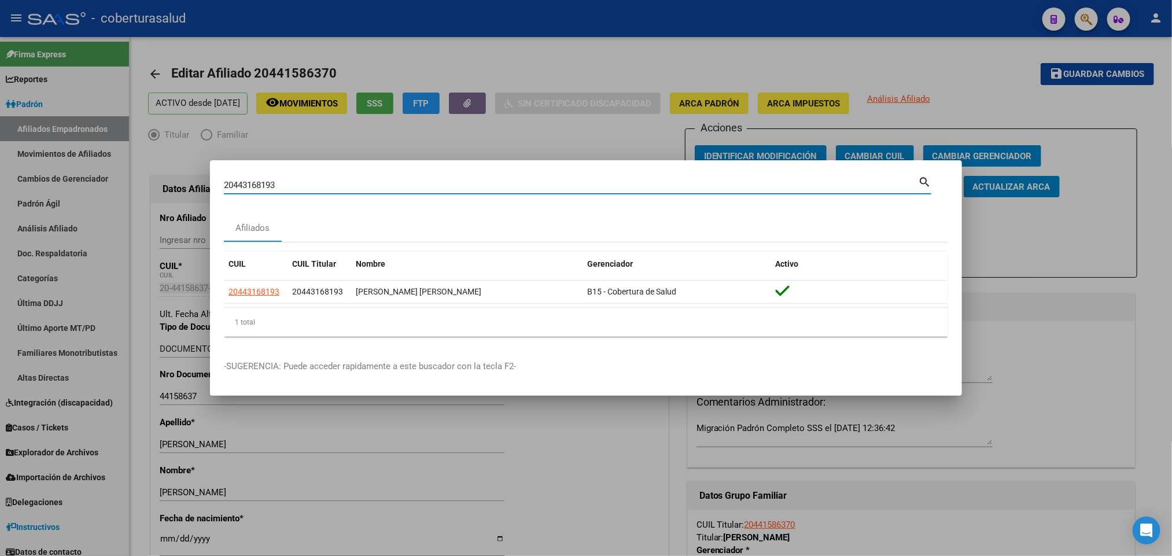
click at [319, 180] on input "20443168193" at bounding box center [571, 185] width 694 height 10
click at [318, 180] on input "20443168193" at bounding box center [571, 185] width 694 height 10
paste input "44360057"
type input "44360057"
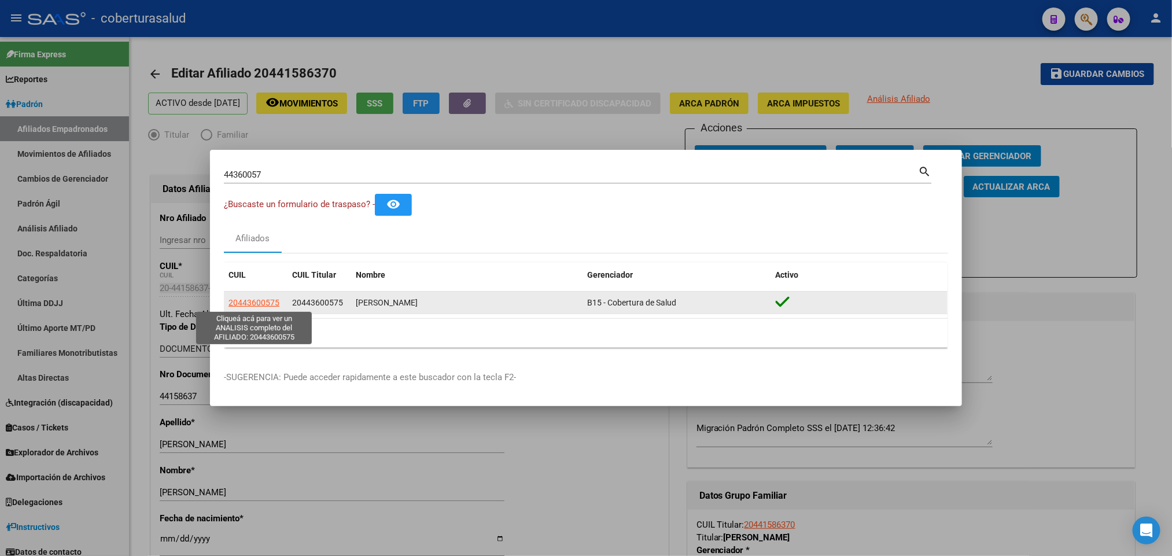
click at [245, 302] on span "20443600575" at bounding box center [253, 302] width 51 height 9
type textarea "20443600575"
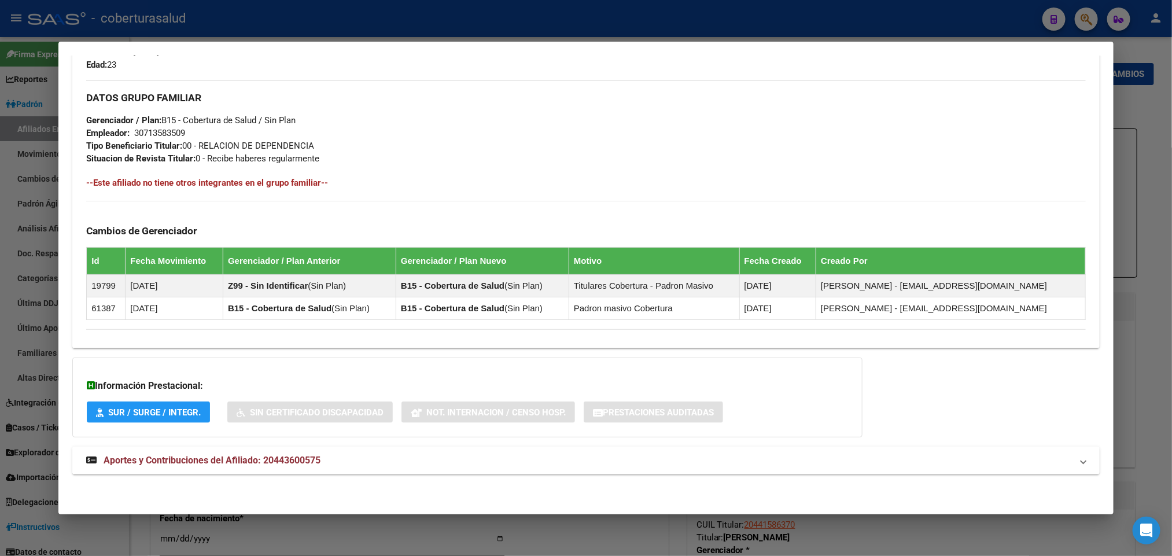
click at [158, 462] on span "Aportes y Contribuciones del Afiliado: 20443600575" at bounding box center [212, 460] width 217 height 11
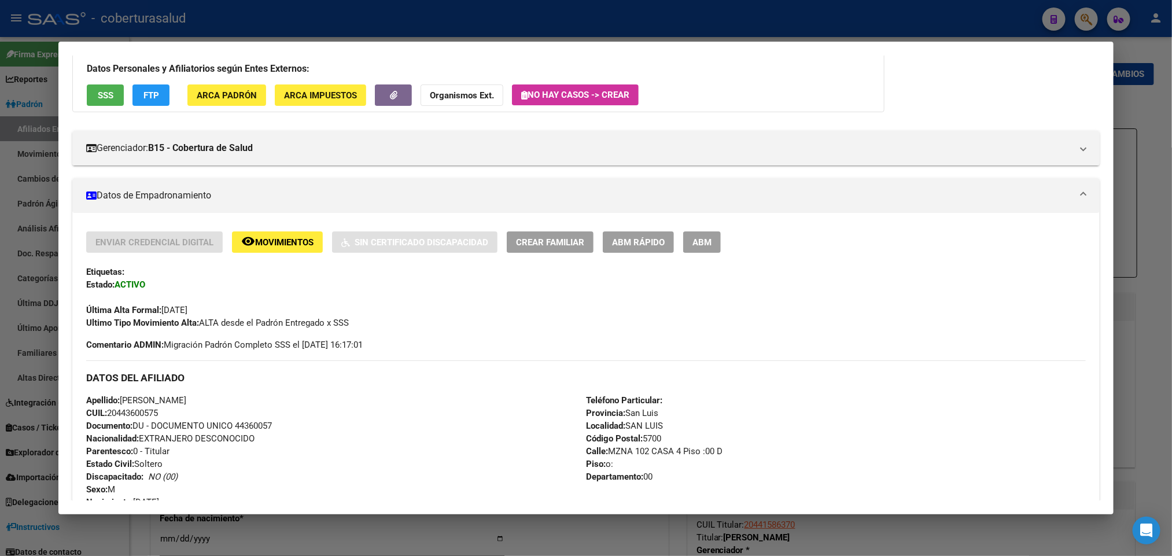
scroll to position [52, 0]
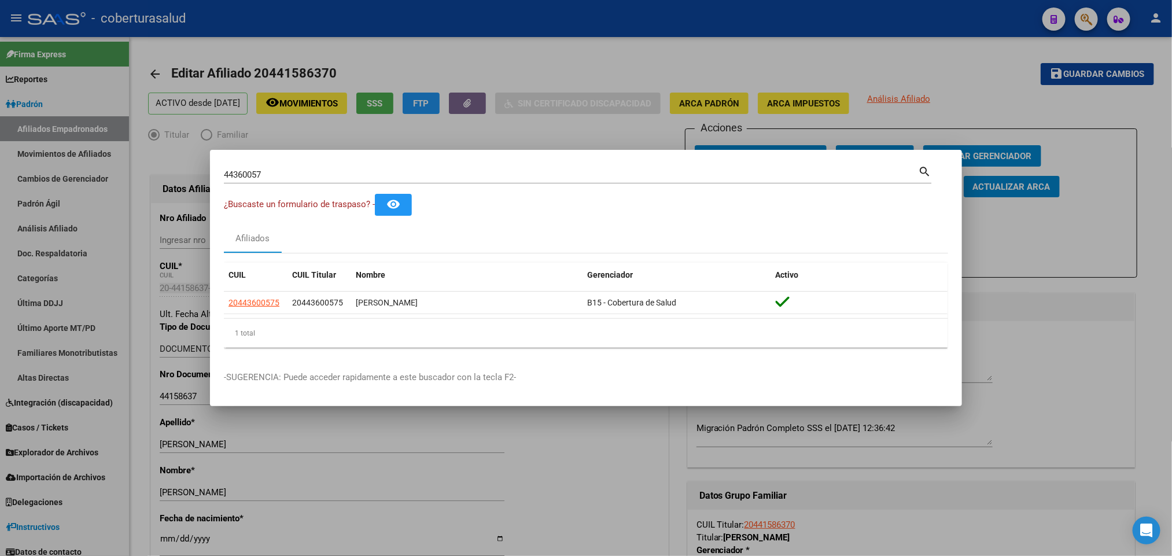
click at [418, 165] on div "44360057 Buscar (apellido, dni, cuil, [PERSON_NAME], cuit, obra social) search" at bounding box center [577, 174] width 707 height 20
drag, startPoint x: 418, startPoint y: 165, endPoint x: 403, endPoint y: 171, distance: 16.7
click at [409, 167] on div "44360057 Buscar (apellido, dni, cuil, [PERSON_NAME], cuit, obra social) search" at bounding box center [577, 174] width 707 height 20
click at [401, 172] on input "44360057" at bounding box center [571, 174] width 694 height 10
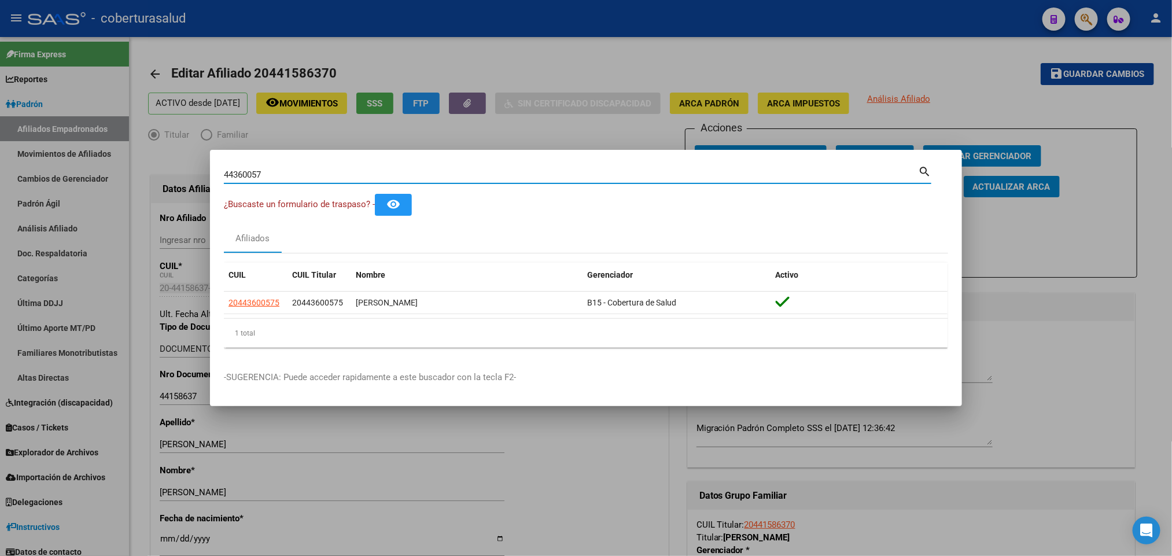
paste input "658422"
type input "44658422"
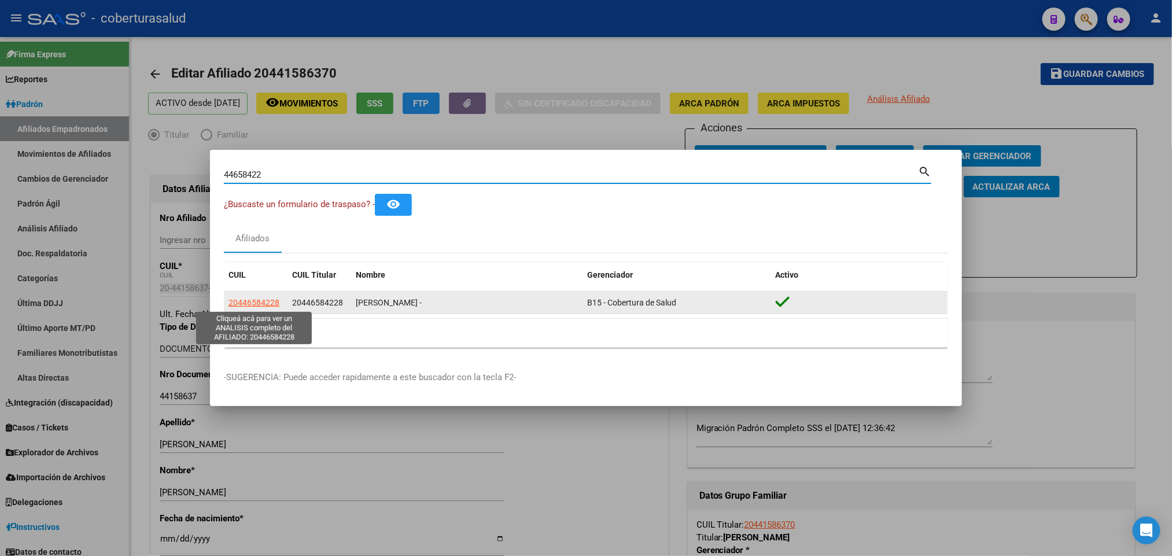
click at [240, 298] on span "20446584228" at bounding box center [253, 302] width 51 height 9
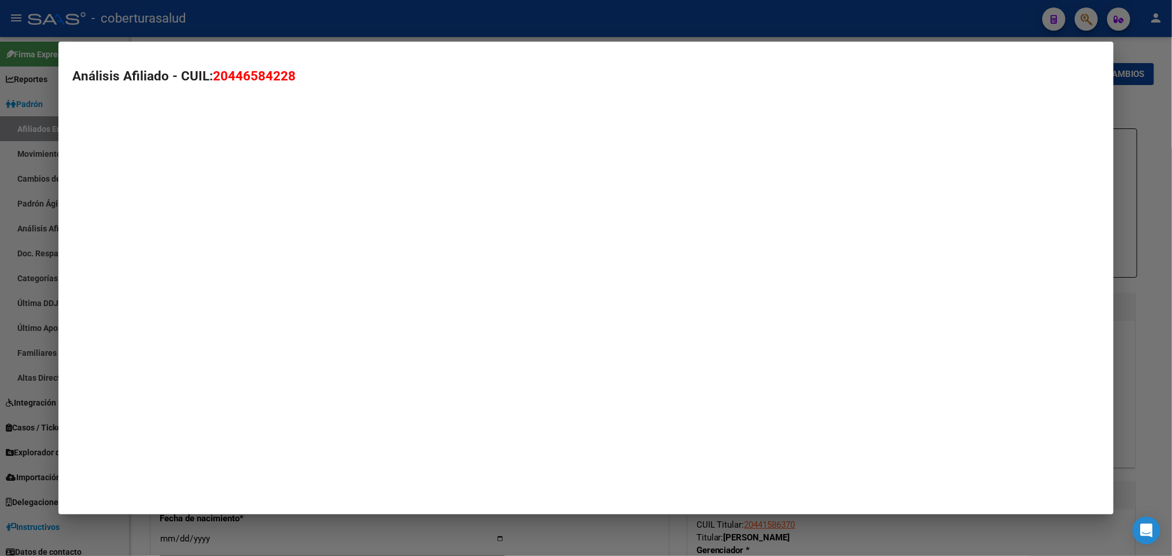
type textarea "20446584228"
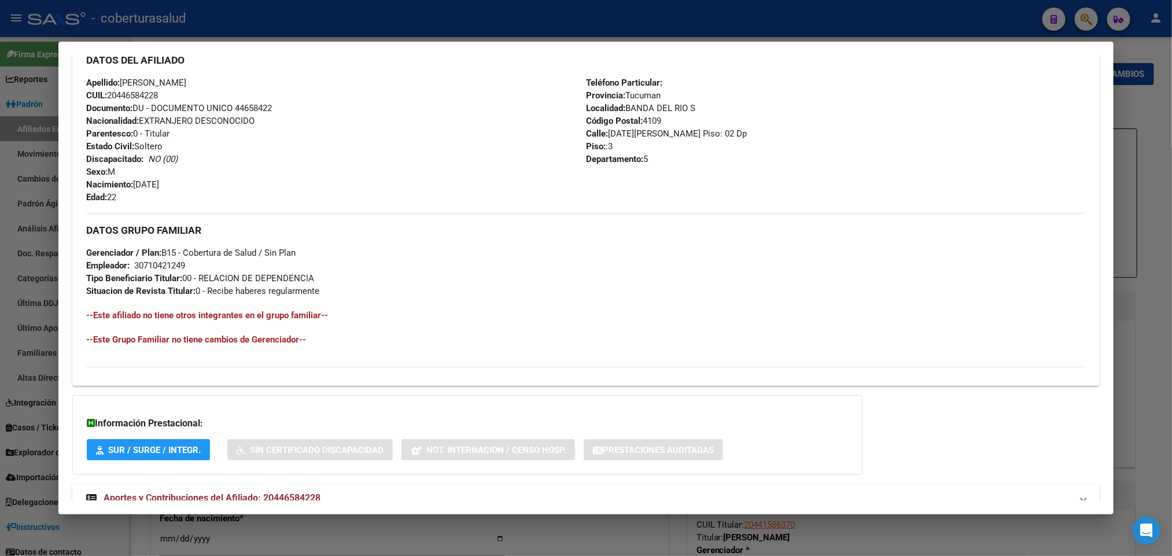
scroll to position [434, 0]
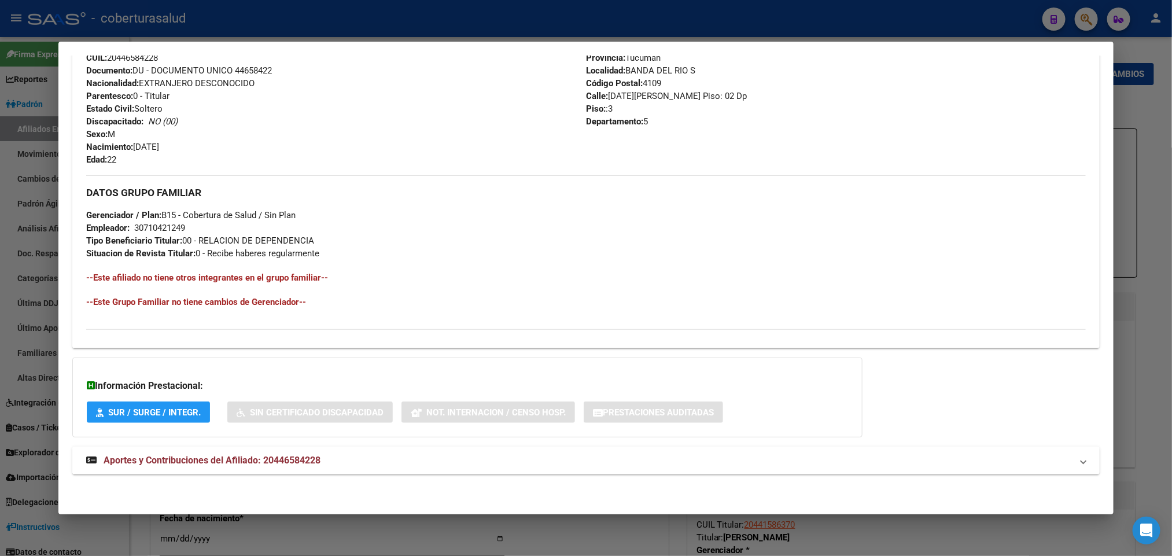
click at [278, 459] on span "Aportes y Contribuciones del Afiliado: 20446584228" at bounding box center [212, 460] width 217 height 11
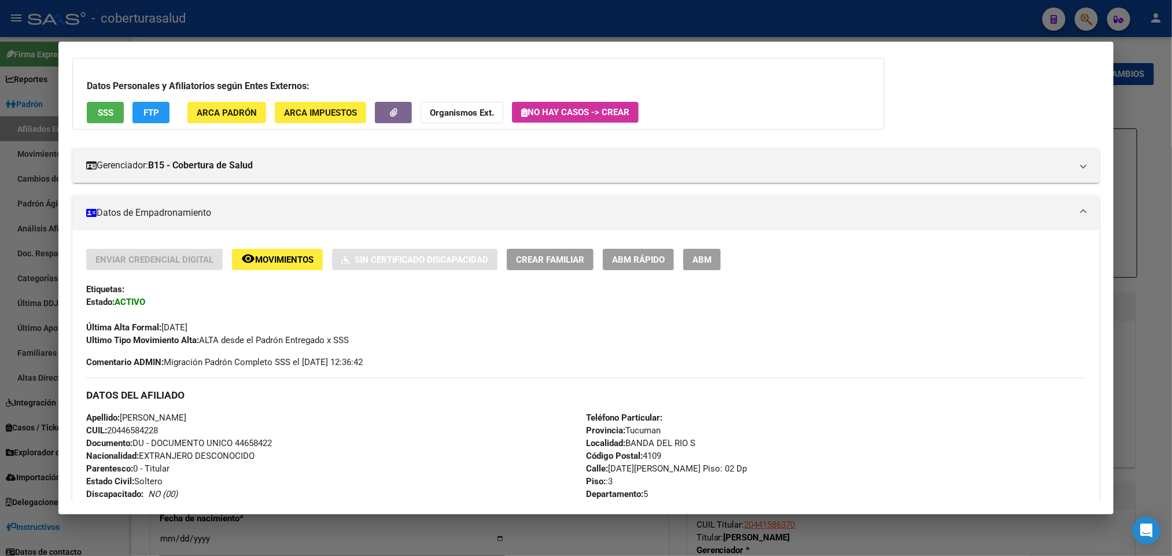
scroll to position [1, 0]
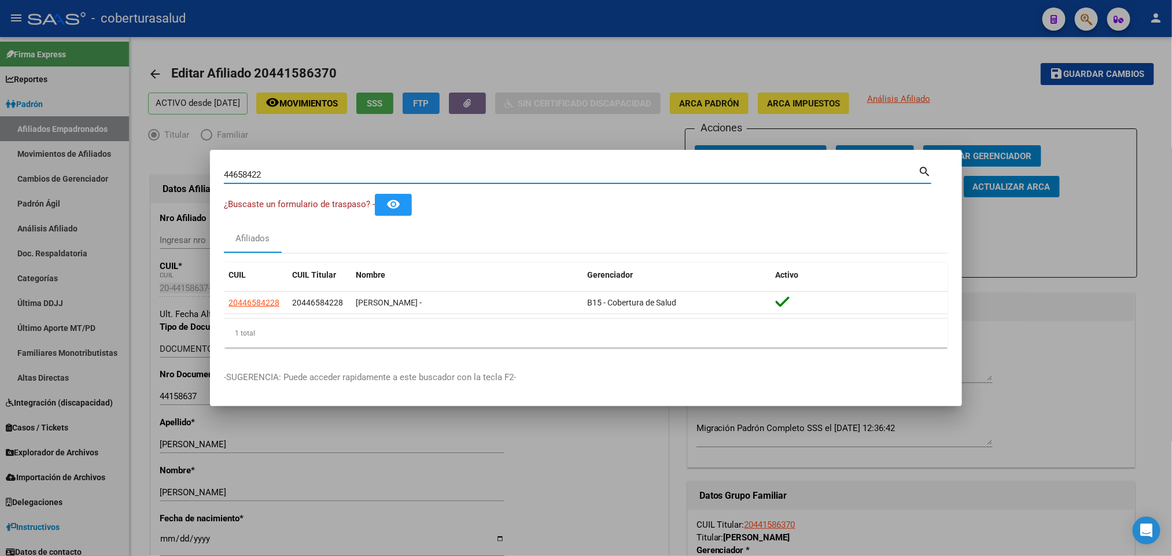
click at [346, 172] on input "44658422" at bounding box center [571, 174] width 694 height 10
paste input "20453691021"
type input "20453691021"
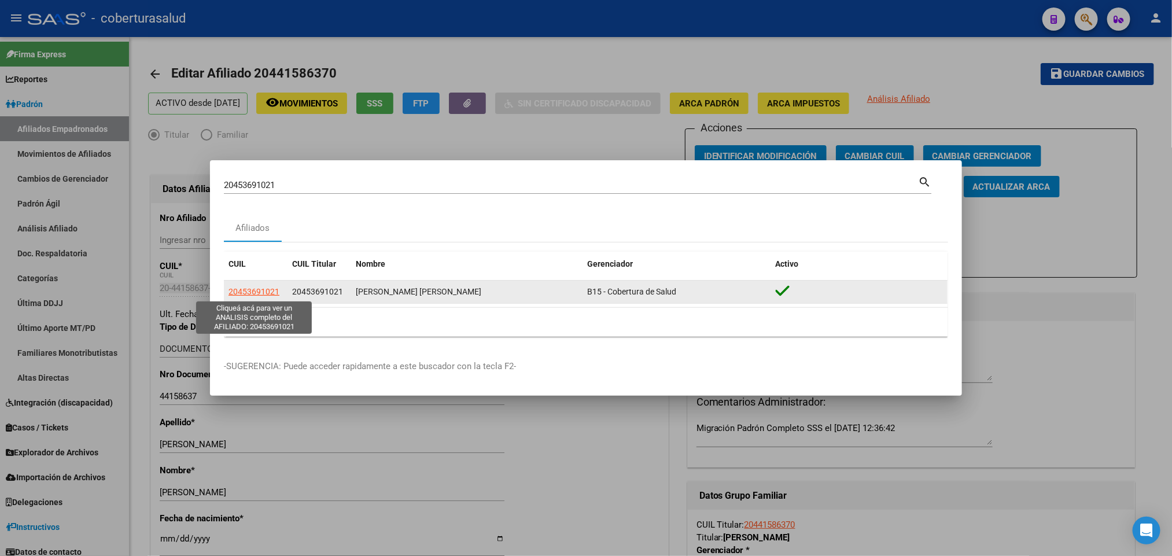
click at [264, 293] on span "20453691021" at bounding box center [253, 291] width 51 height 9
type textarea "20453691021"
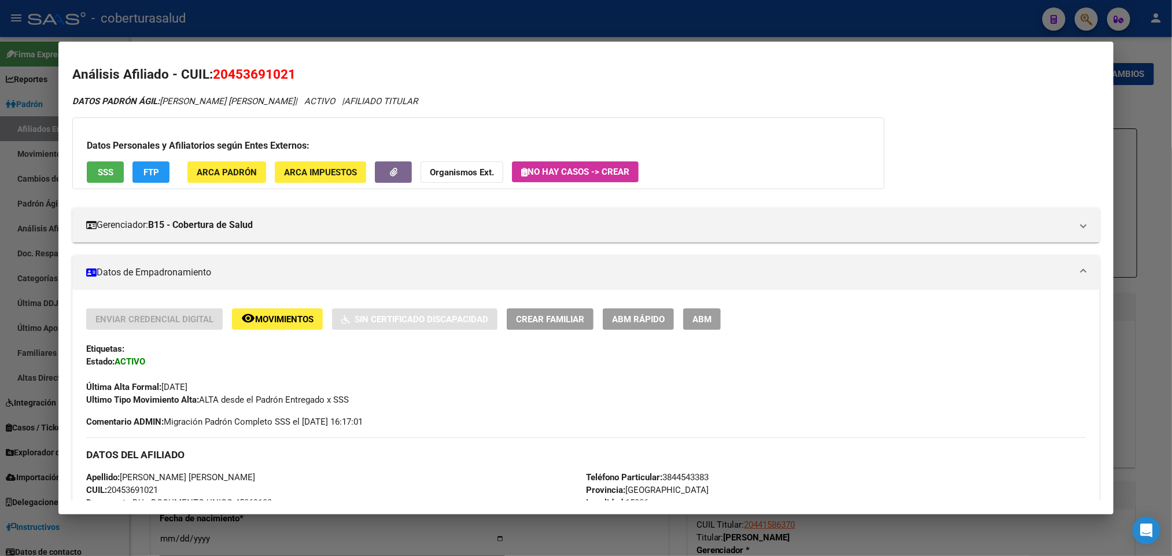
scroll to position [0, 0]
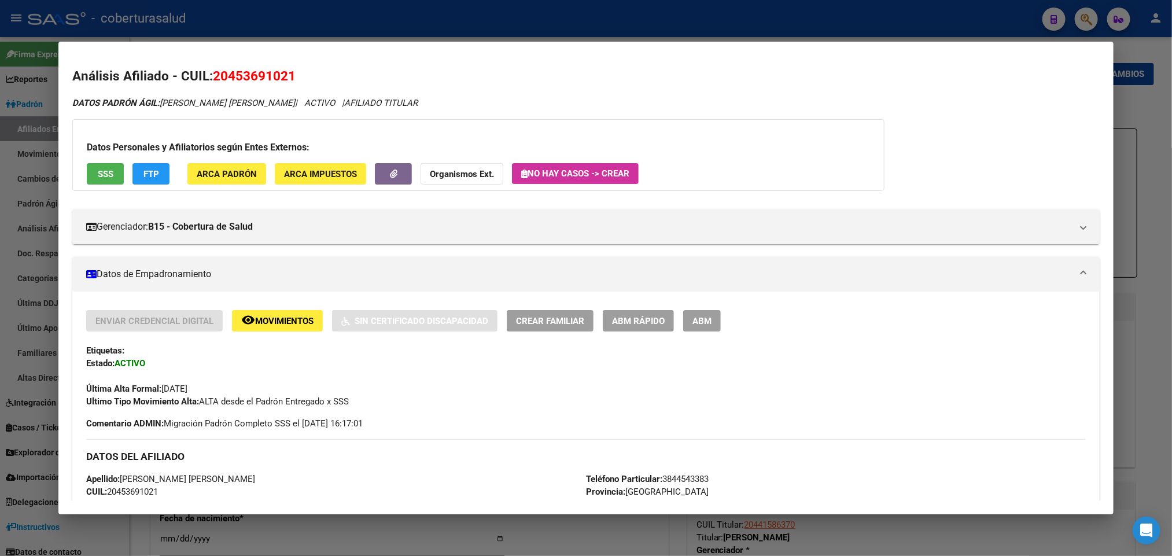
drag, startPoint x: 226, startPoint y: 75, endPoint x: 281, endPoint y: 75, distance: 55.5
click at [281, 75] on span "20453691021" at bounding box center [254, 75] width 83 height 15
copy span "45369102"
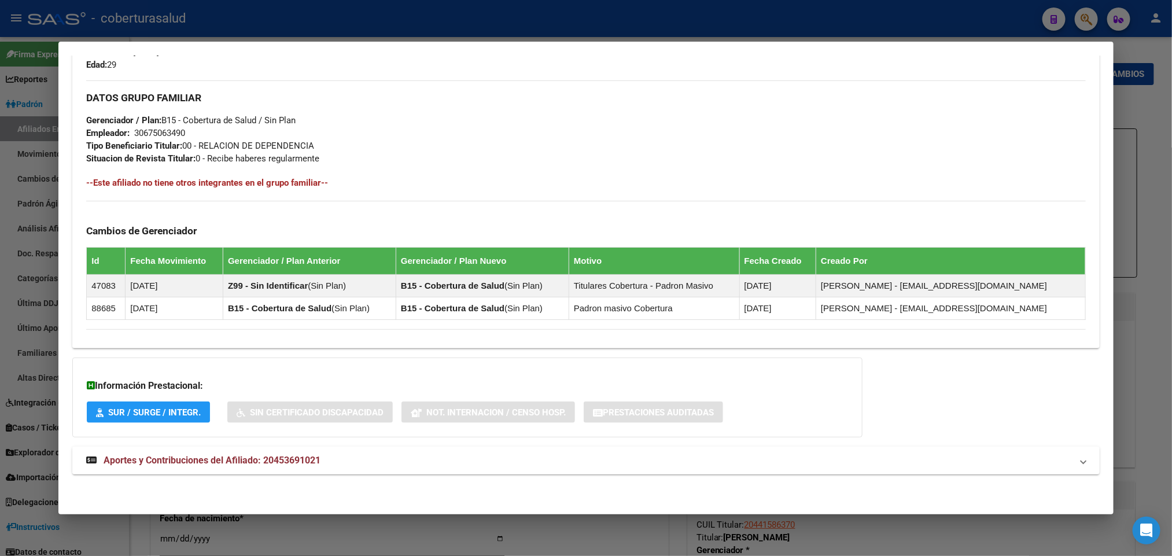
click at [130, 450] on mat-expansion-panel-header "Aportes y Contribuciones del Afiliado: 20453691021" at bounding box center [585, 461] width 1027 height 28
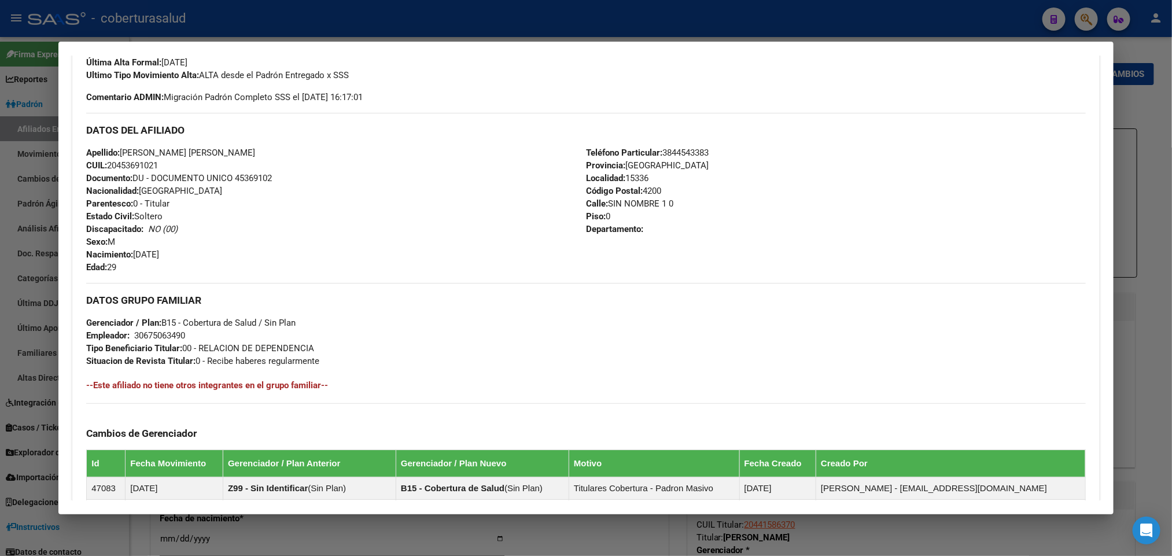
scroll to position [357, 0]
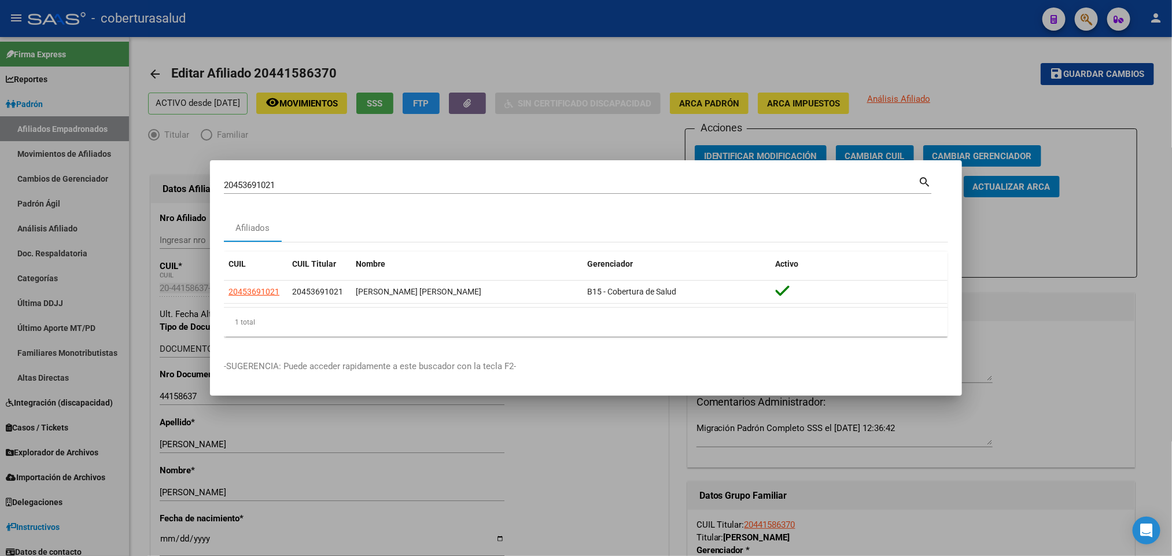
click at [401, 184] on input "20453691021" at bounding box center [571, 185] width 694 height 10
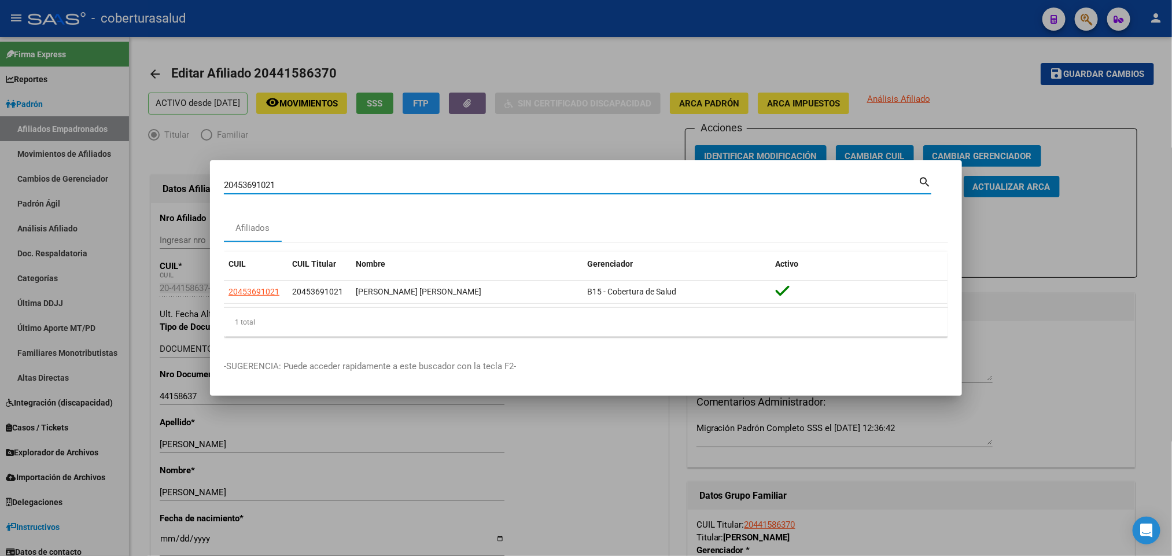
click at [401, 184] on input "20453691021" at bounding box center [571, 185] width 694 height 10
paste input "5850682"
type input "20455850682"
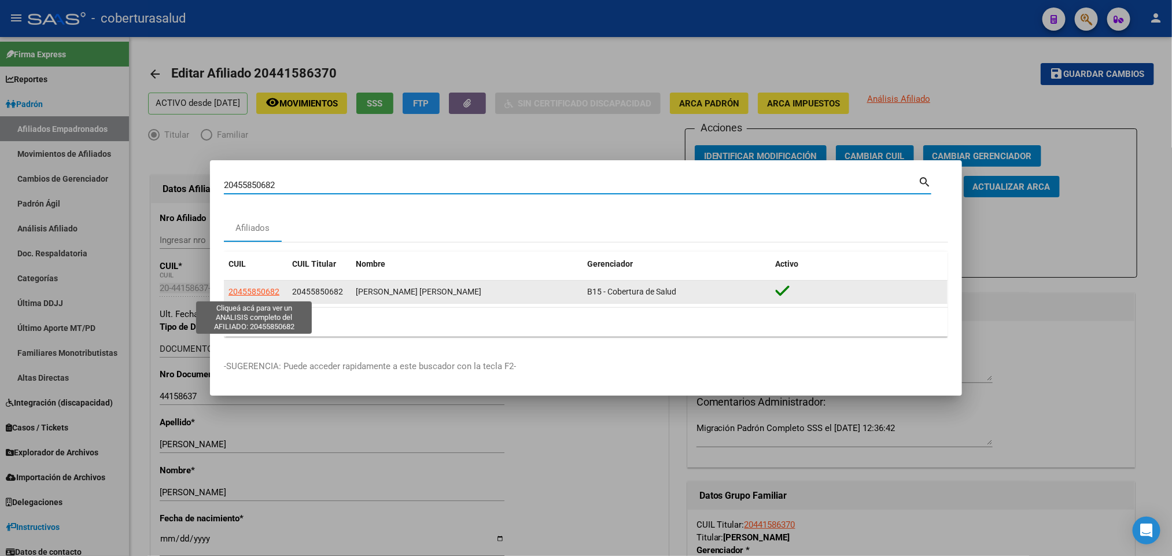
click at [255, 289] on span "20455850682" at bounding box center [253, 291] width 51 height 9
type textarea "20455850682"
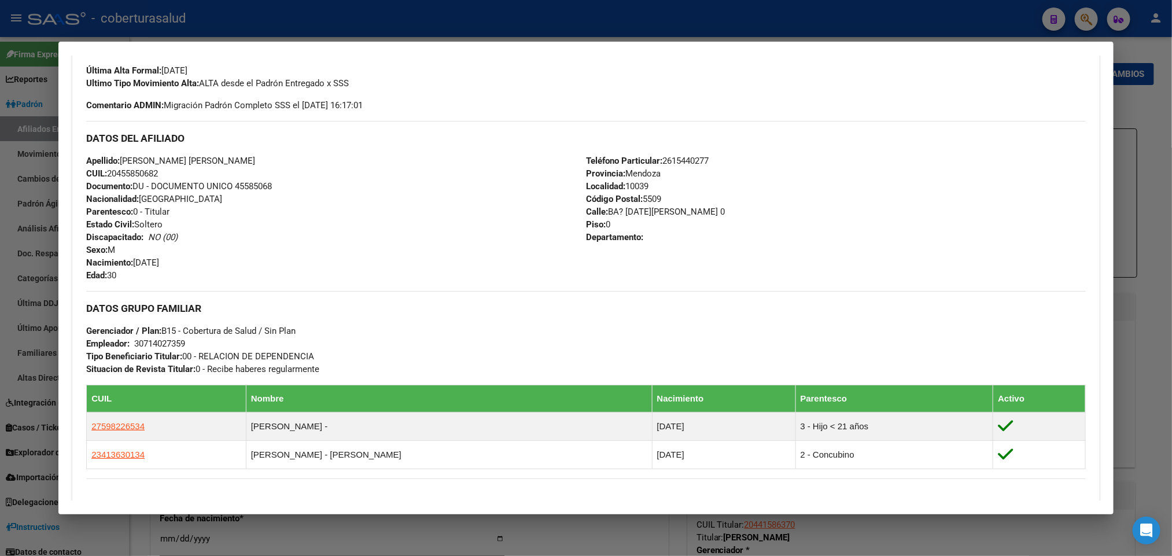
scroll to position [347, 0]
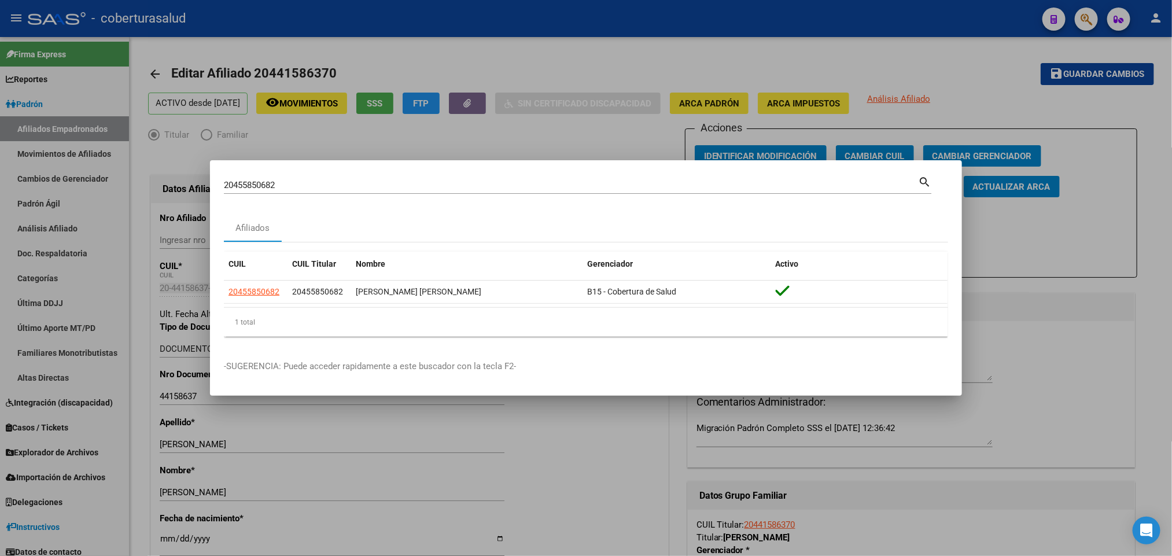
click at [462, 185] on input "20455850682" at bounding box center [571, 185] width 694 height 10
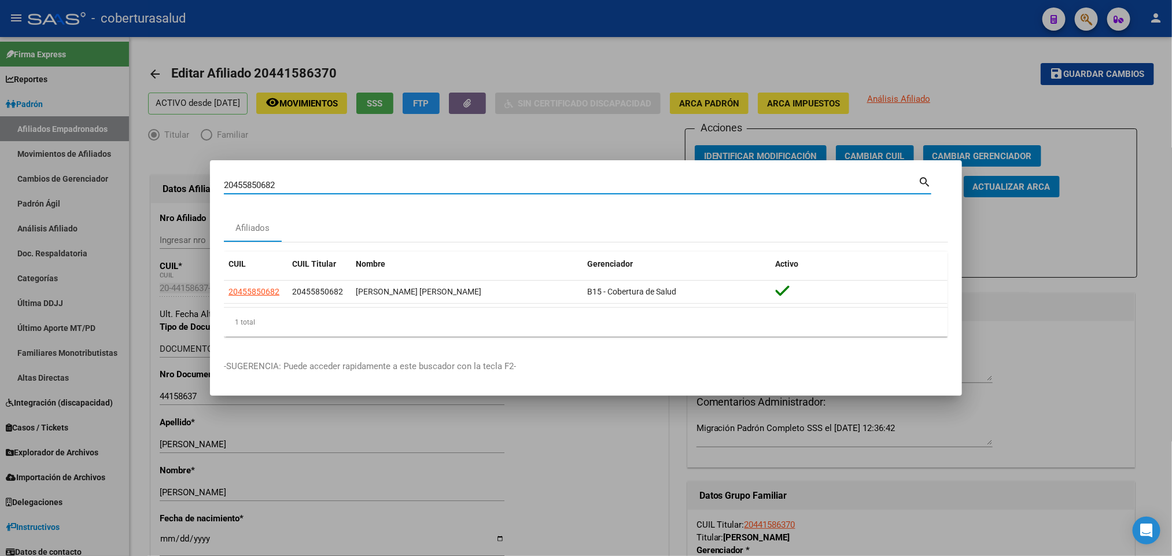
click at [462, 185] on input "20455850682" at bounding box center [571, 185] width 694 height 10
paste input "6608923"
type input "20456608923"
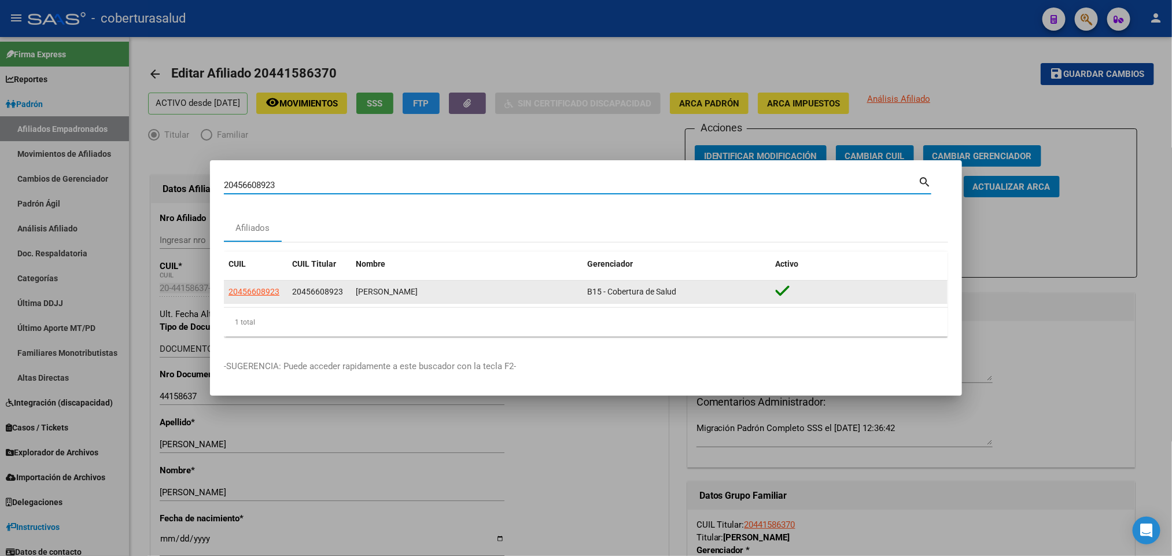
click at [259, 292] on span "20456608923" at bounding box center [253, 291] width 51 height 9
type textarea "20456608923"
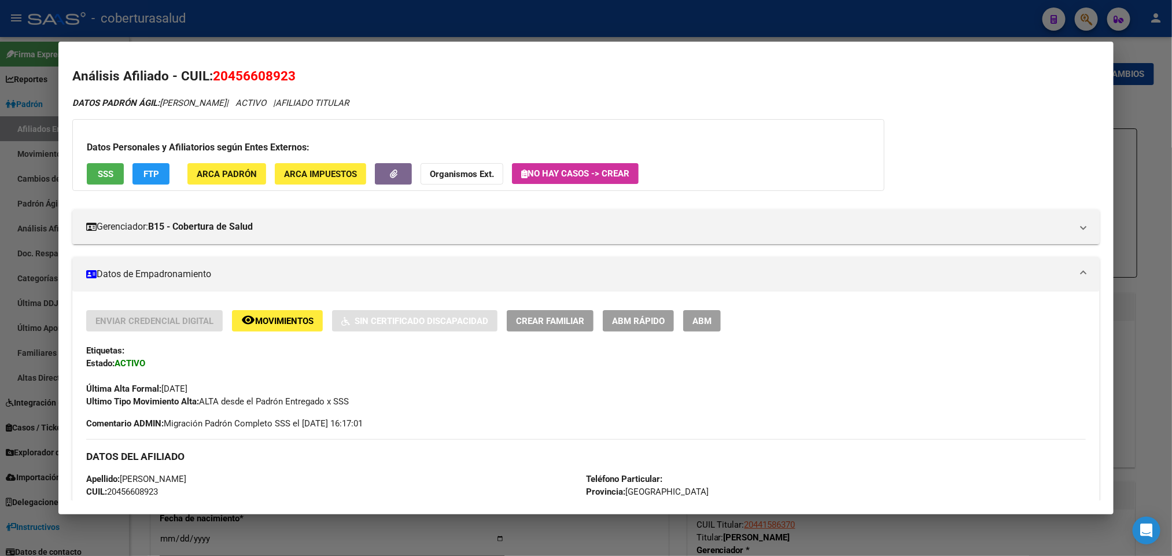
drag, startPoint x: 222, startPoint y: 73, endPoint x: 280, endPoint y: 70, distance: 57.9
click at [280, 70] on span "20456608923" at bounding box center [254, 75] width 83 height 15
copy span "45660892"
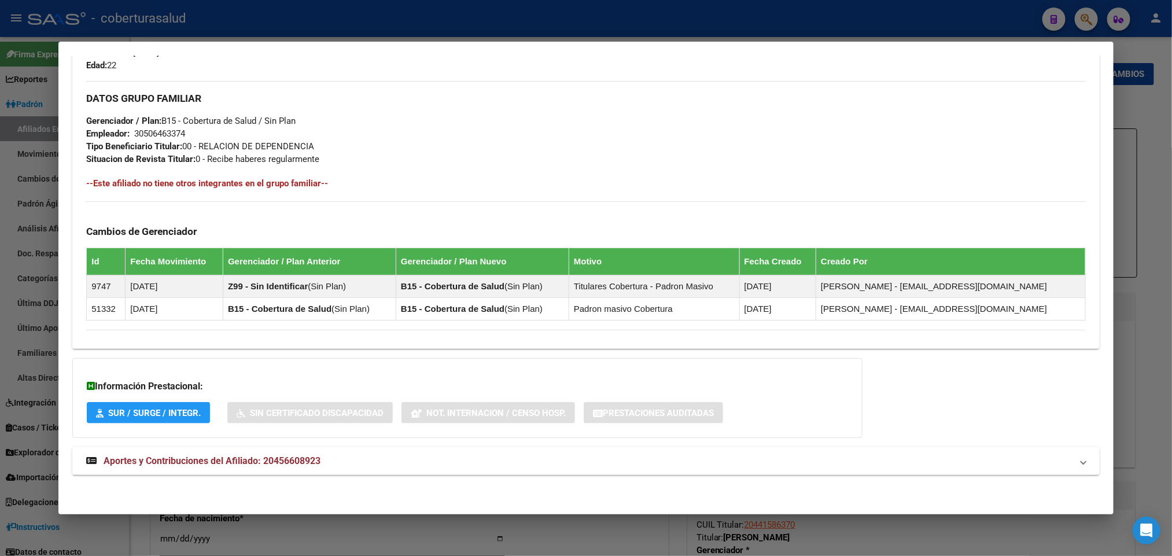
scroll to position [531, 0]
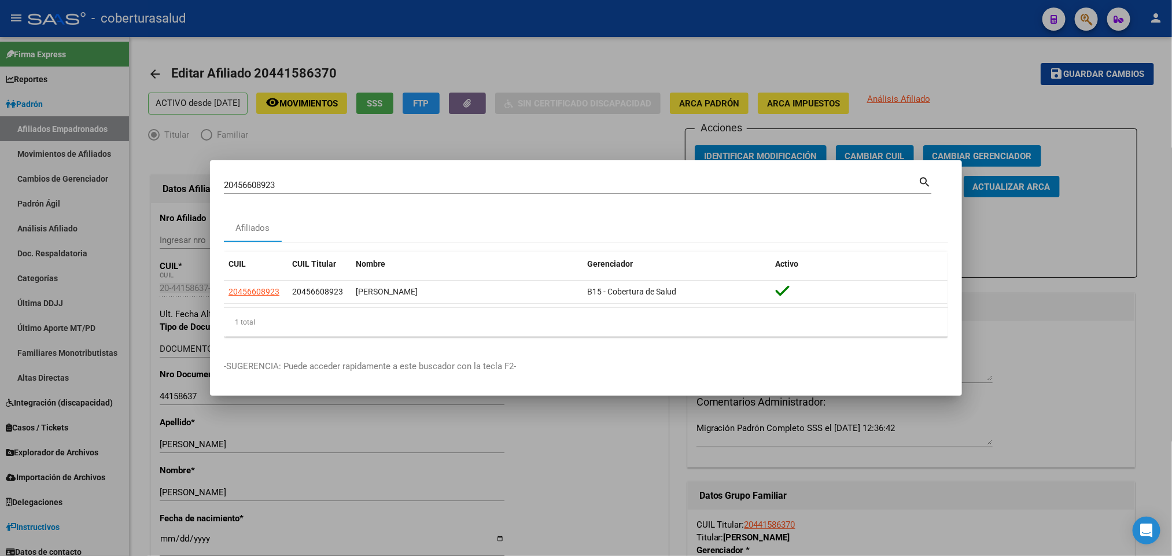
click at [436, 179] on div "20456608923 Buscar (apellido, dni, [PERSON_NAME], [PERSON_NAME], cuit, obra soc…" at bounding box center [571, 184] width 694 height 17
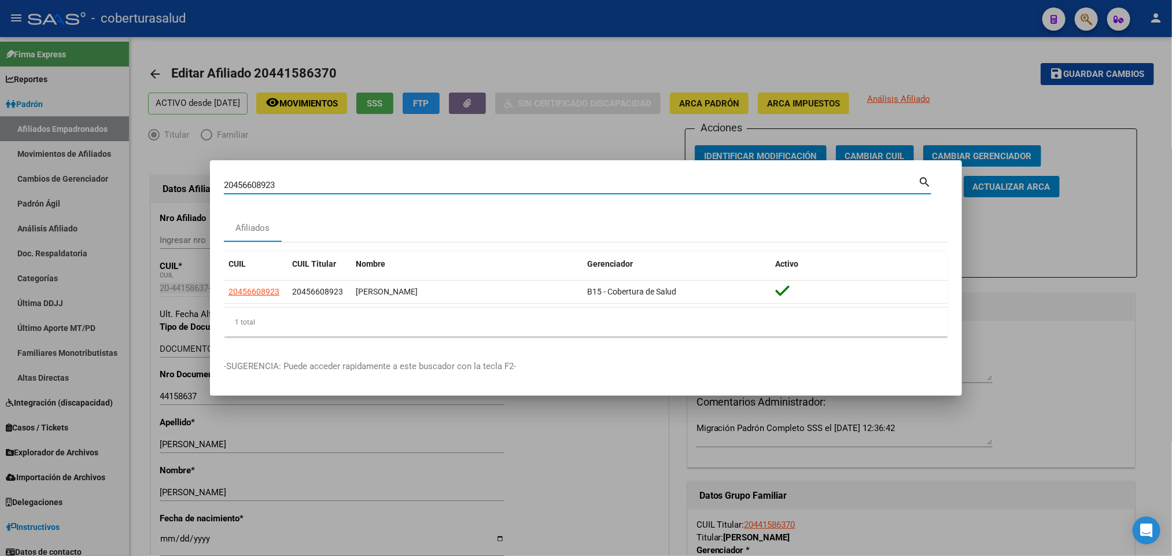
click at [436, 179] on div "20456608923 Buscar (apellido, dni, [PERSON_NAME], [PERSON_NAME], cuit, obra soc…" at bounding box center [571, 184] width 694 height 17
click at [423, 183] on input "20456608923" at bounding box center [571, 185] width 694 height 10
paste input "65275171"
type input "20465275171"
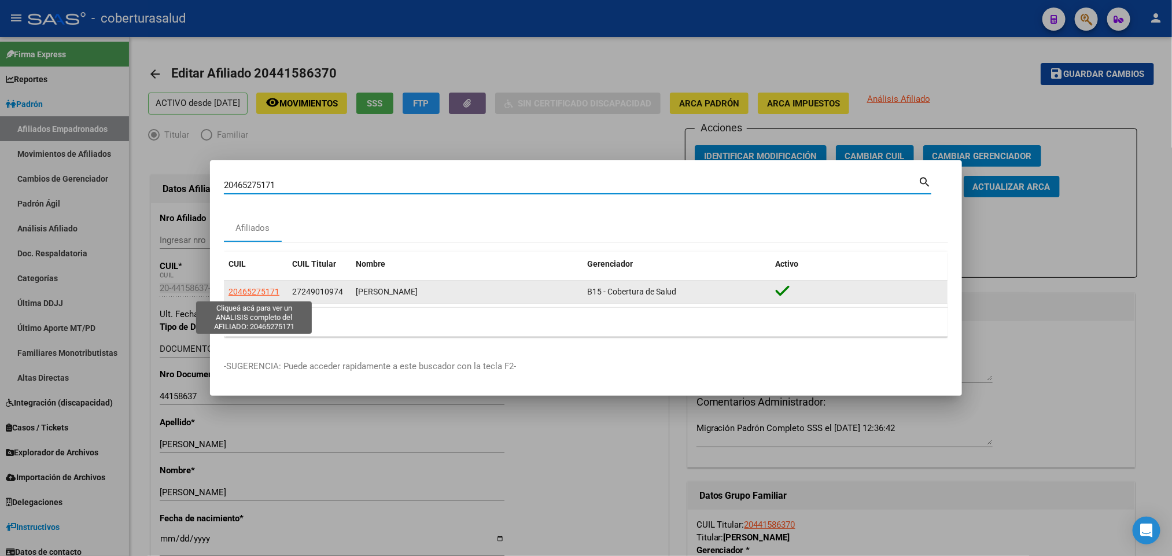
click at [245, 292] on span "20465275171" at bounding box center [253, 291] width 51 height 9
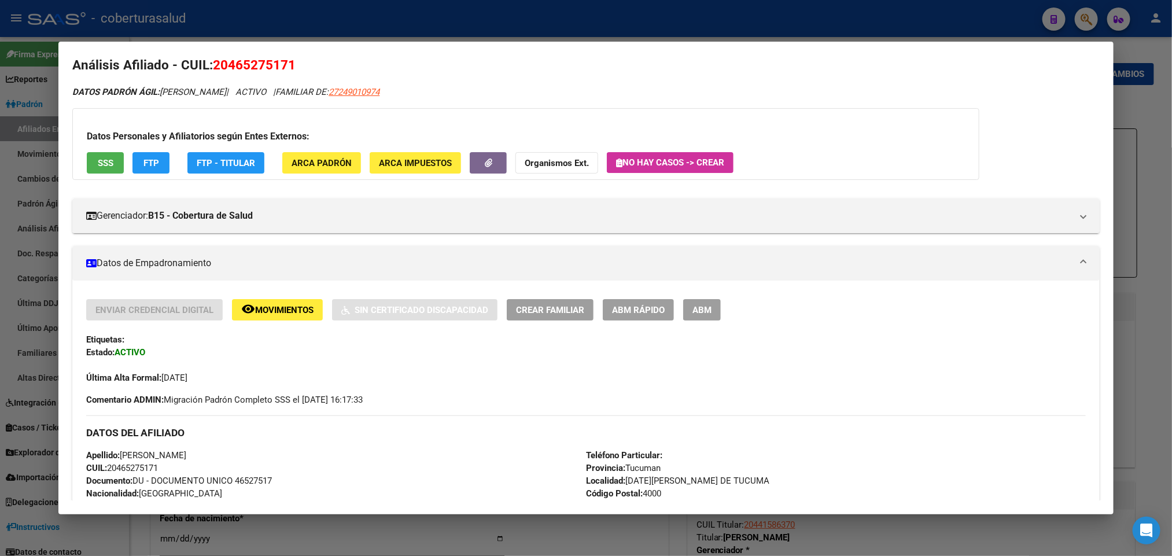
scroll to position [0, 0]
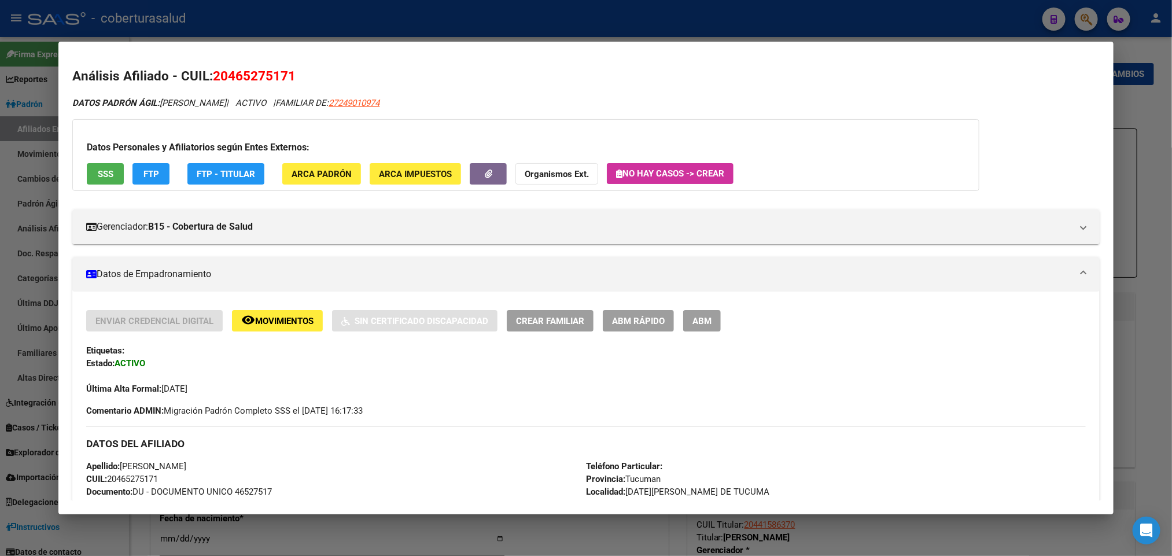
drag, startPoint x: 222, startPoint y: 73, endPoint x: 285, endPoint y: 79, distance: 63.3
click at [285, 79] on span "20465275171" at bounding box center [254, 75] width 83 height 15
copy span "46527517"
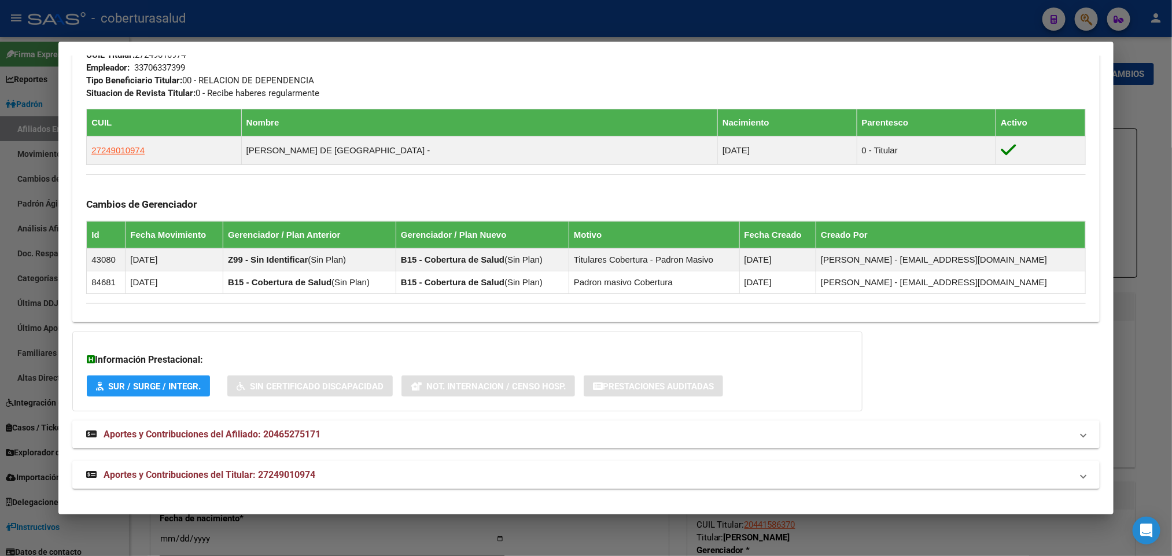
scroll to position [599, 0]
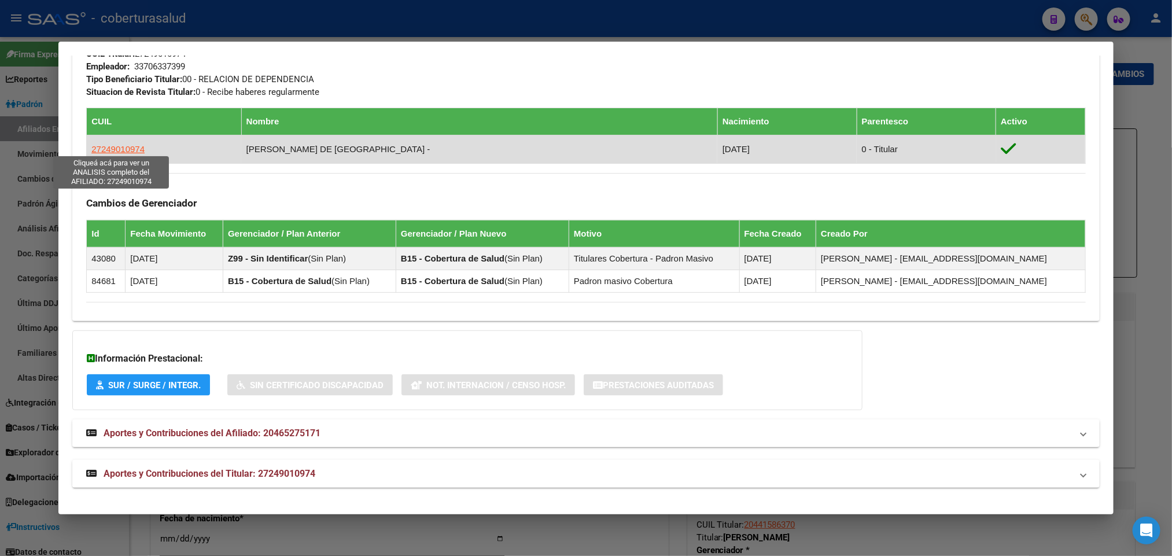
click at [128, 145] on span "27249010974" at bounding box center [117, 149] width 53 height 10
type textarea "27249010974"
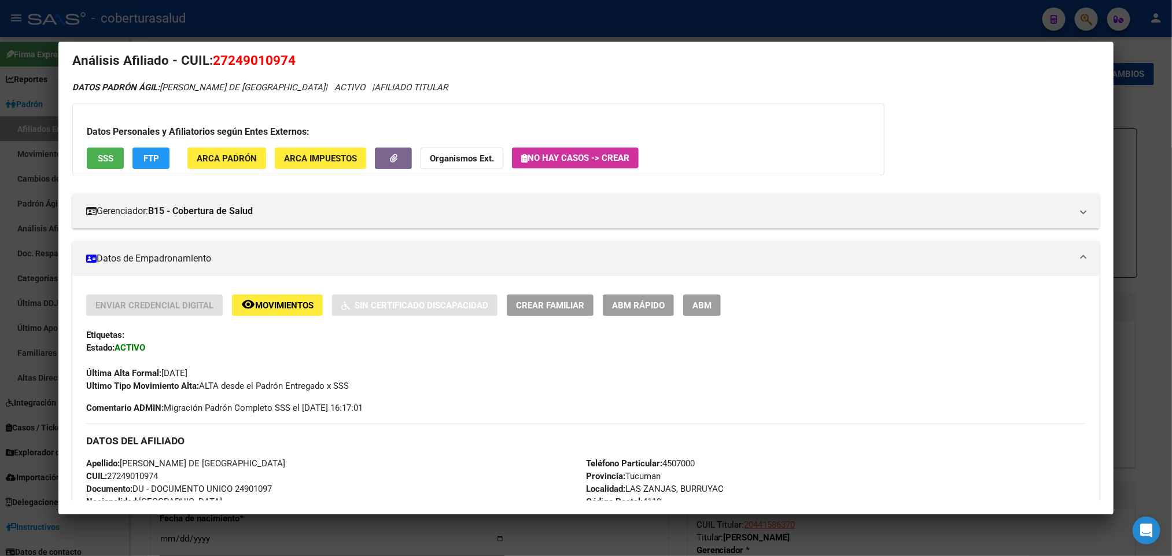
scroll to position [0, 0]
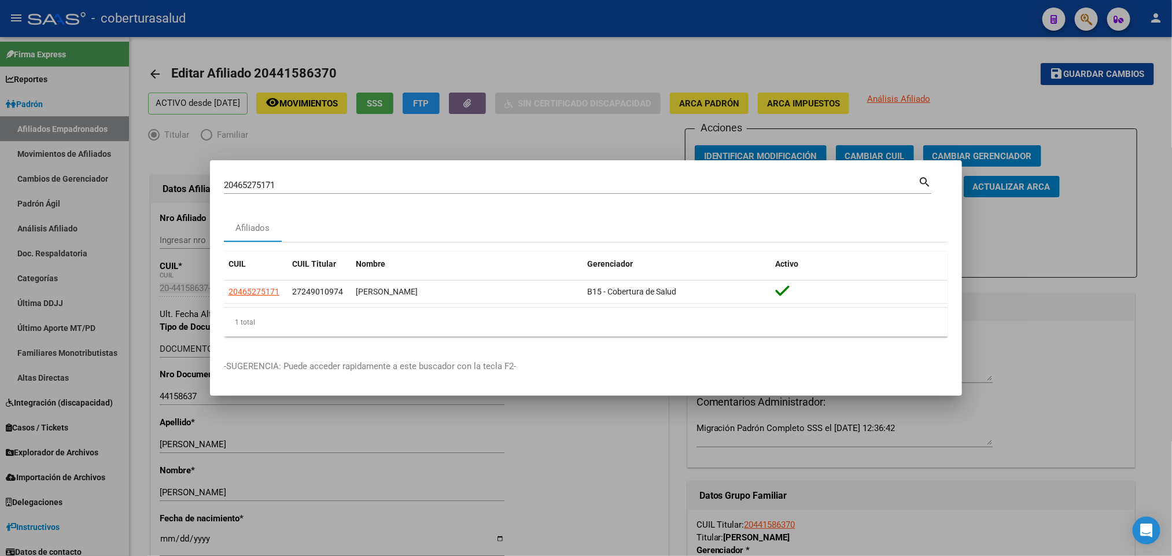
click at [559, 193] on div "20465275171 Buscar (apellido, dni, cuil, [PERSON_NAME], cuit, obra social)" at bounding box center [571, 184] width 694 height 17
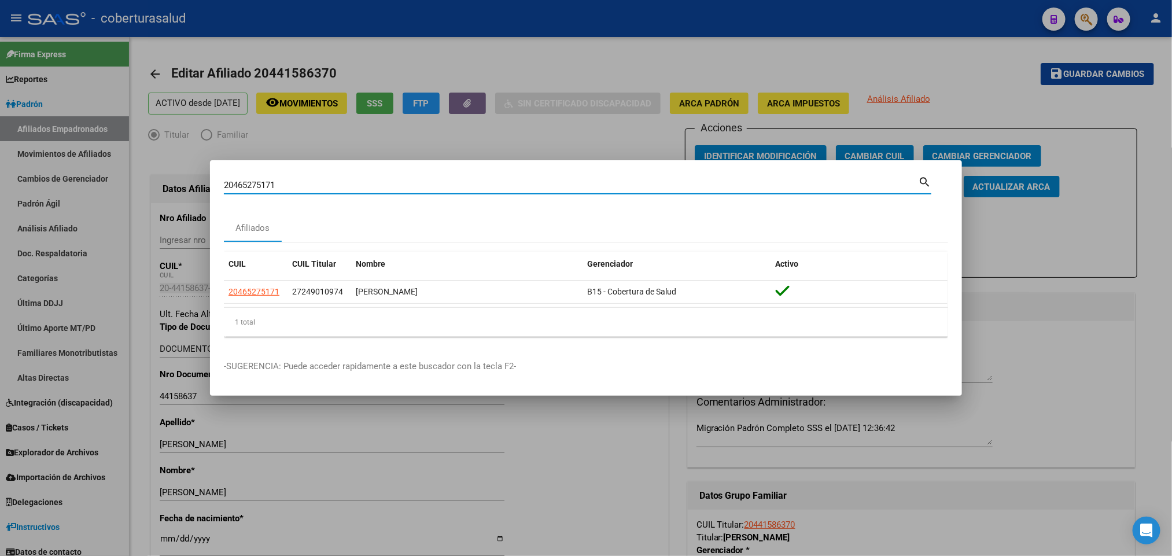
click at [552, 187] on input "20465275171" at bounding box center [571, 185] width 694 height 10
paste input "81190038"
type input "20481190038"
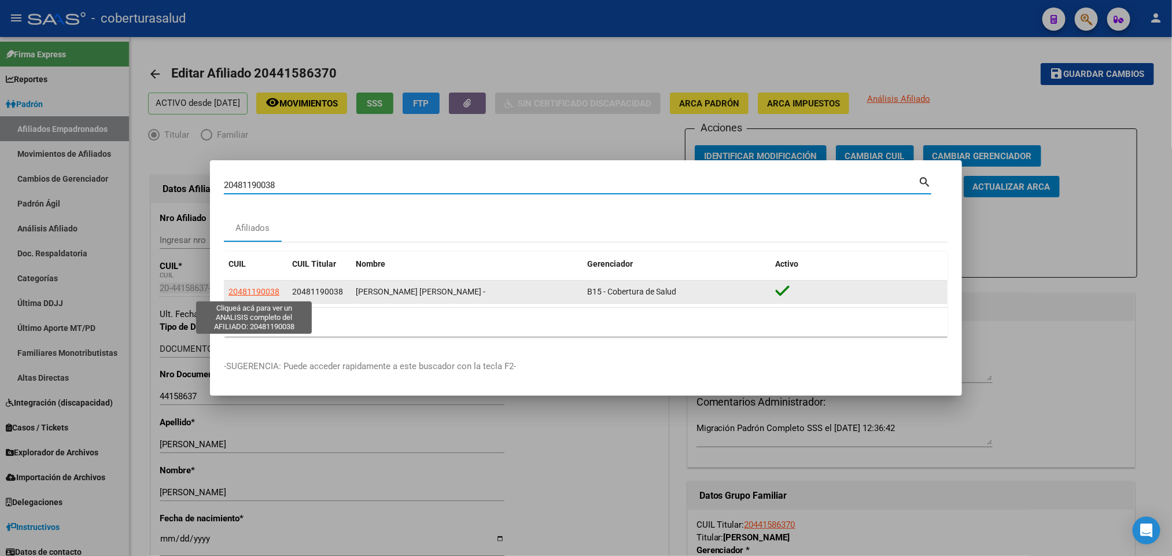
click at [249, 292] on span "20481190038" at bounding box center [253, 291] width 51 height 9
type textarea "20481190038"
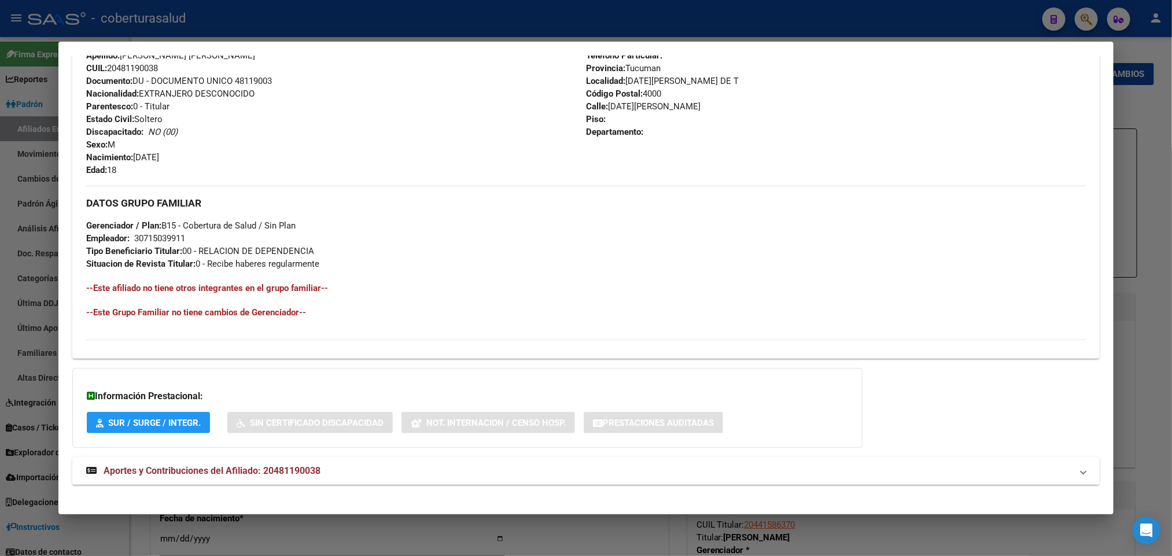
scroll to position [434, 0]
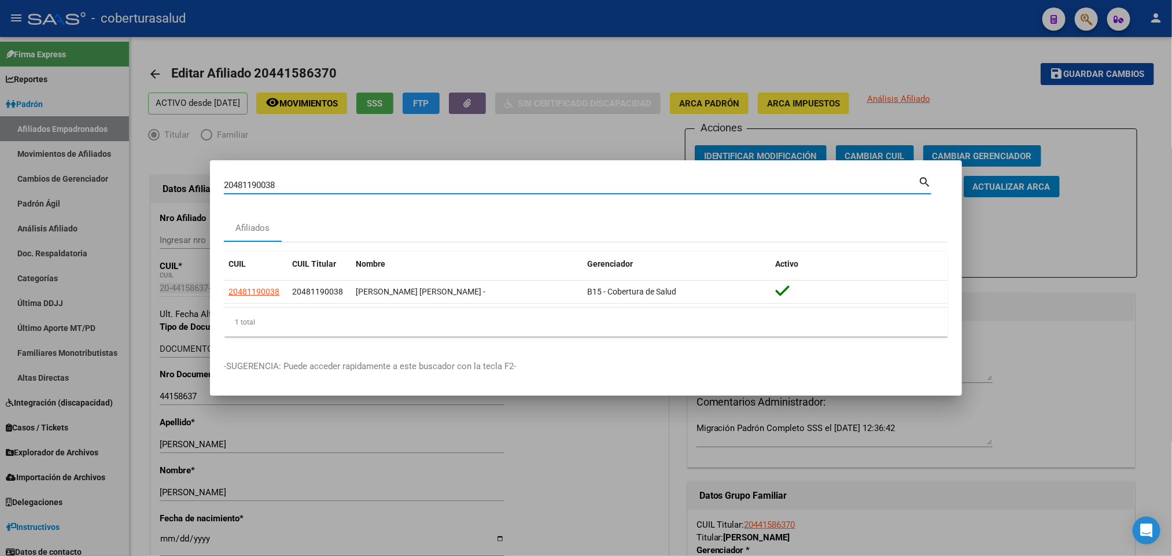
click at [465, 184] on input "20481190038" at bounding box center [571, 185] width 694 height 10
paste input "38717361"
type input "20387173618"
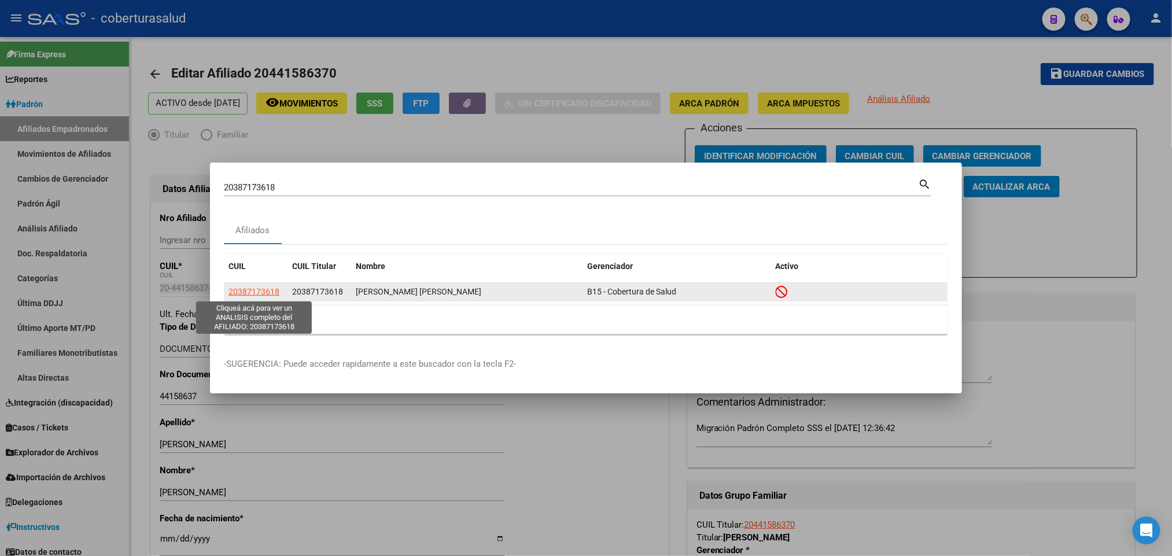
click at [240, 294] on span "20387173618" at bounding box center [253, 291] width 51 height 9
type textarea "20387173618"
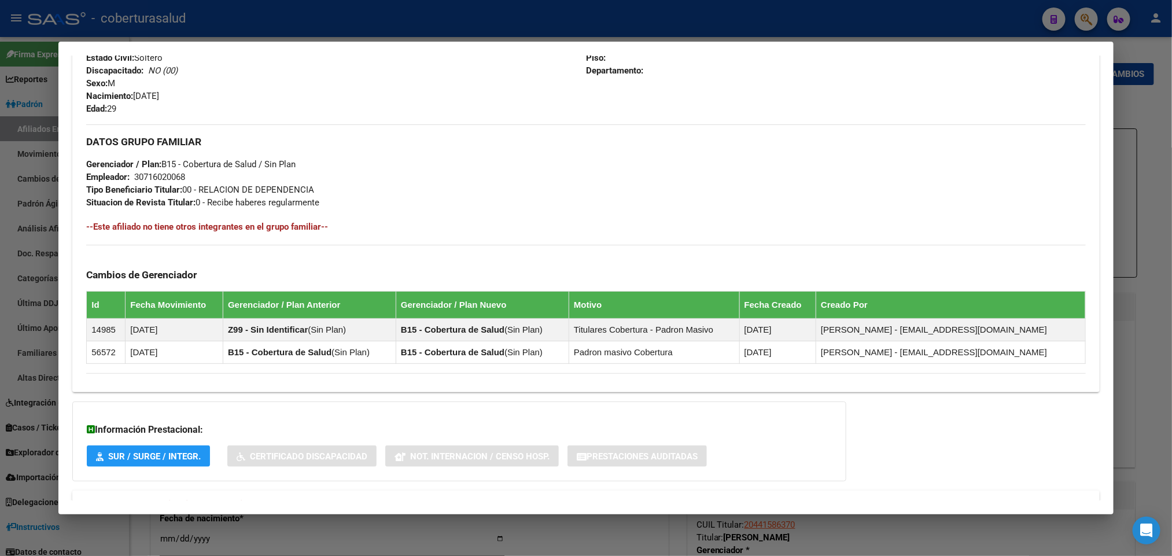
scroll to position [522, 0]
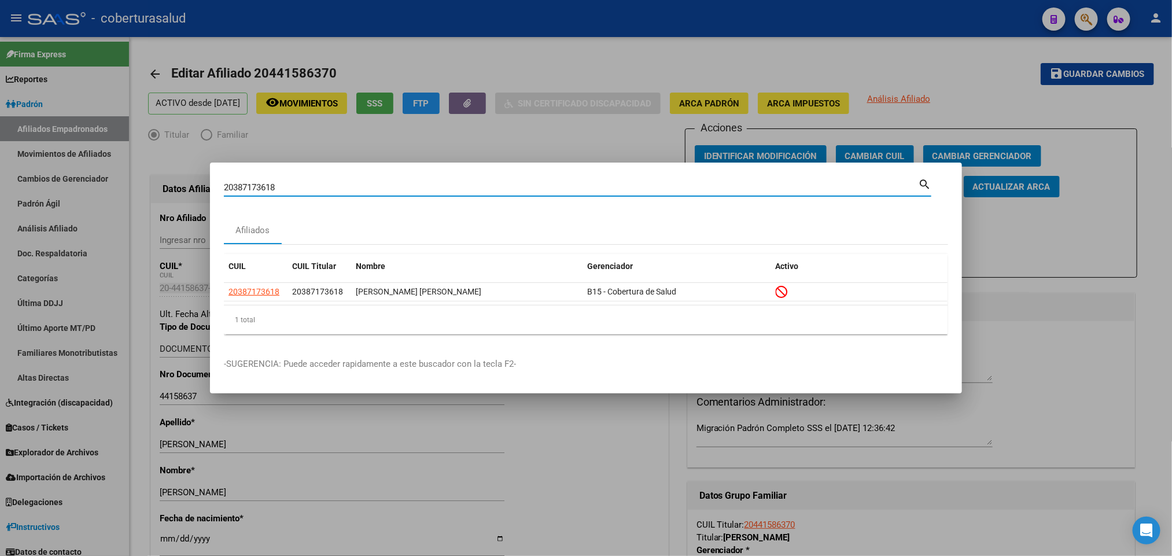
click at [290, 186] on input "20387173618" at bounding box center [571, 187] width 694 height 10
paste input "930417751"
type input "20930417751"
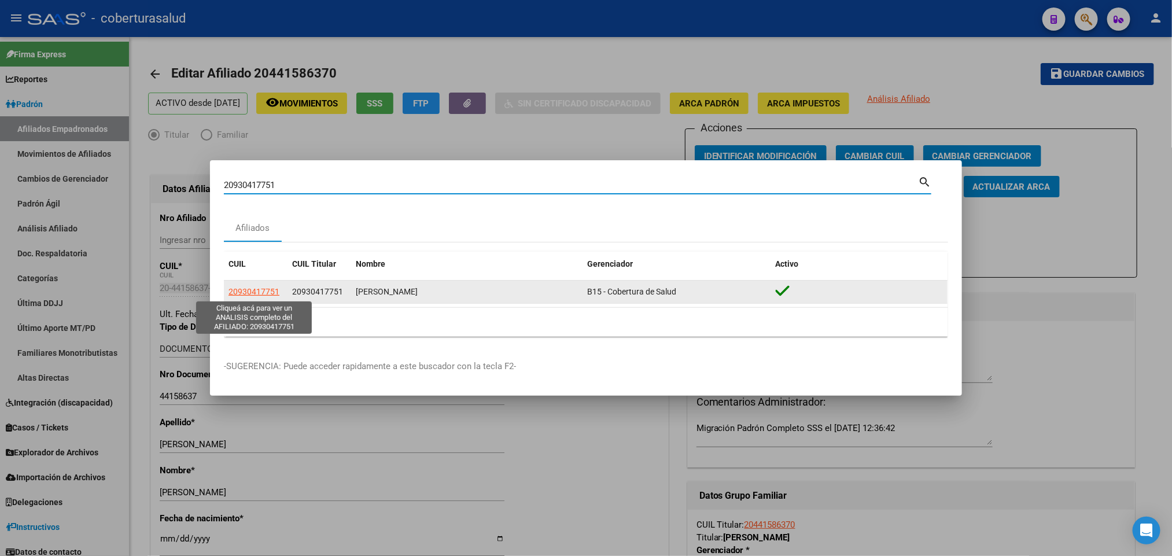
click at [271, 295] on span "20930417751" at bounding box center [253, 291] width 51 height 9
type textarea "20930417751"
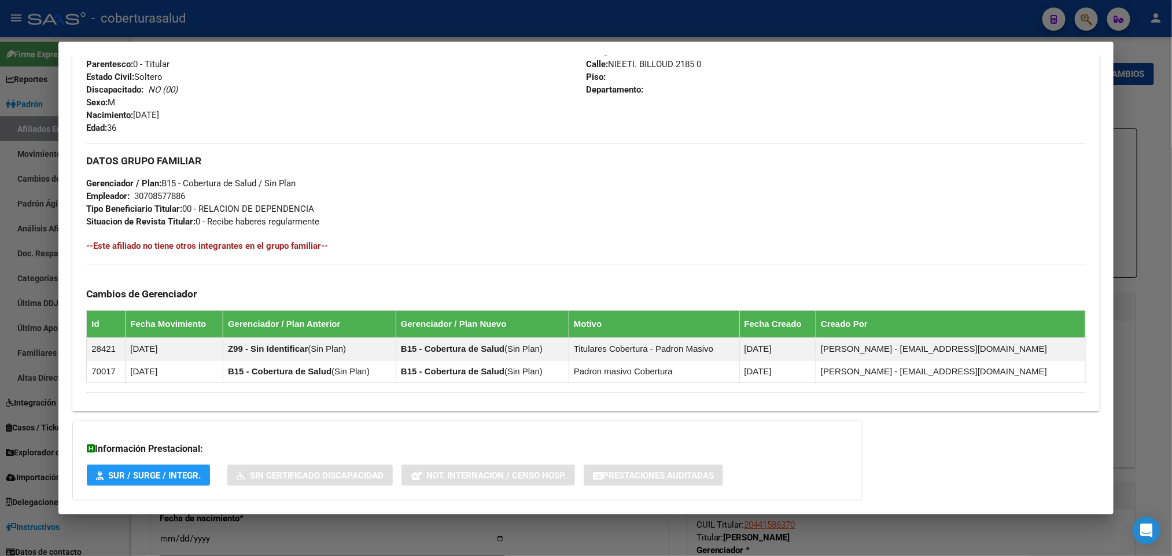
scroll to position [531, 0]
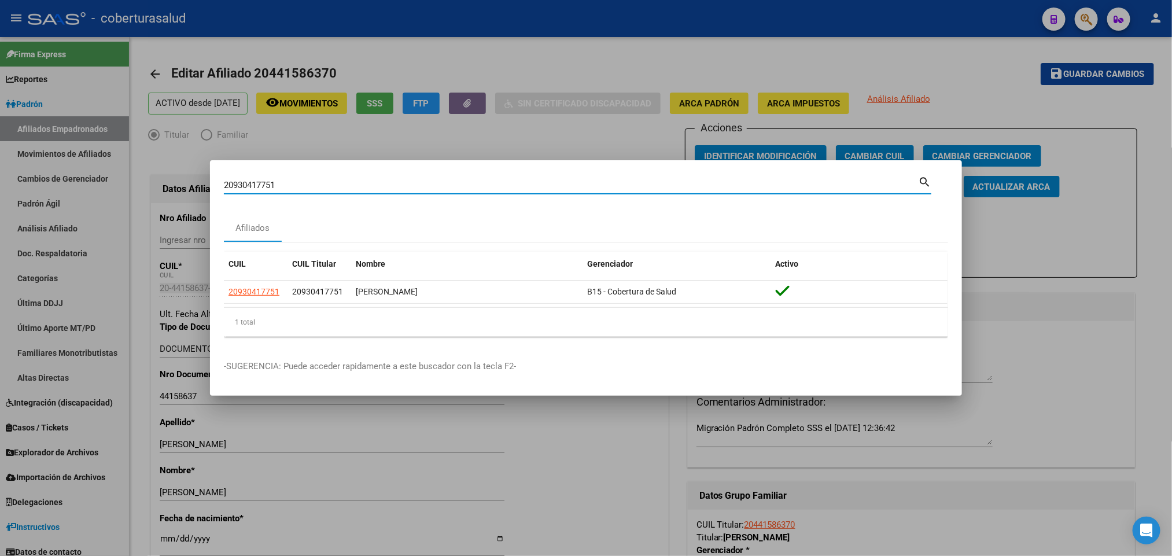
click at [522, 182] on input "20930417751" at bounding box center [571, 185] width 694 height 10
paste input "94347444"
type input "94347444"
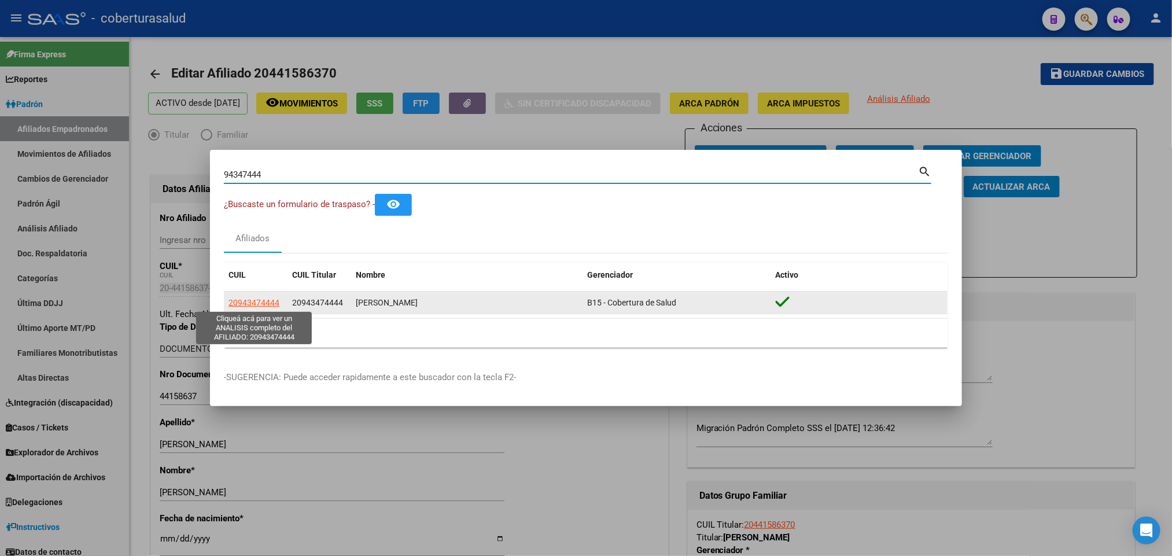
click at [257, 306] on span "20943474444" at bounding box center [253, 302] width 51 height 9
type textarea "20943474444"
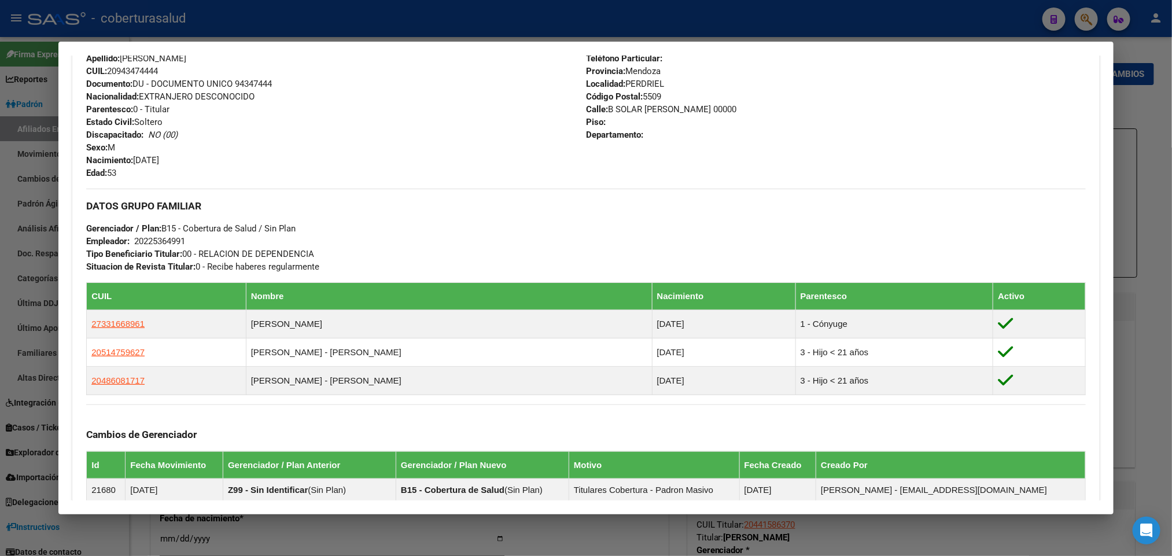
scroll to position [434, 0]
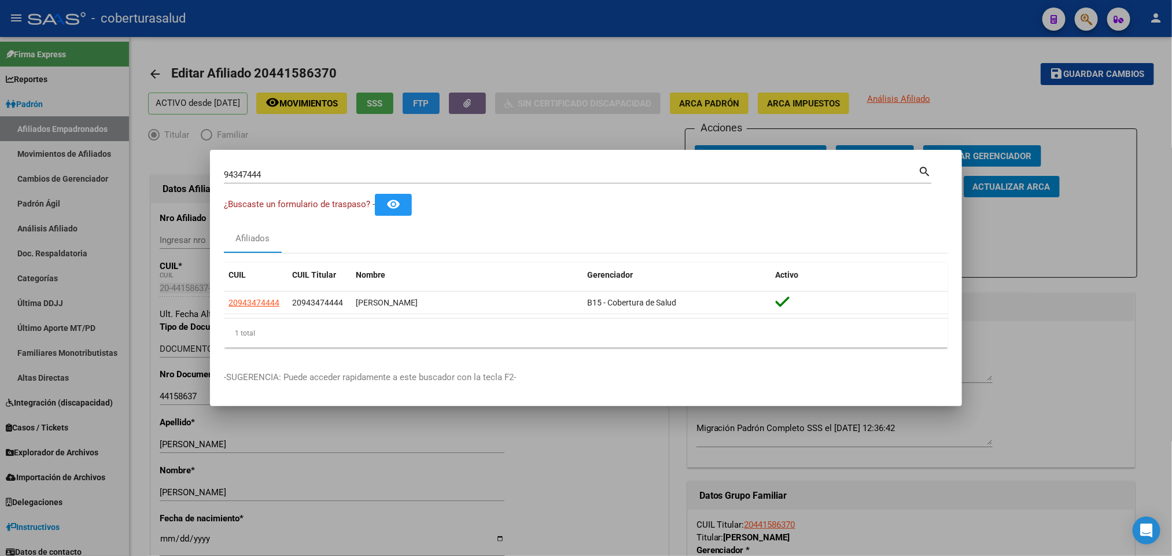
click at [530, 165] on div "94347444 Buscar (apellido, dni, [PERSON_NAME], [PERSON_NAME], cuit, obra social…" at bounding box center [577, 174] width 707 height 20
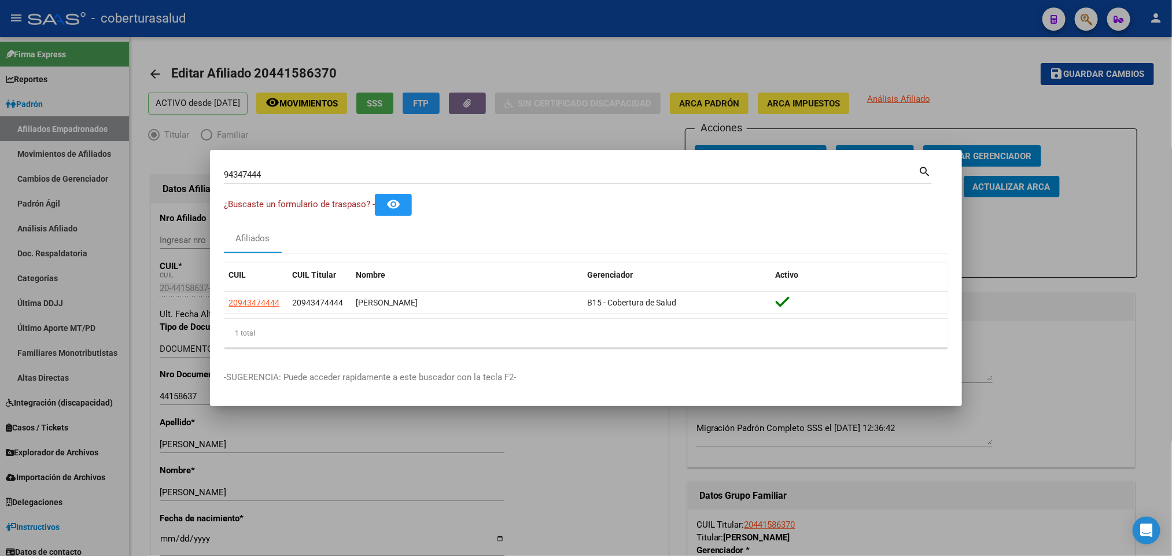
drag, startPoint x: 530, startPoint y: 165, endPoint x: 511, endPoint y: 168, distance: 19.4
click at [511, 168] on div "94347444 Buscar (apellido, dni, [PERSON_NAME], [PERSON_NAME], cuit, obra social…" at bounding box center [577, 174] width 707 height 20
click at [490, 172] on input "94347444" at bounding box center [571, 174] width 694 height 10
paste input "23217458269"
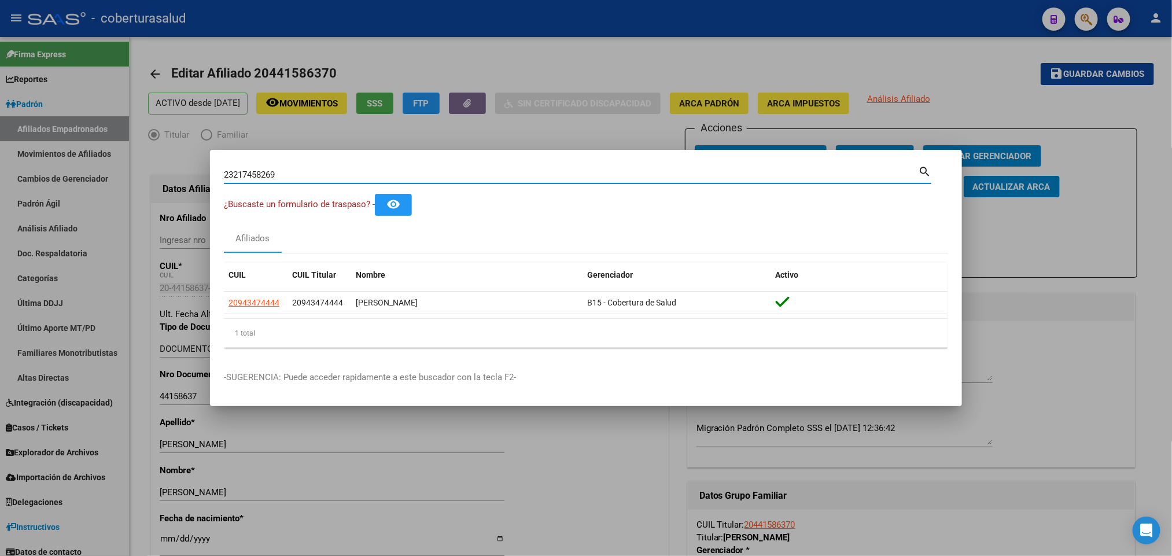
type input "23217458269"
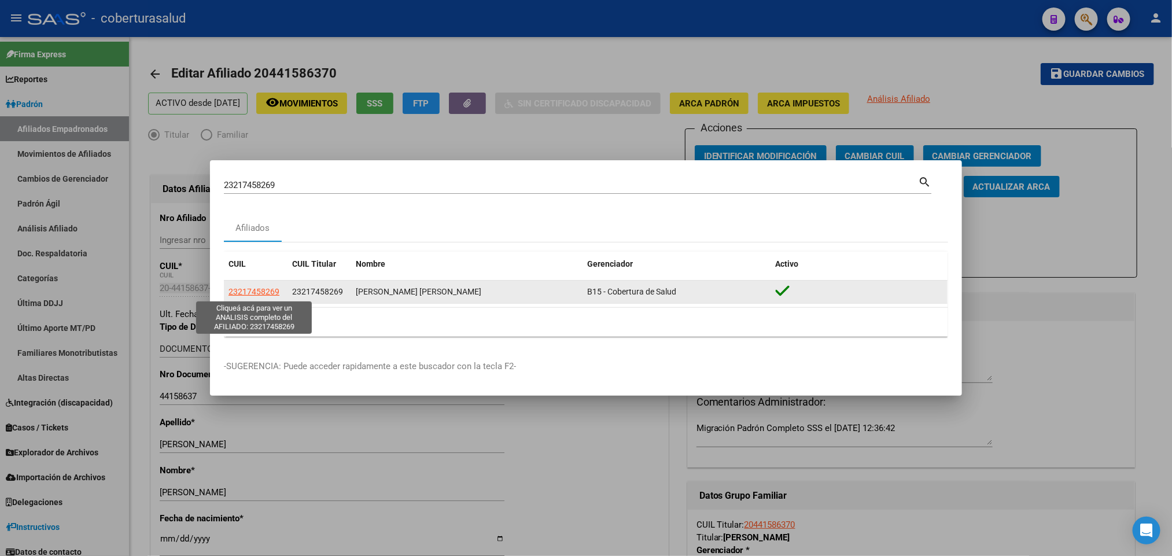
click at [252, 290] on span "23217458269" at bounding box center [253, 291] width 51 height 9
type textarea "23217458269"
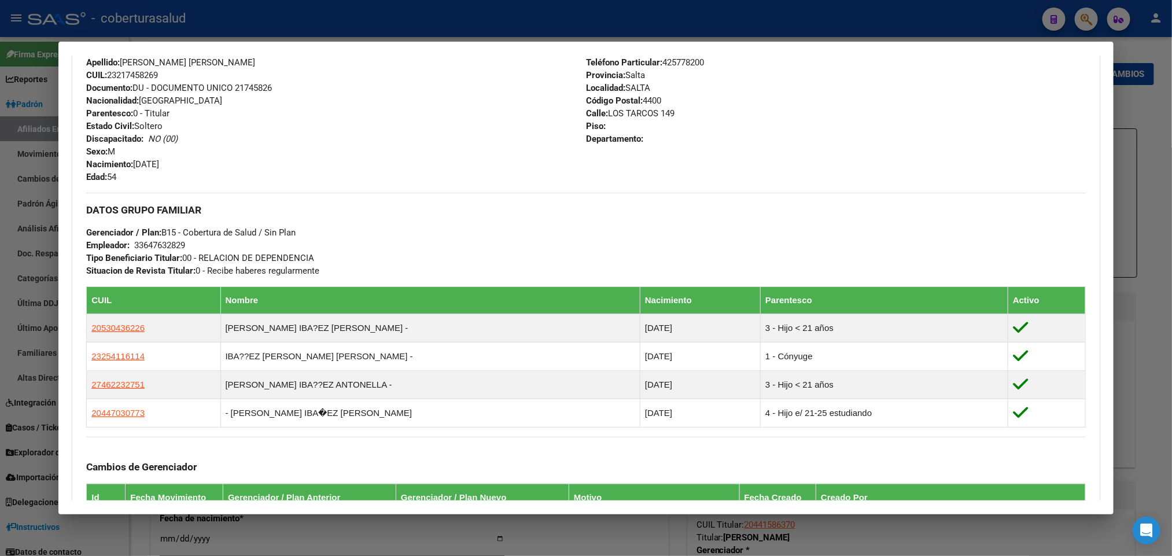
scroll to position [607, 0]
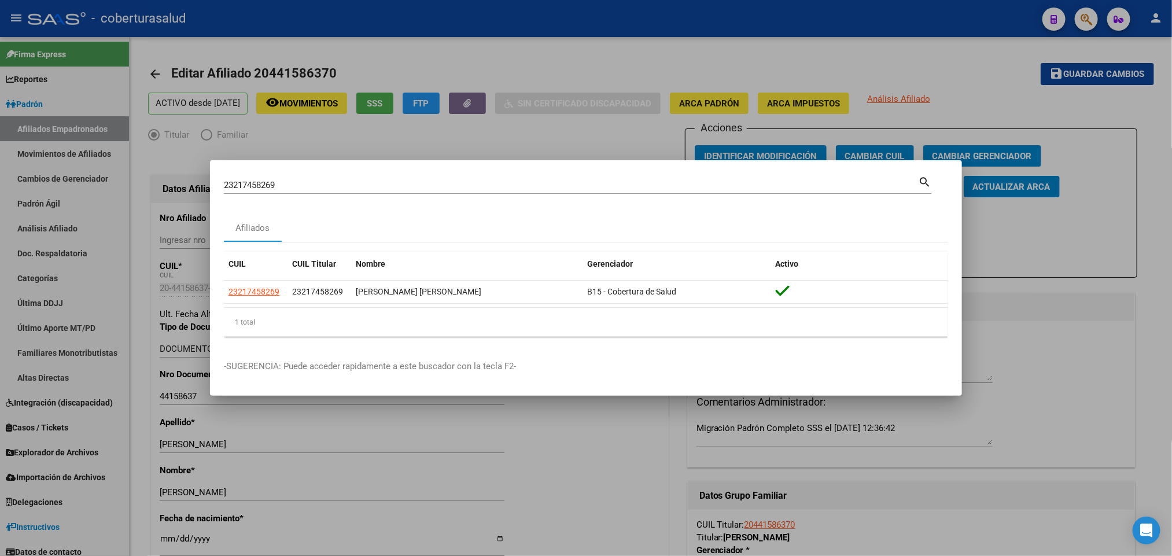
click at [296, 191] on div "23217458269 Buscar (apellido, dni, [PERSON_NAME], [PERSON_NAME], cuit, obra soc…" at bounding box center [571, 184] width 694 height 17
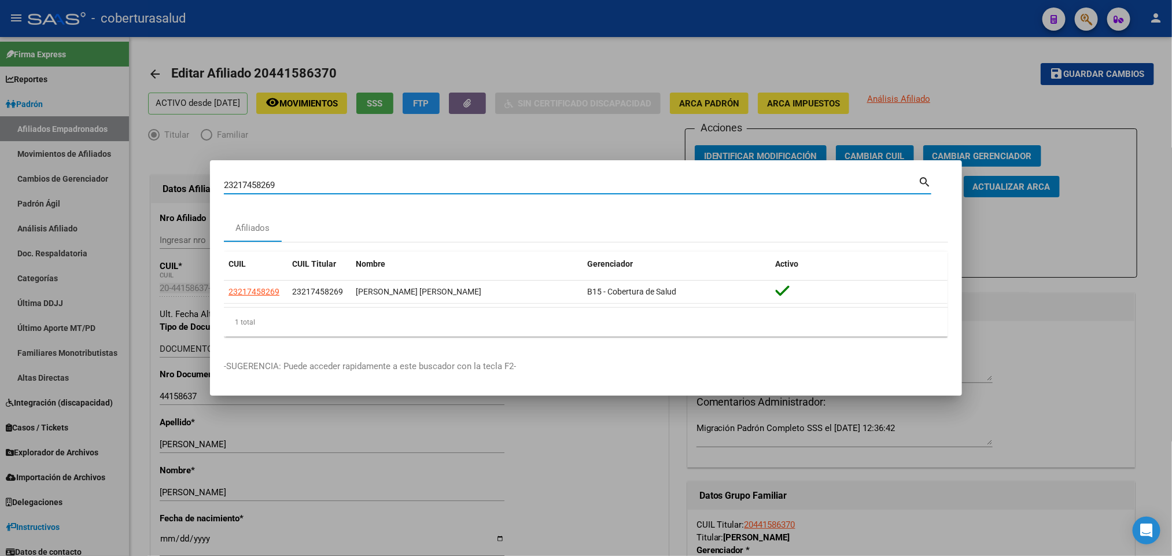
click at [289, 184] on input "23217458269" at bounding box center [571, 185] width 694 height 10
paste input "3071769"
type input "23230717699"
click at [289, 184] on input "23230717699" at bounding box center [571, 185] width 694 height 10
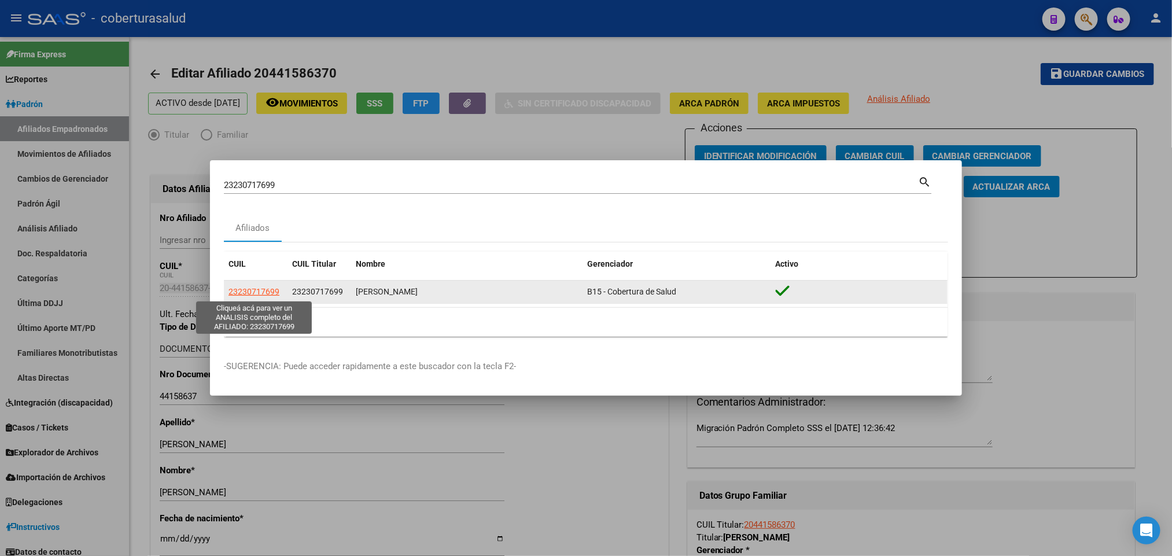
click at [271, 295] on span "23230717699" at bounding box center [253, 291] width 51 height 9
type textarea "23230717699"
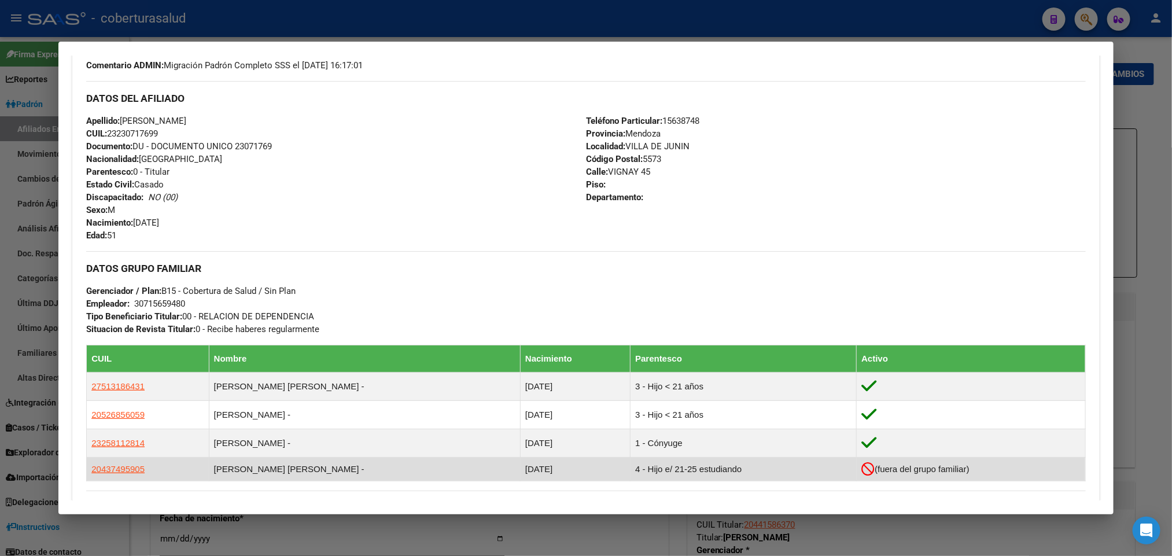
scroll to position [347, 0]
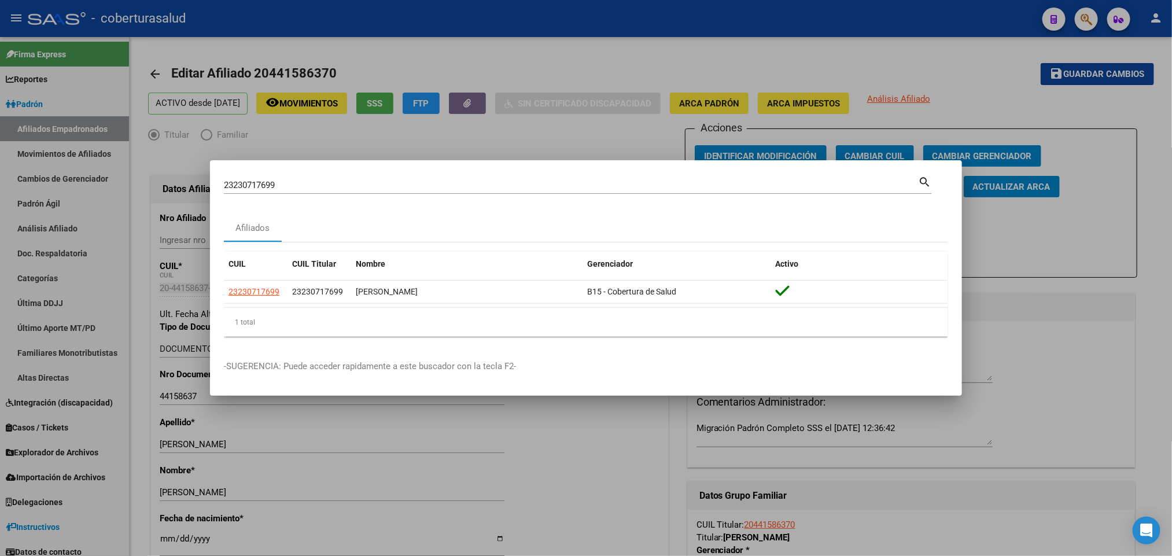
click at [438, 181] on input "23230717699" at bounding box center [571, 185] width 694 height 10
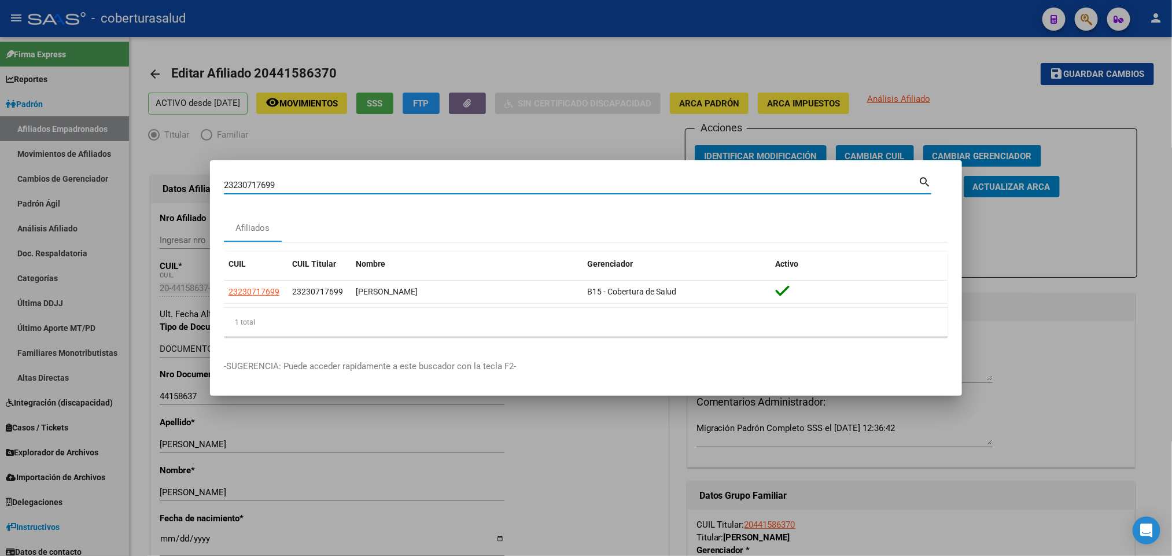
click at [438, 181] on input "23230717699" at bounding box center [571, 185] width 694 height 10
click at [439, 181] on input "23230717699" at bounding box center [571, 185] width 694 height 10
paste input "188381"
type input "23231883819"
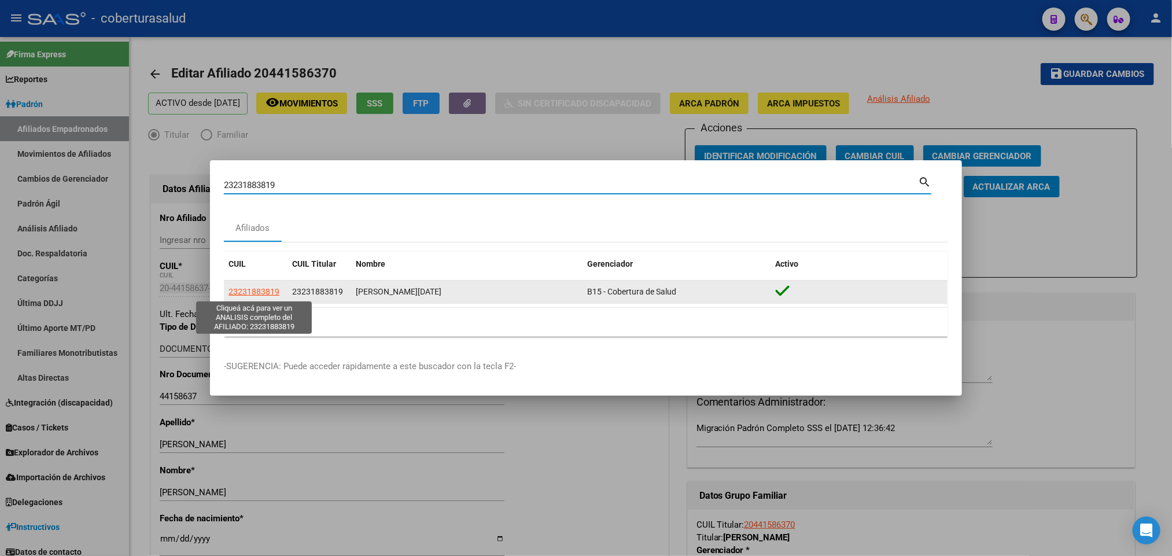
click at [265, 290] on span "23231883819" at bounding box center [253, 291] width 51 height 9
type textarea "23231883819"
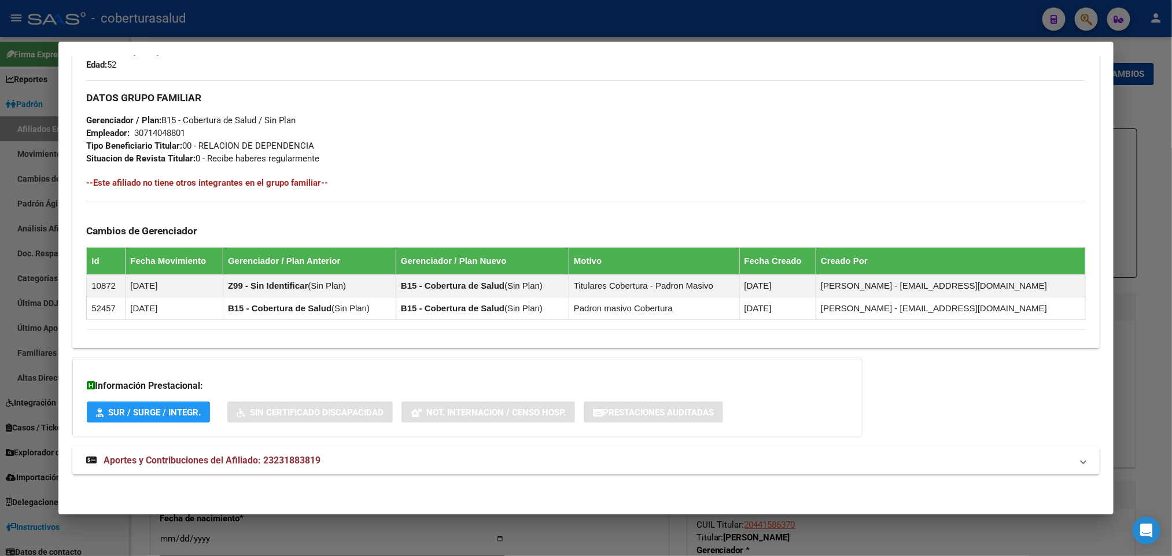
scroll to position [357, 0]
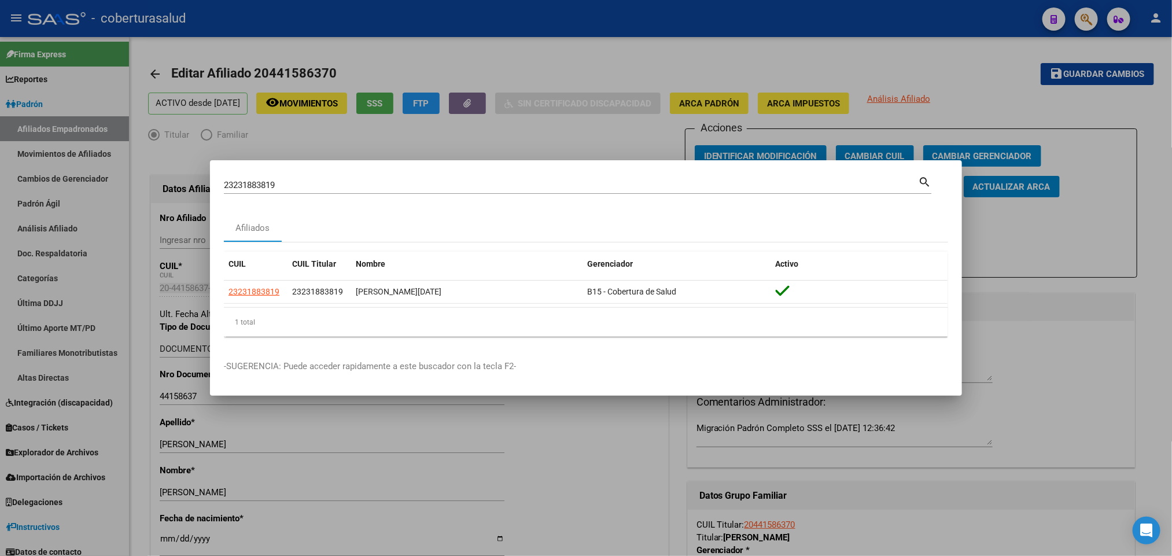
click at [327, 183] on input "23231883819" at bounding box center [571, 185] width 694 height 10
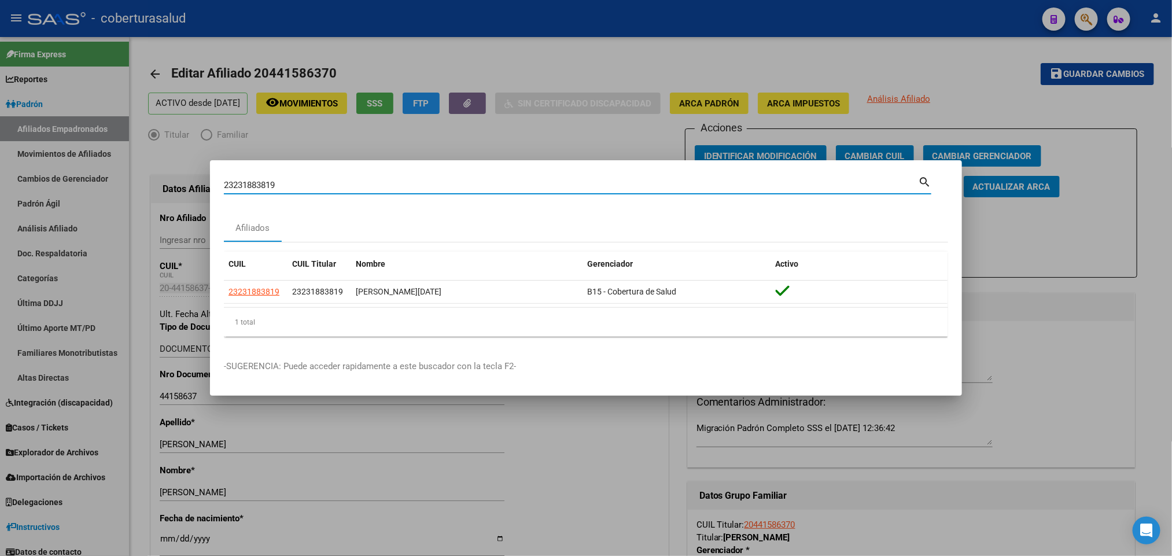
click at [327, 183] on input "23231883819" at bounding box center [571, 185] width 694 height 10
paste input "72133"
type input "23237213319"
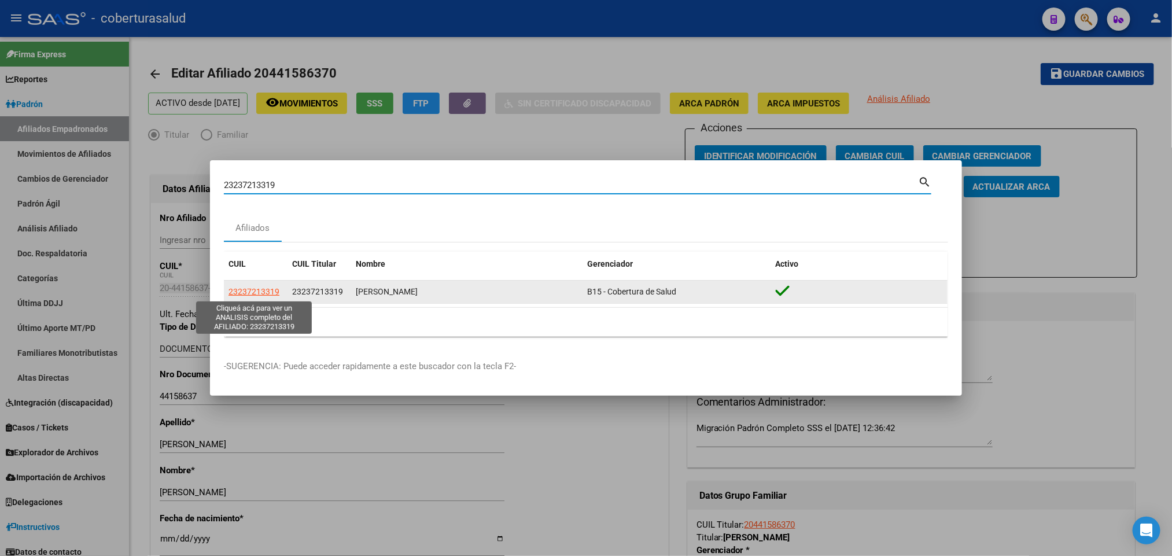
click at [257, 296] on span "23237213319" at bounding box center [253, 291] width 51 height 9
type textarea "23237213319"
